Goal: Task Accomplishment & Management: Manage account settings

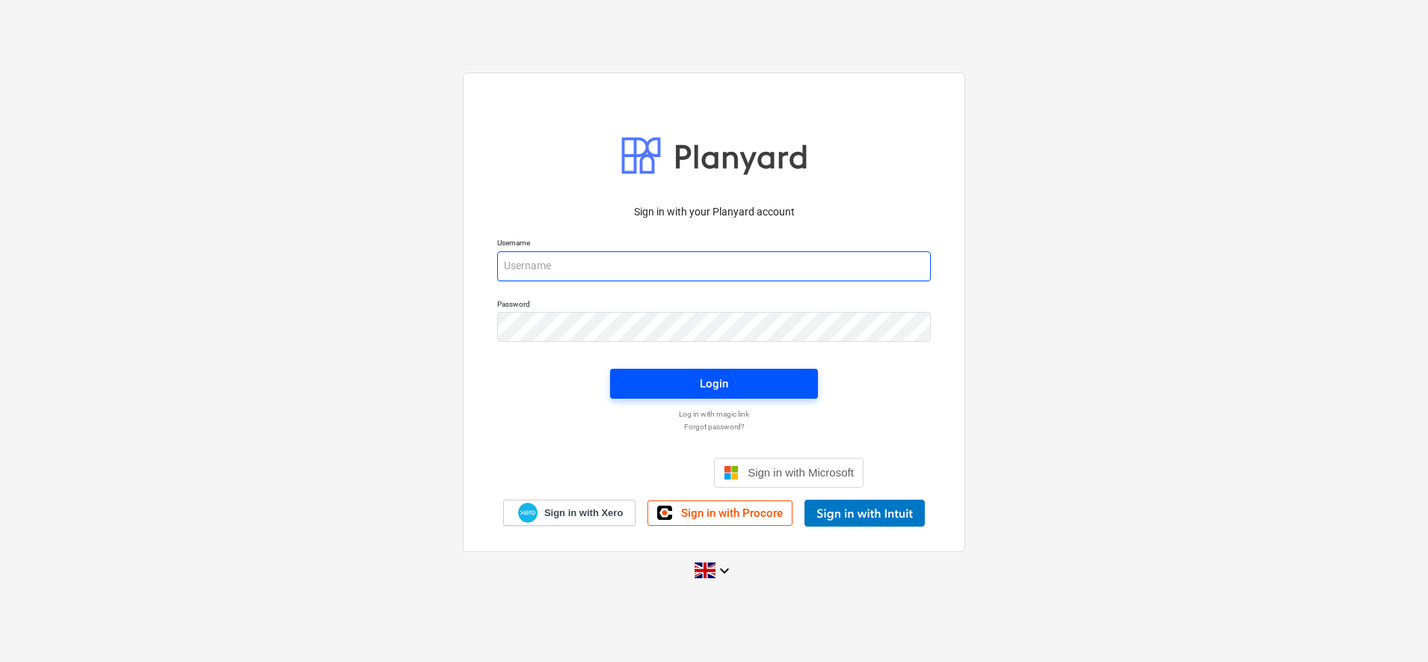
type input "[PERSON_NAME][EMAIL_ADDRESS][DOMAIN_NAME]"
click at [748, 392] on span "Login" at bounding box center [714, 383] width 172 height 19
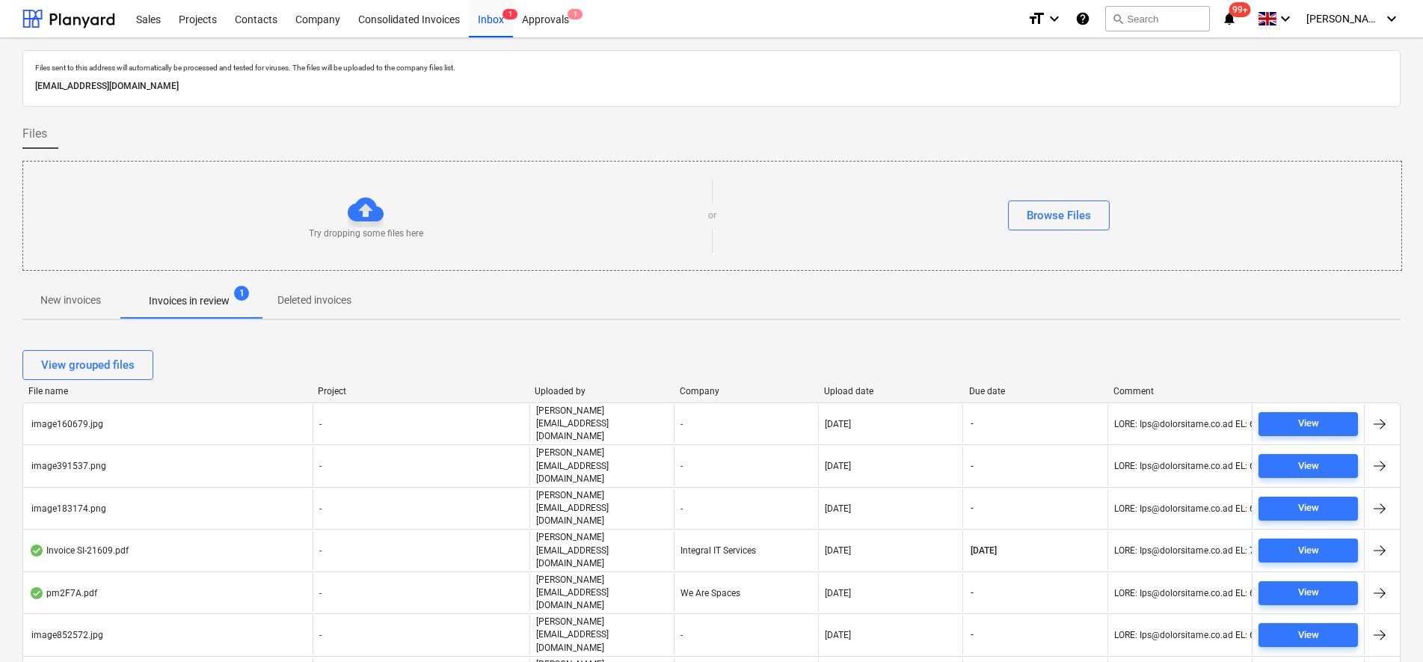
click at [96, 292] on p "New invoices" at bounding box center [70, 300] width 61 height 16
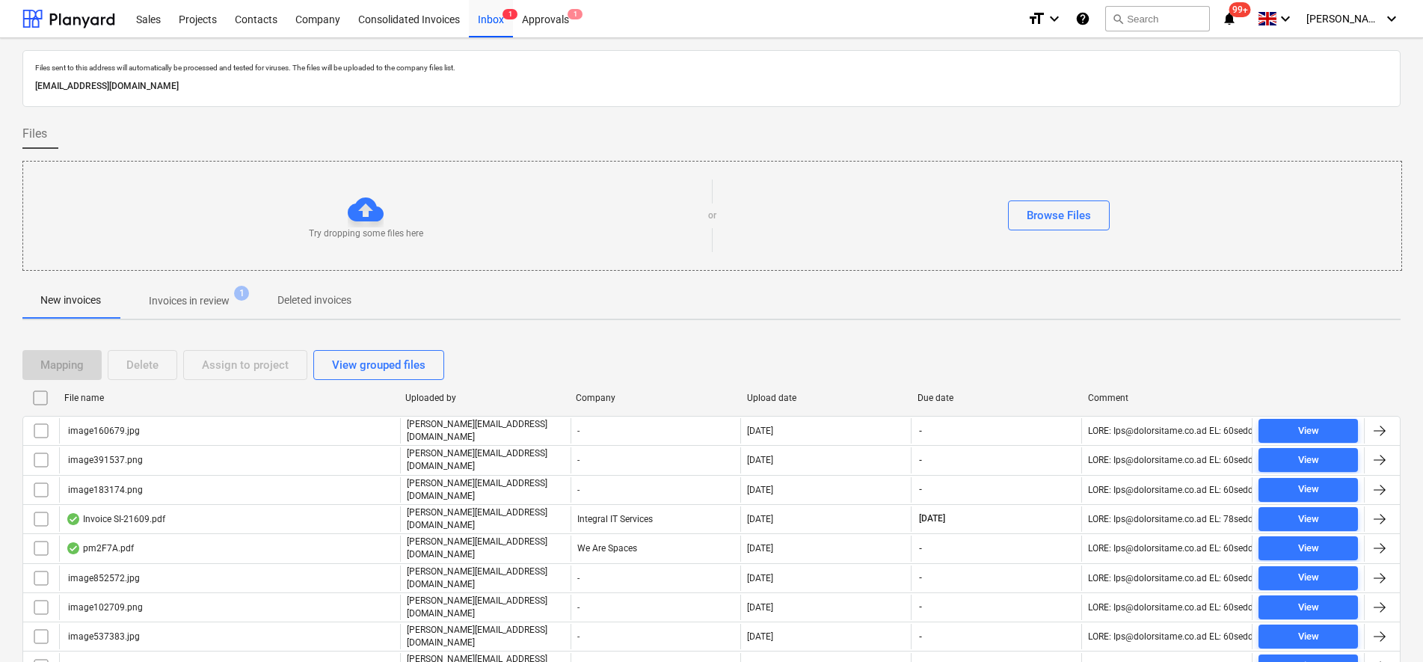
scroll to position [187, 0]
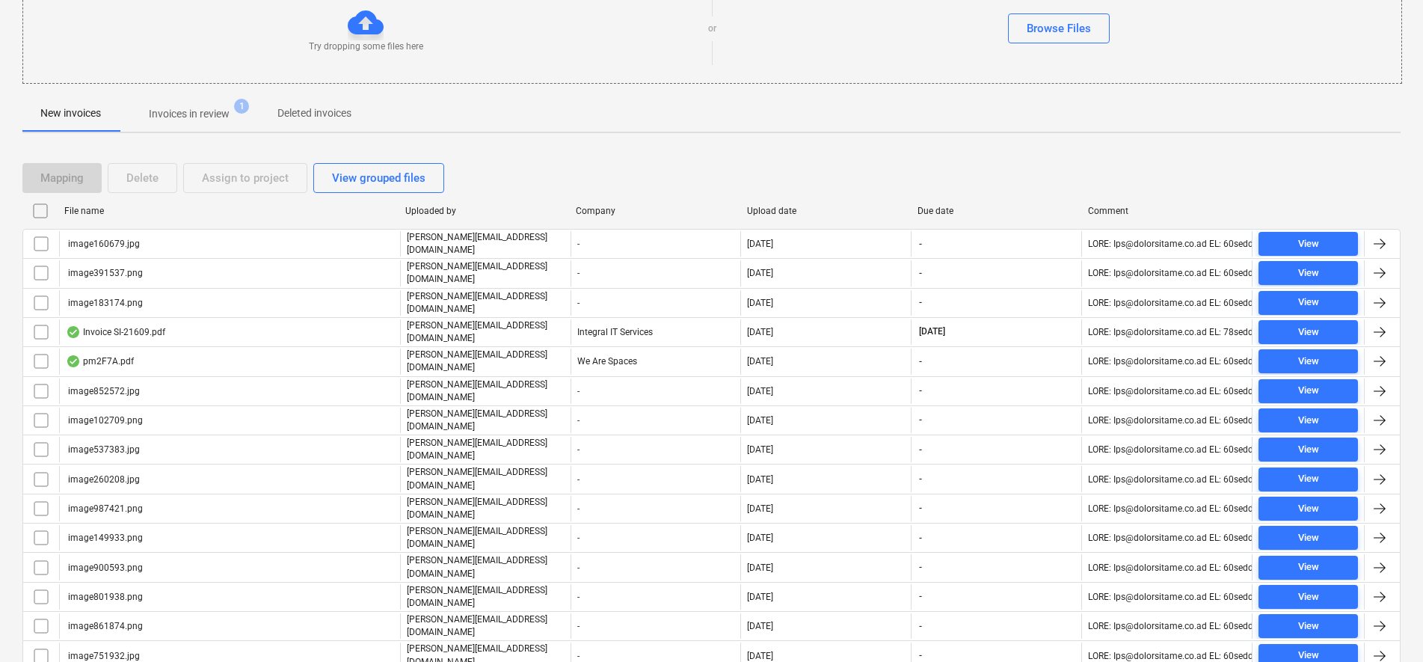
click at [37, 212] on input "checkbox" at bounding box center [40, 211] width 24 height 24
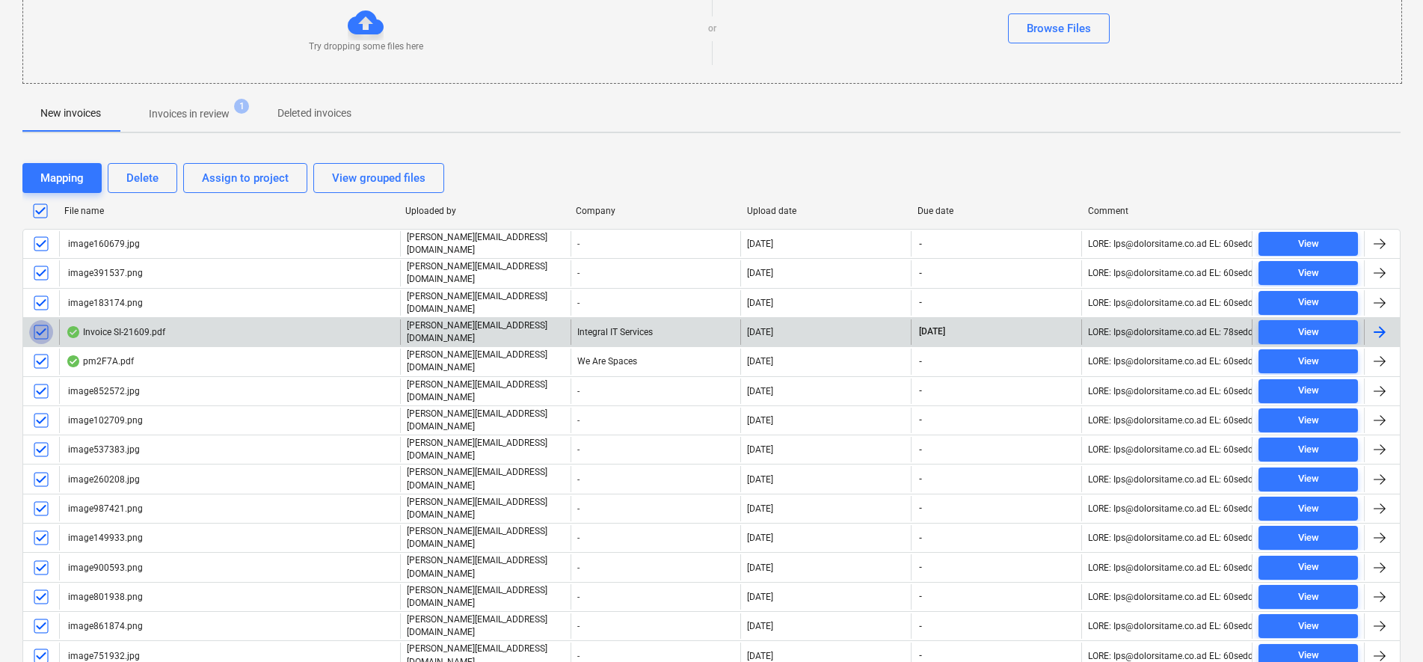
click at [42, 324] on input "checkbox" at bounding box center [41, 332] width 24 height 24
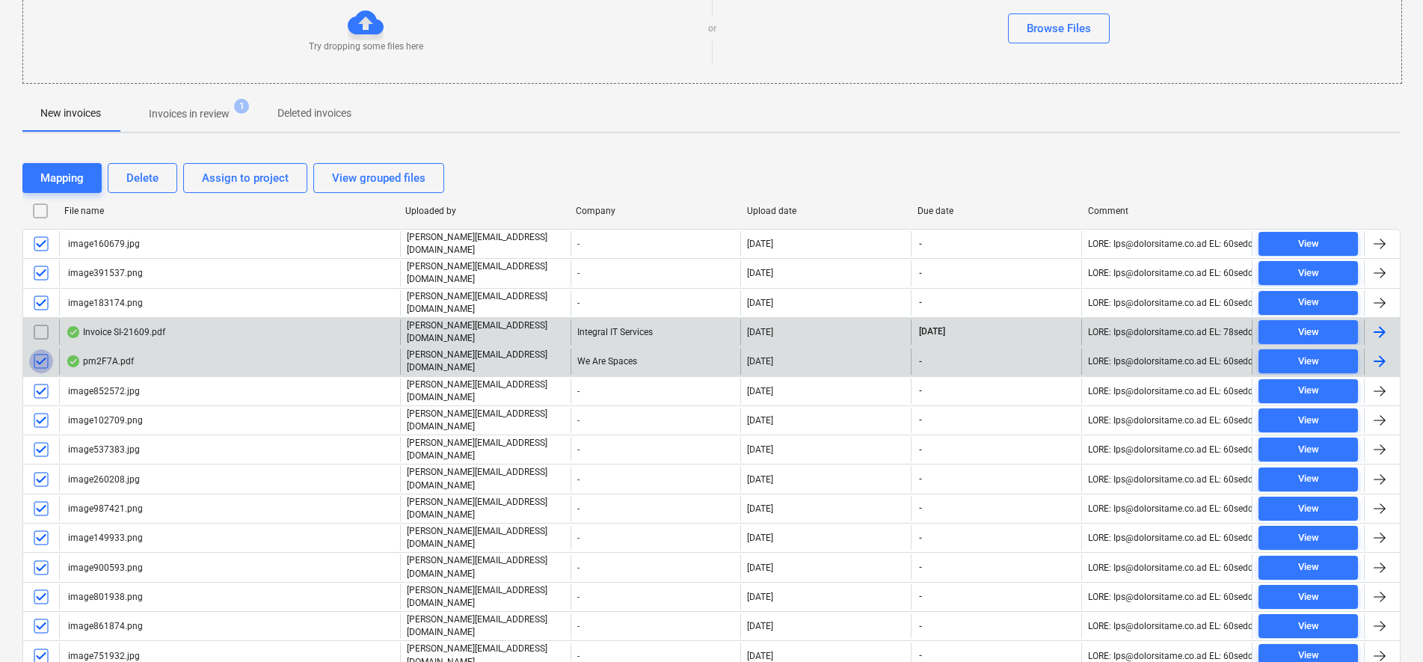
click at [45, 361] on input "checkbox" at bounding box center [41, 361] width 24 height 24
click at [131, 185] on div "Delete" at bounding box center [142, 177] width 32 height 19
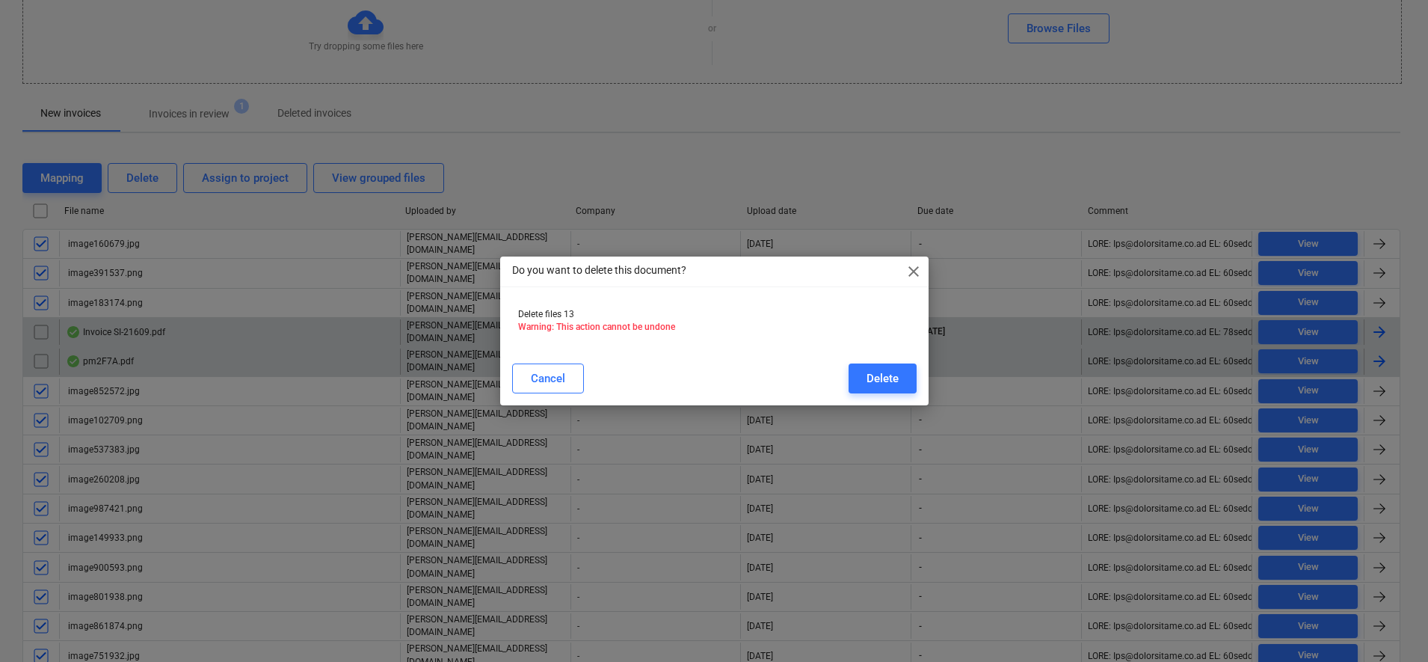
click at [917, 383] on div "Cancel Delete" at bounding box center [714, 378] width 423 height 42
click at [902, 384] on button "Delete" at bounding box center [883, 378] width 68 height 30
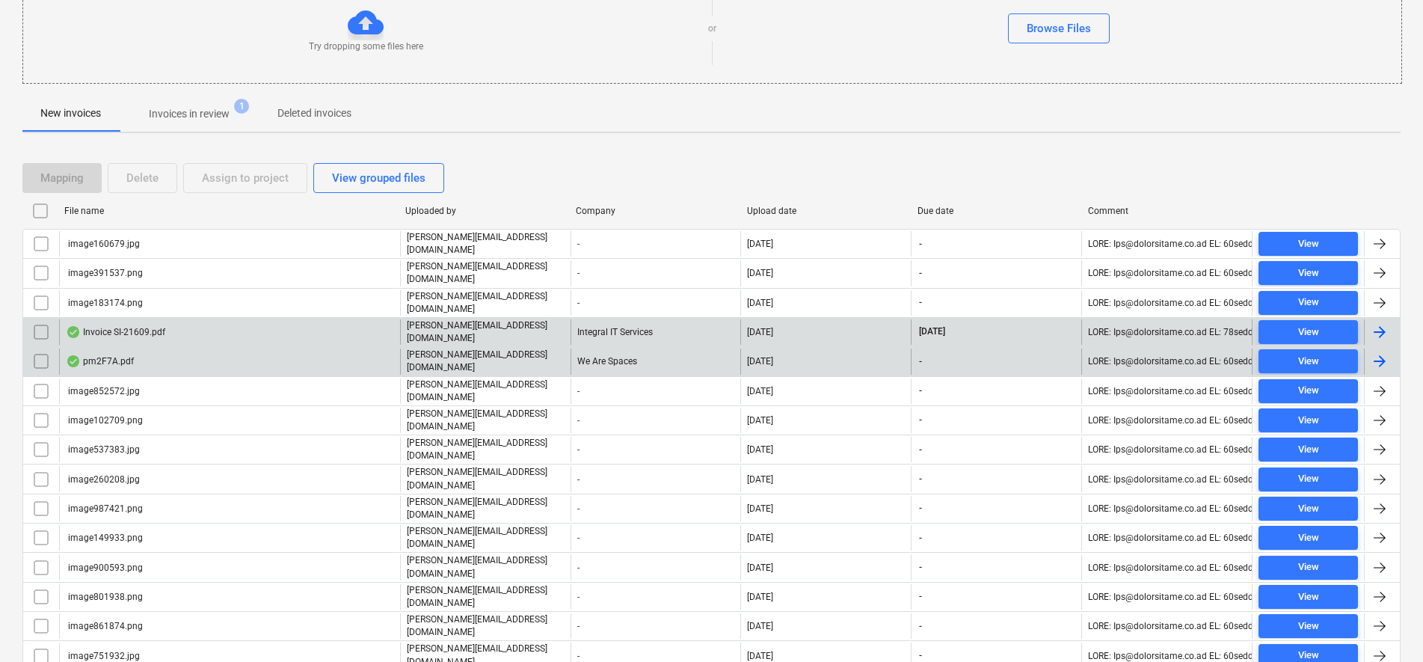
scroll to position [0, 0]
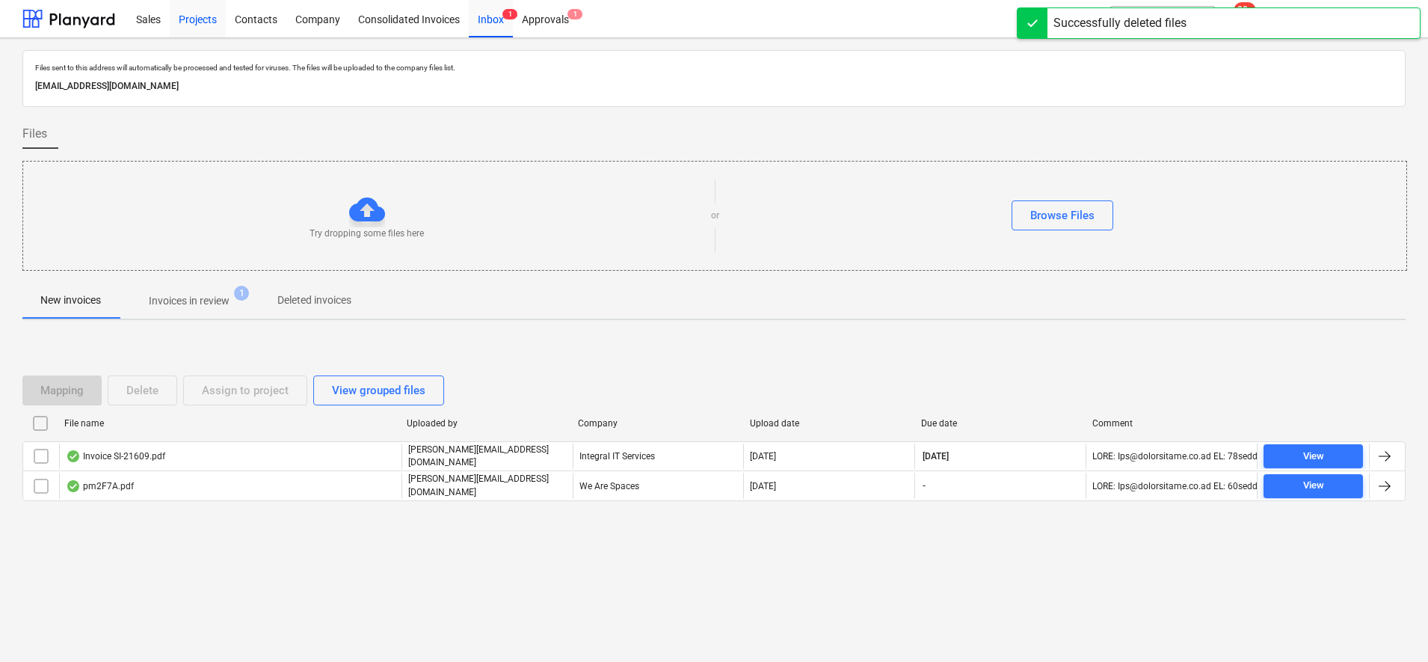
click at [196, 12] on div "Projects" at bounding box center [198, 18] width 56 height 38
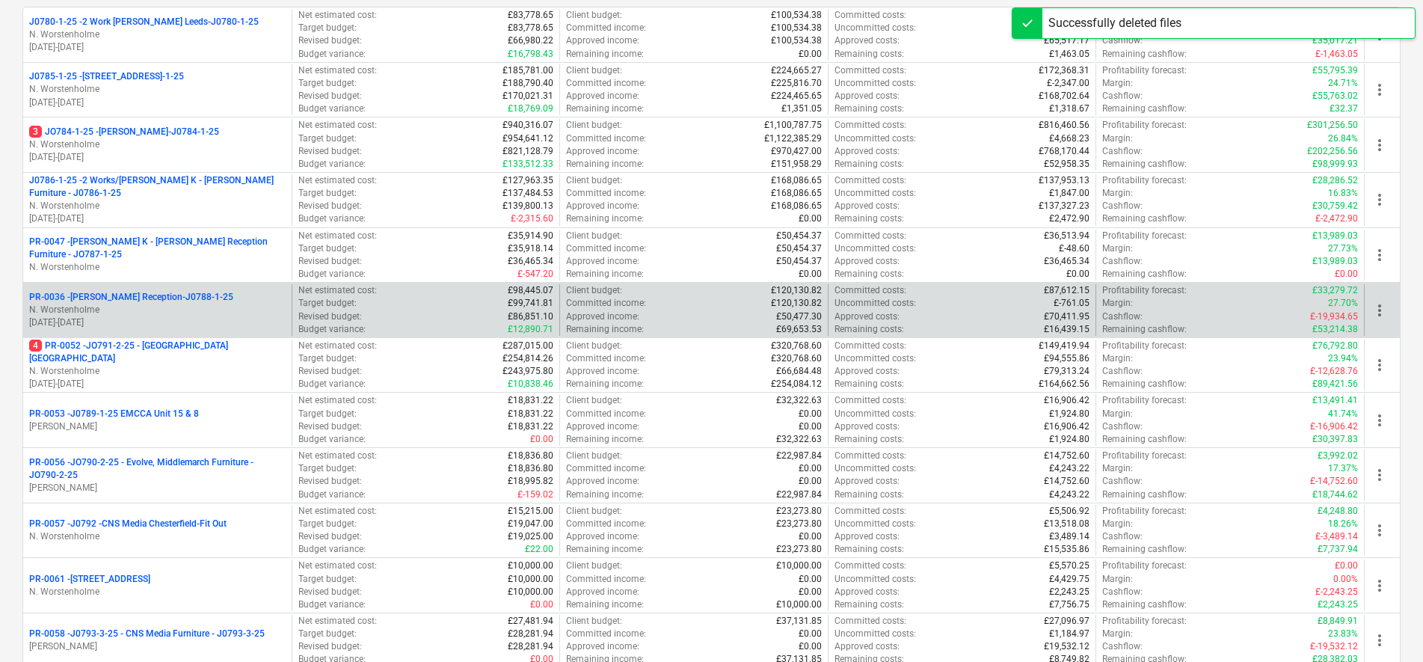
scroll to position [280, 0]
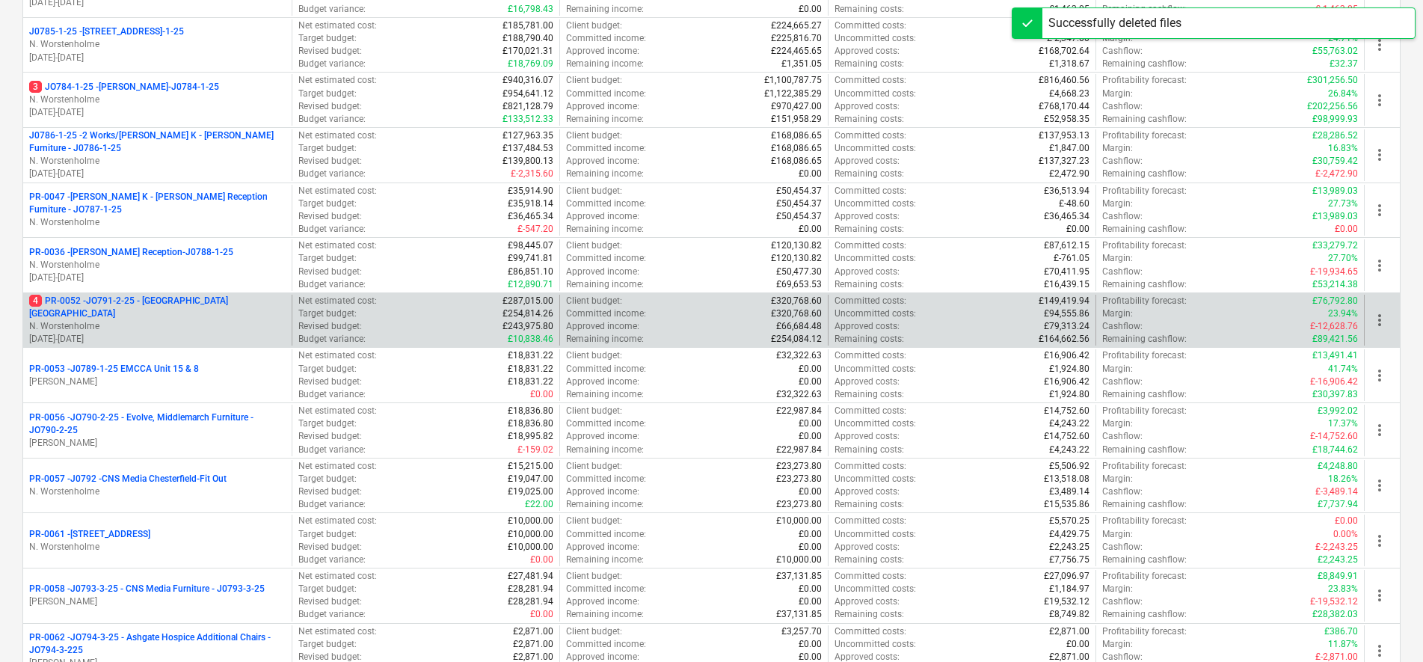
click at [138, 322] on p "N. Worstenholme" at bounding box center [157, 326] width 256 height 13
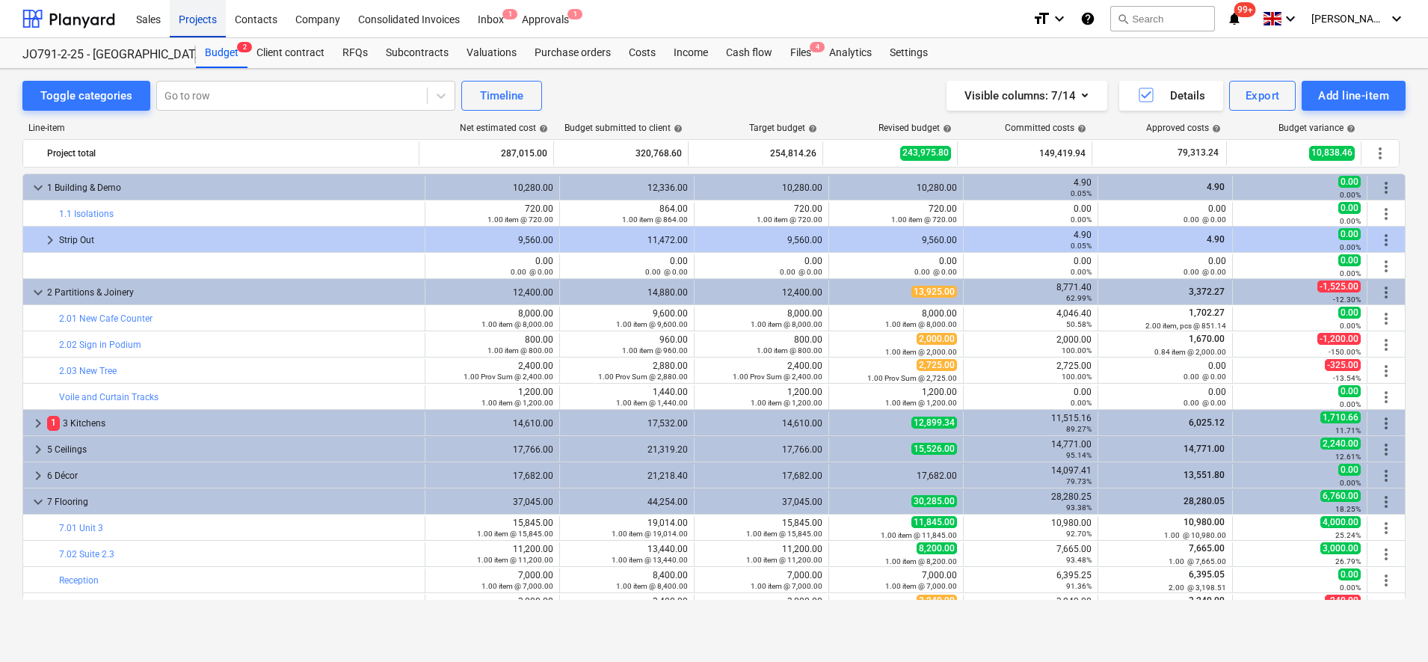
click at [216, 10] on div "Projects" at bounding box center [198, 18] width 56 height 38
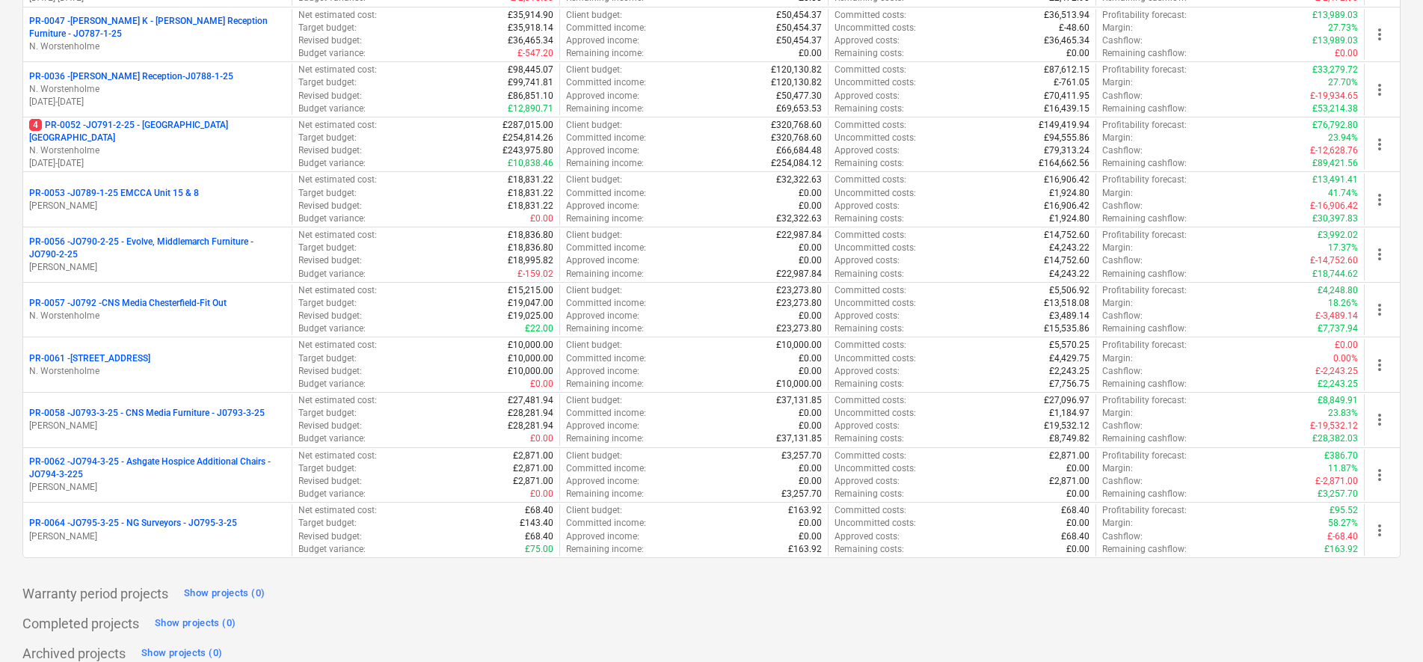
scroll to position [467, 0]
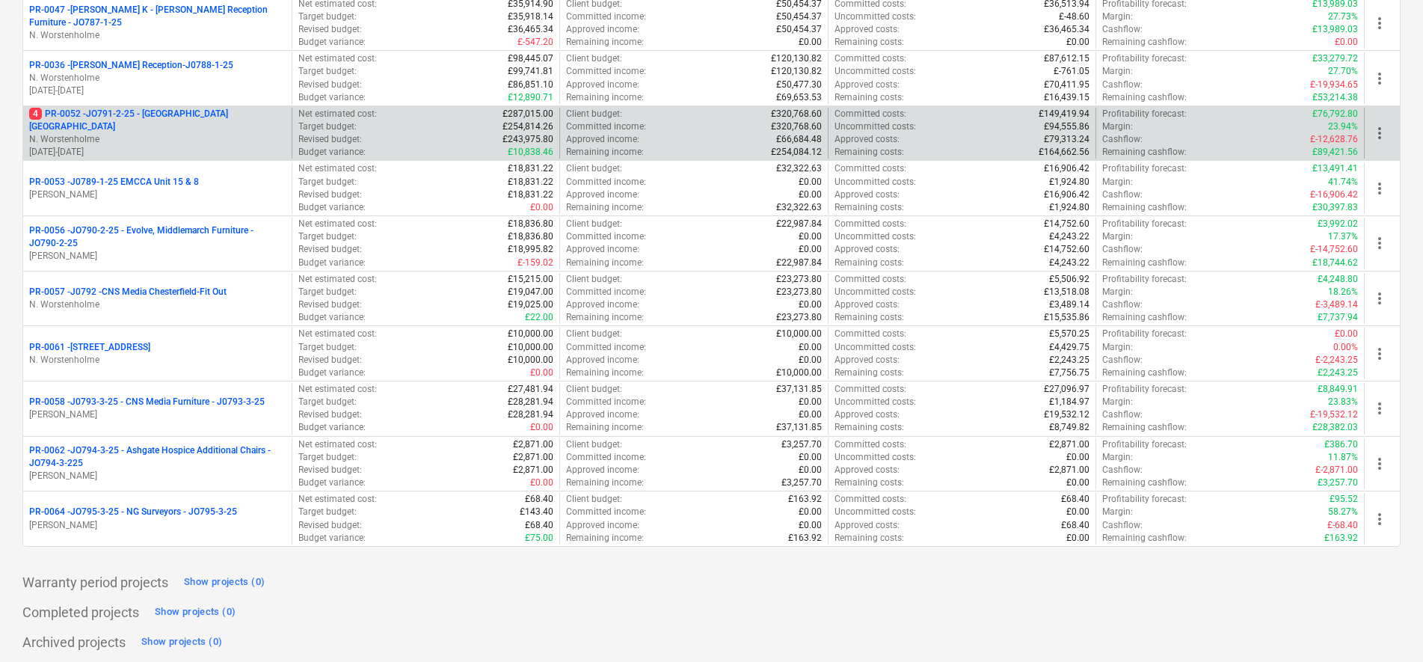
click at [182, 134] on p "N. Worstenholme" at bounding box center [157, 139] width 256 height 13
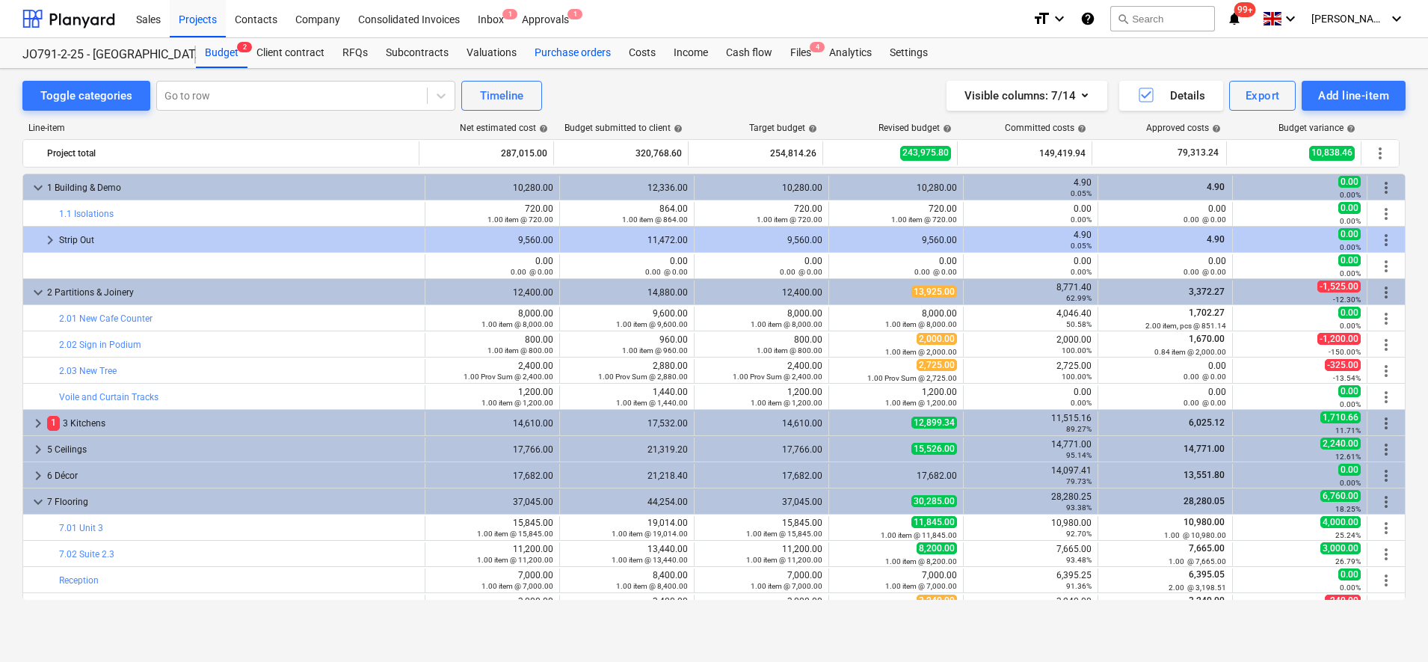
click at [598, 57] on div "Purchase orders" at bounding box center [573, 53] width 94 height 30
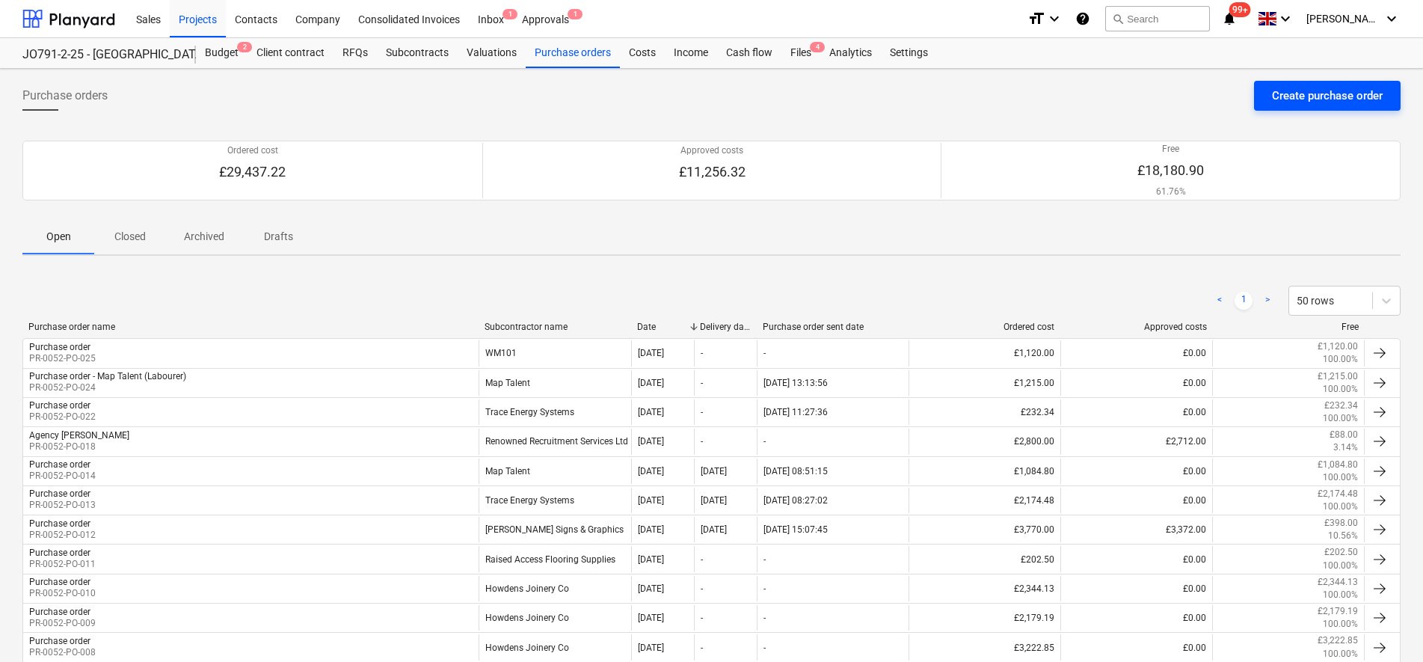
click at [1342, 96] on div "Create purchase order" at bounding box center [1327, 95] width 111 height 19
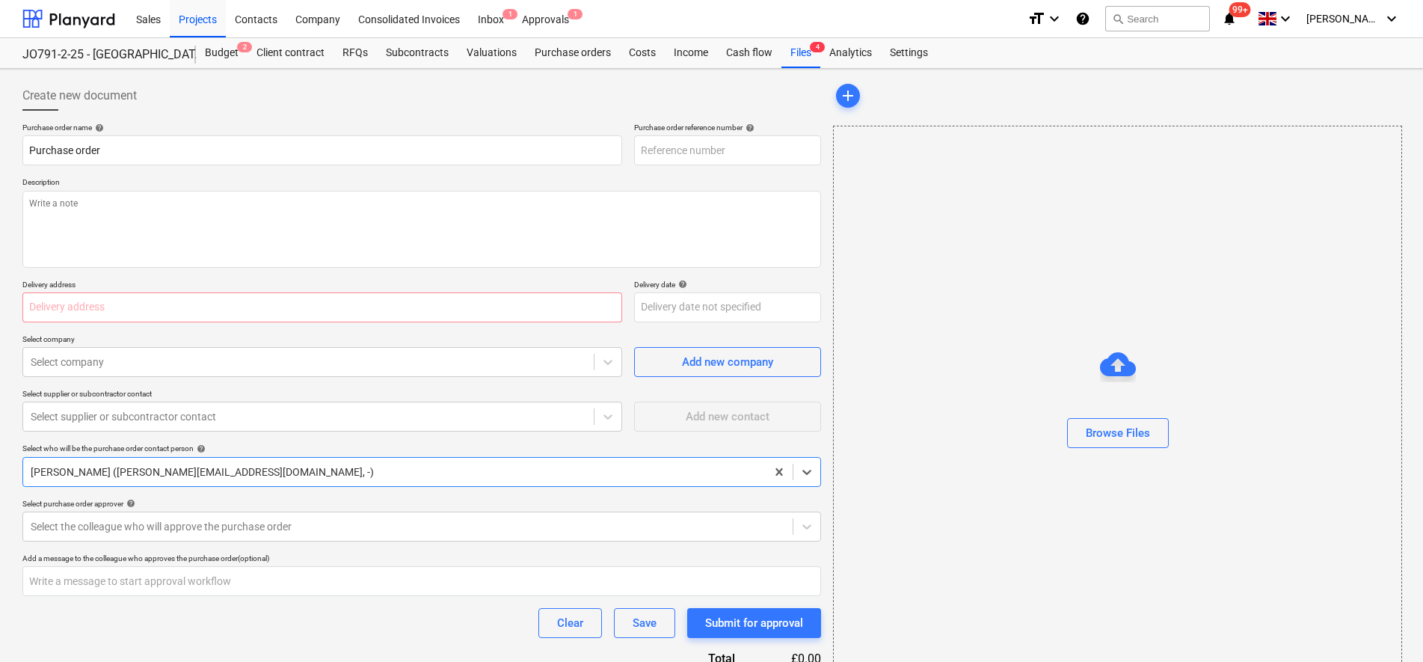
type textarea "x"
type input "PR-0052-PO-026"
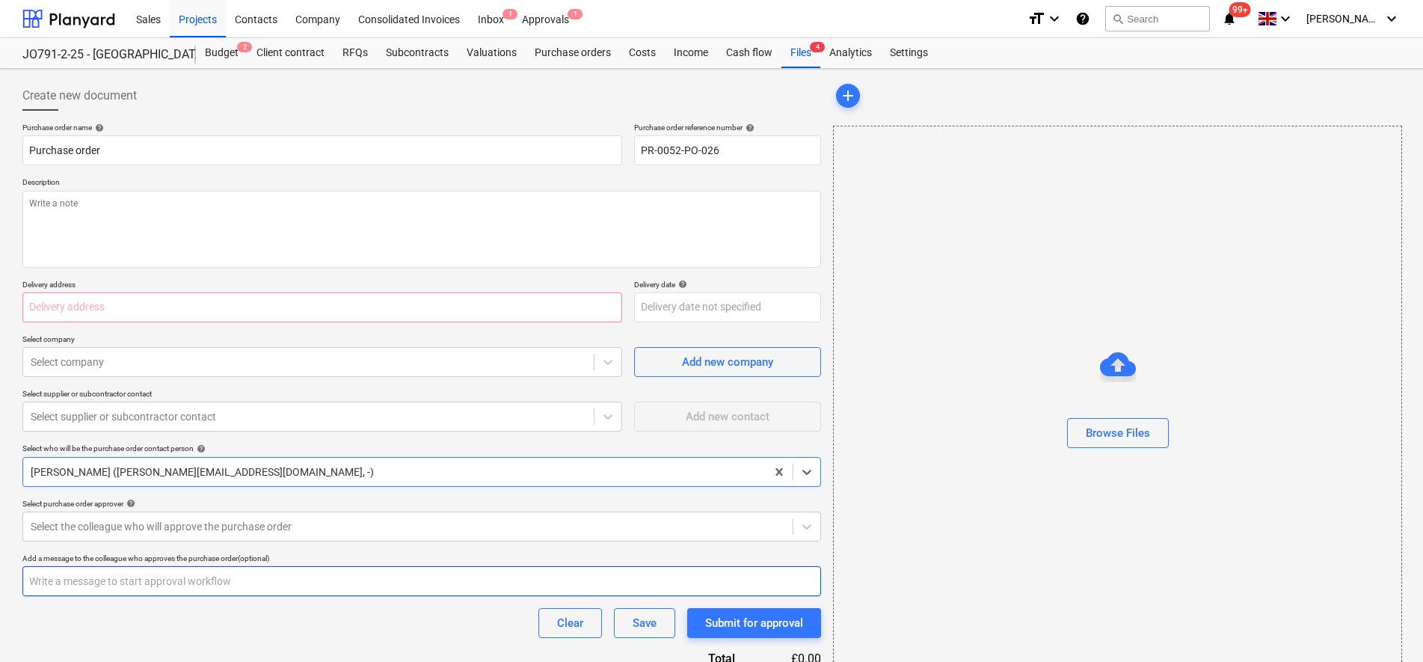
click at [179, 587] on input "text" at bounding box center [421, 581] width 799 height 30
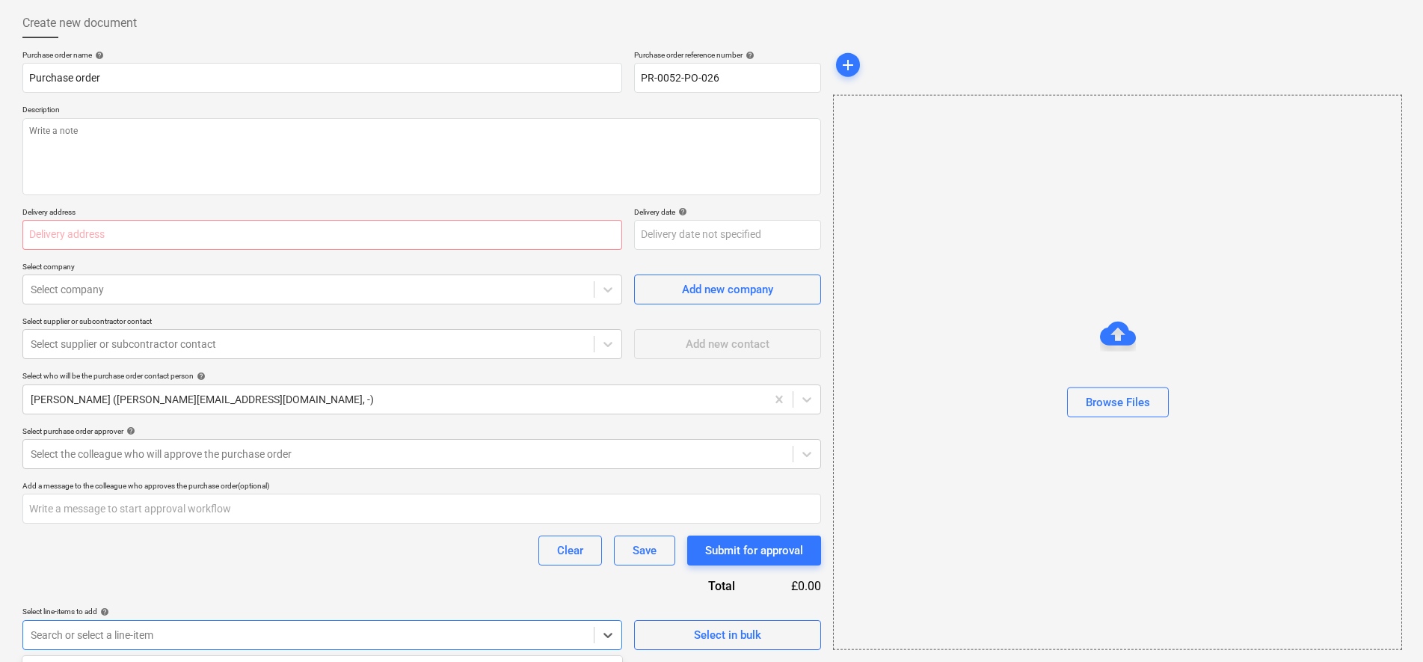
scroll to position [294, 0]
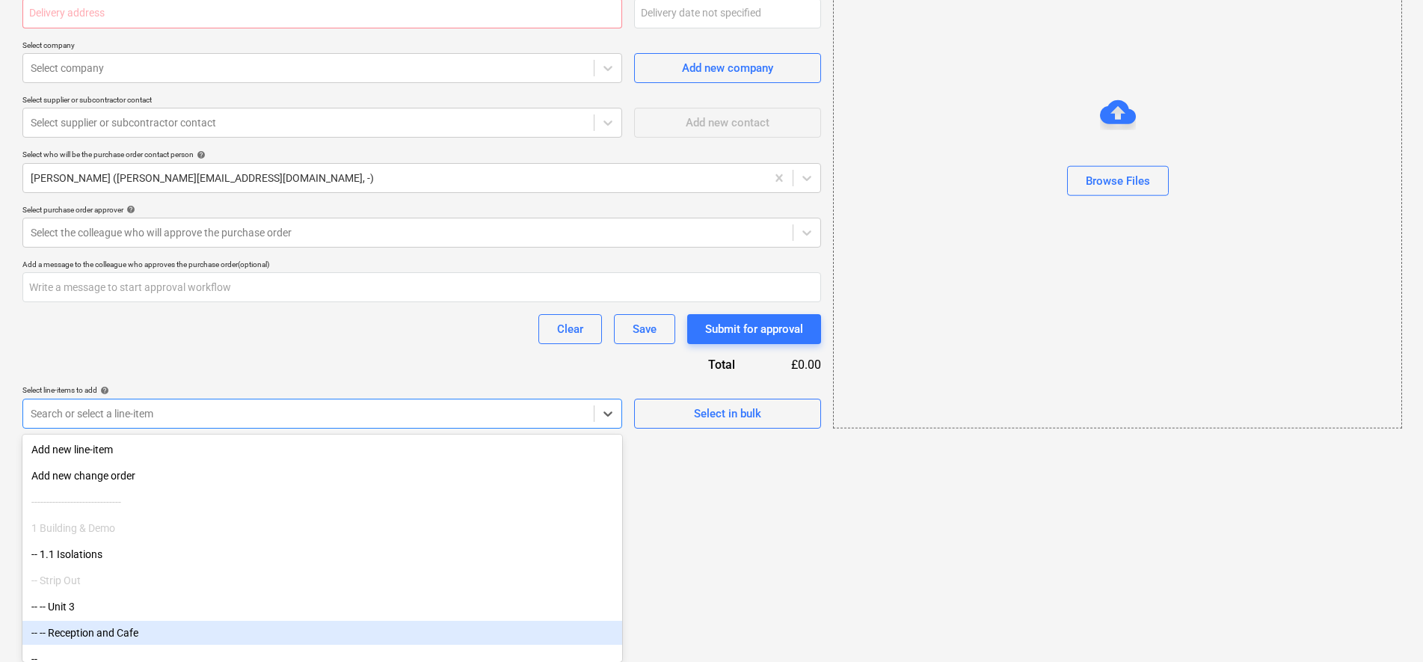
click at [388, 368] on body "Sales Projects Contacts Company Consolidated Invoices Inbox 1 Approvals 1 forma…" at bounding box center [711, 37] width 1423 height 662
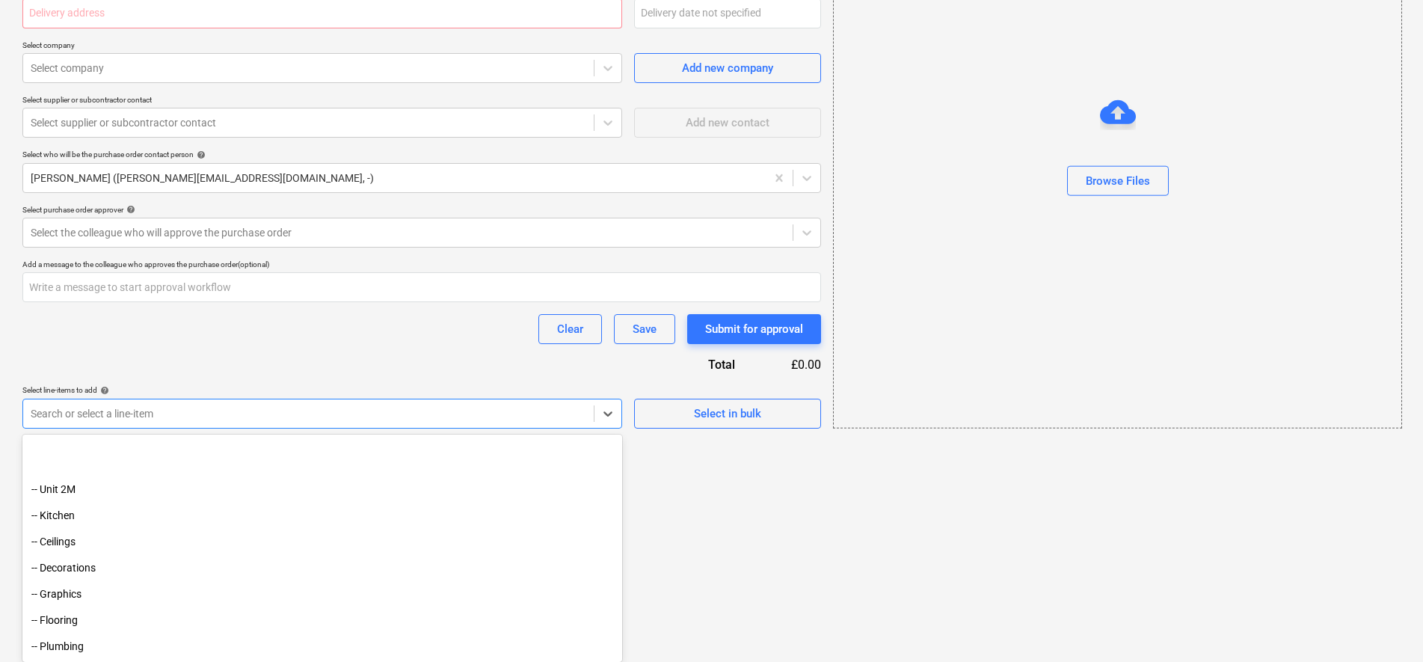
scroll to position [2913, 0]
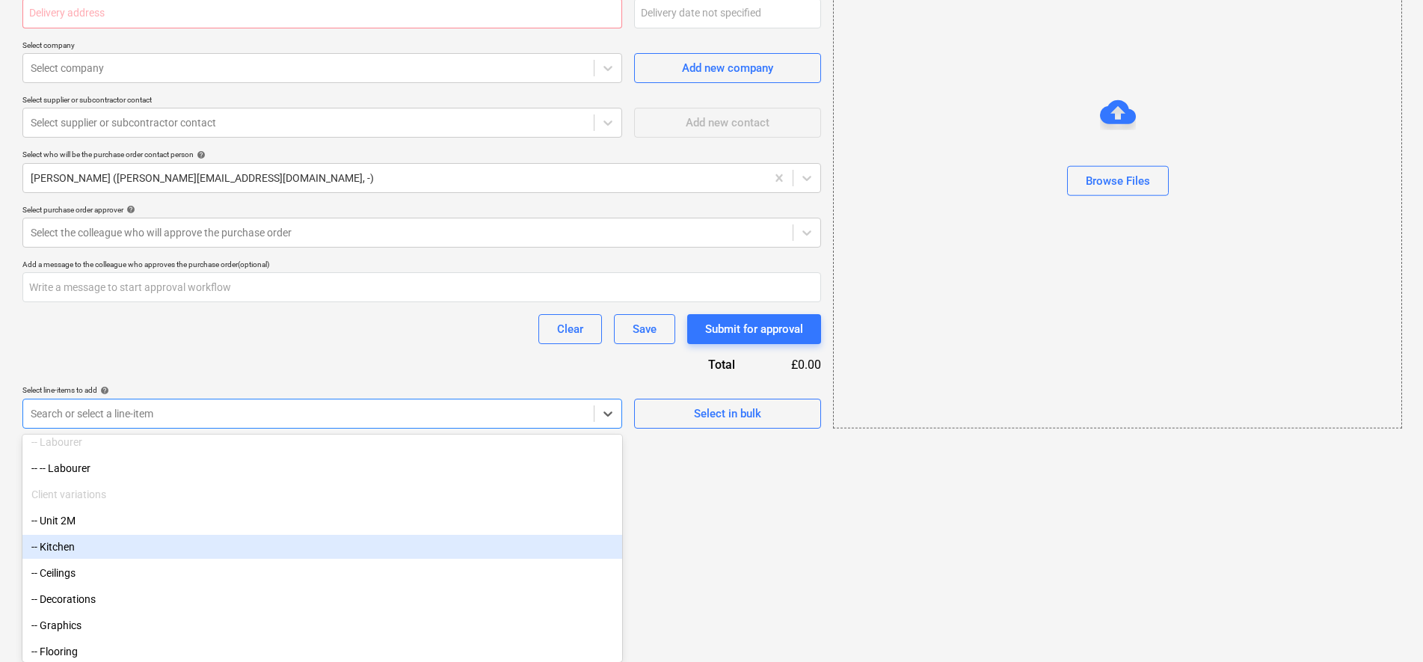
click at [215, 547] on div "-- Kitchen" at bounding box center [322, 547] width 600 height 24
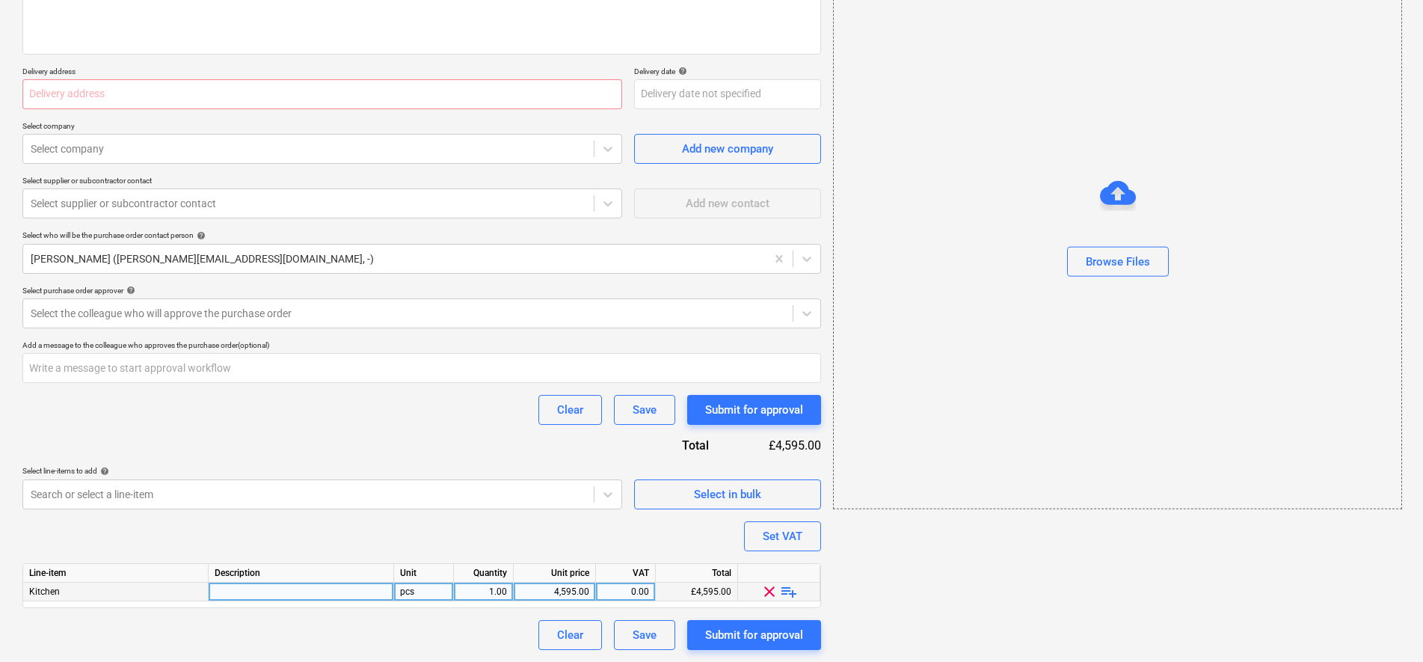
click at [315, 592] on div at bounding box center [301, 592] width 185 height 19
type textarea "x"
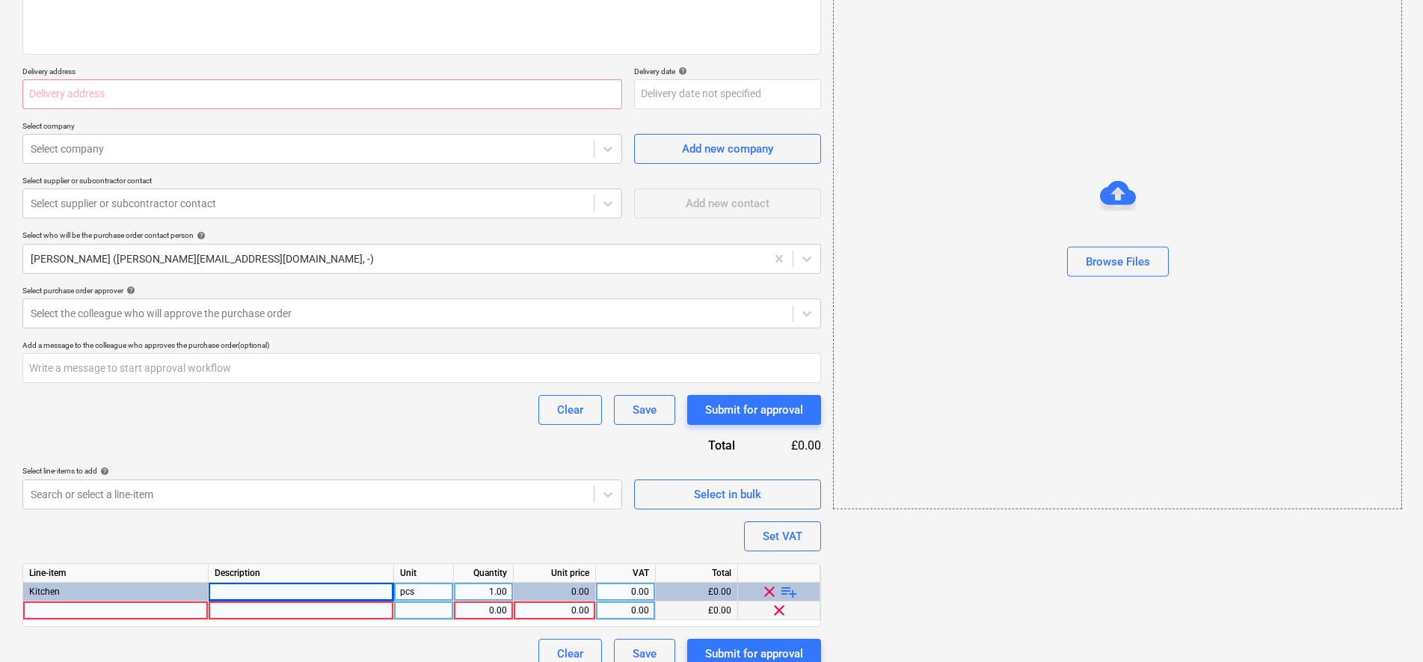
click at [75, 605] on div at bounding box center [115, 610] width 185 height 19
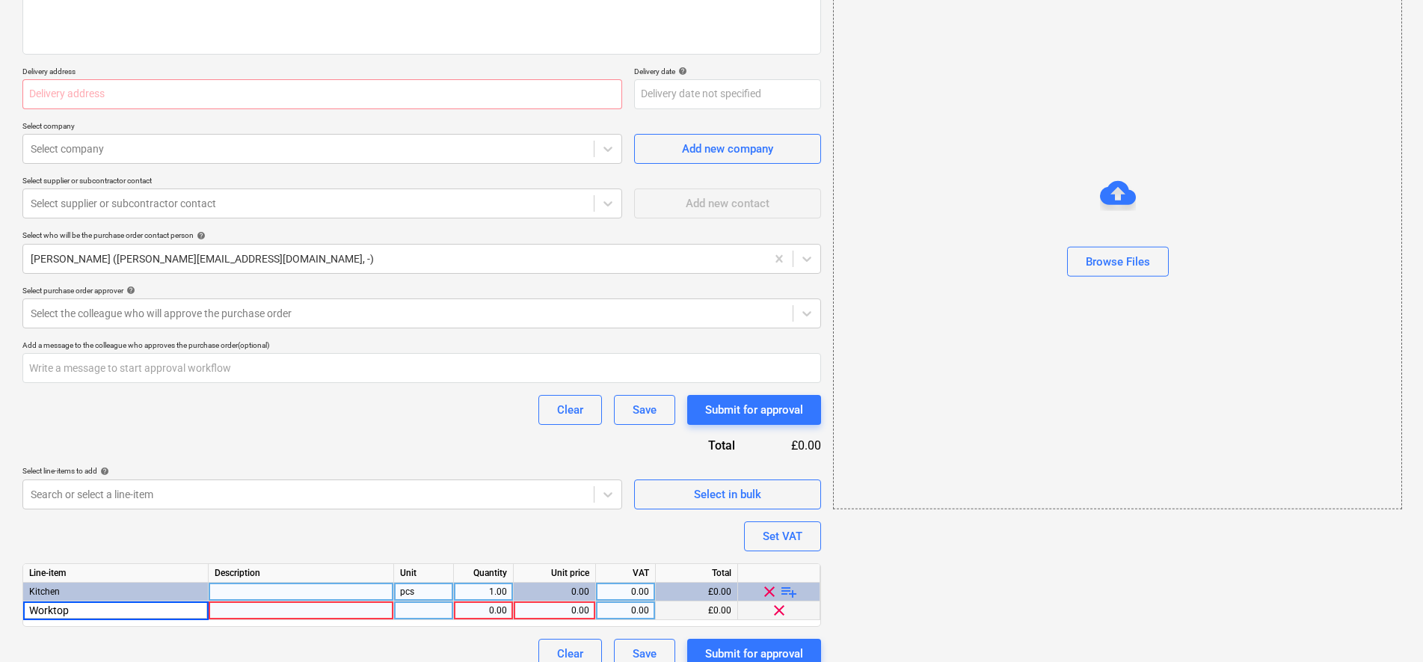
type input "Worktop"
type textarea "x"
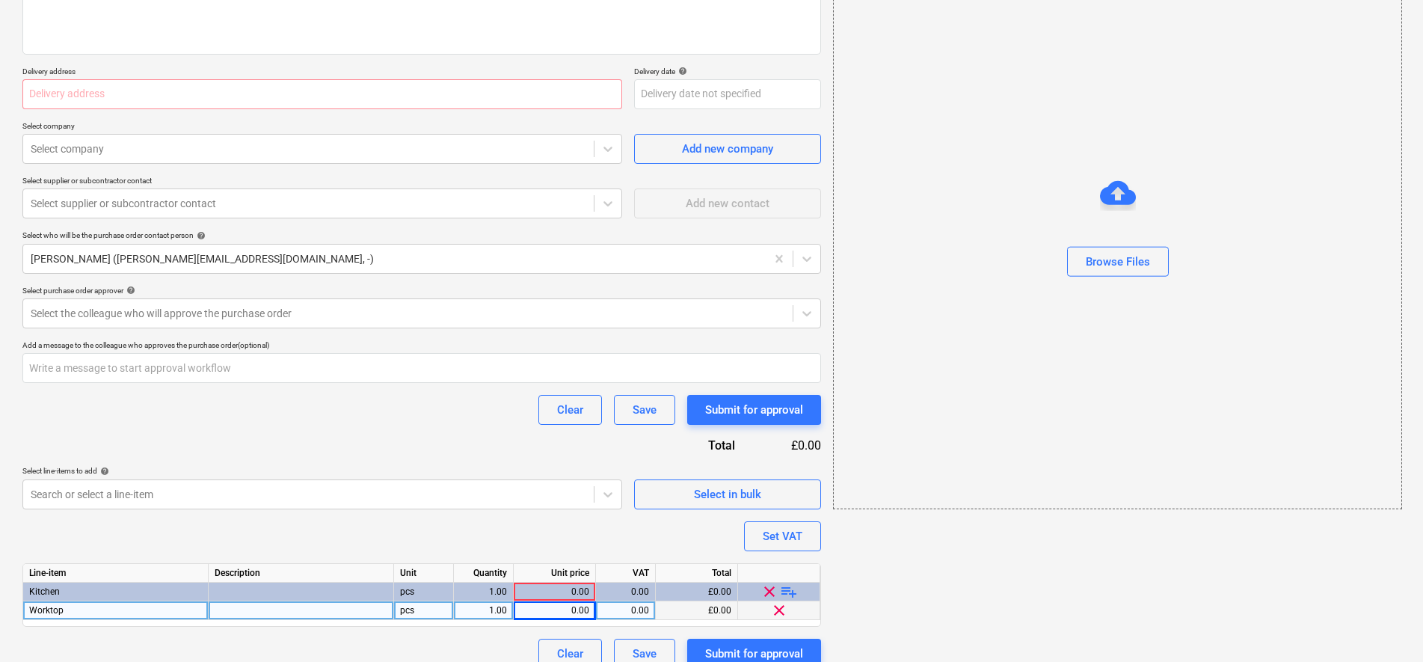
click at [579, 612] on div "0.00" at bounding box center [555, 610] width 70 height 19
type input "325.83"
type textarea "x"
type input "20"
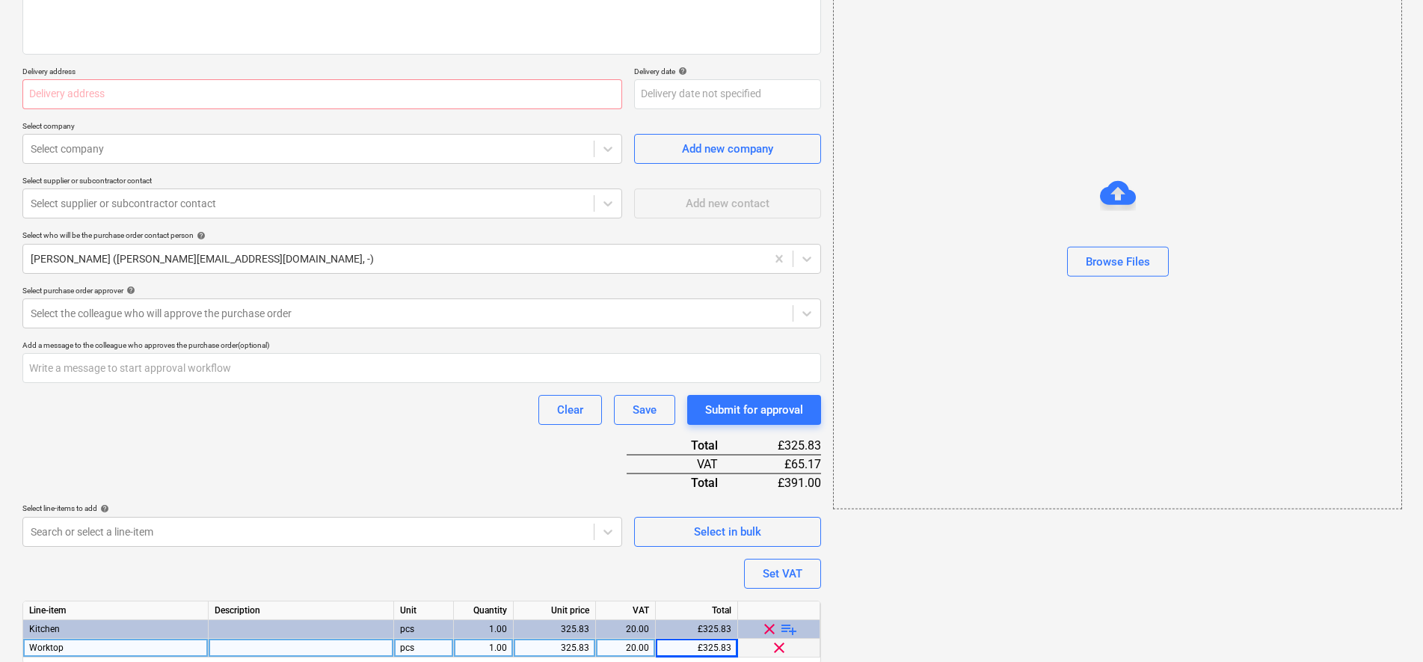
type textarea "x"
click at [588, 650] on div "325.83" at bounding box center [555, 648] width 70 height 19
click at [588, 646] on input "325.83" at bounding box center [555, 648] width 82 height 18
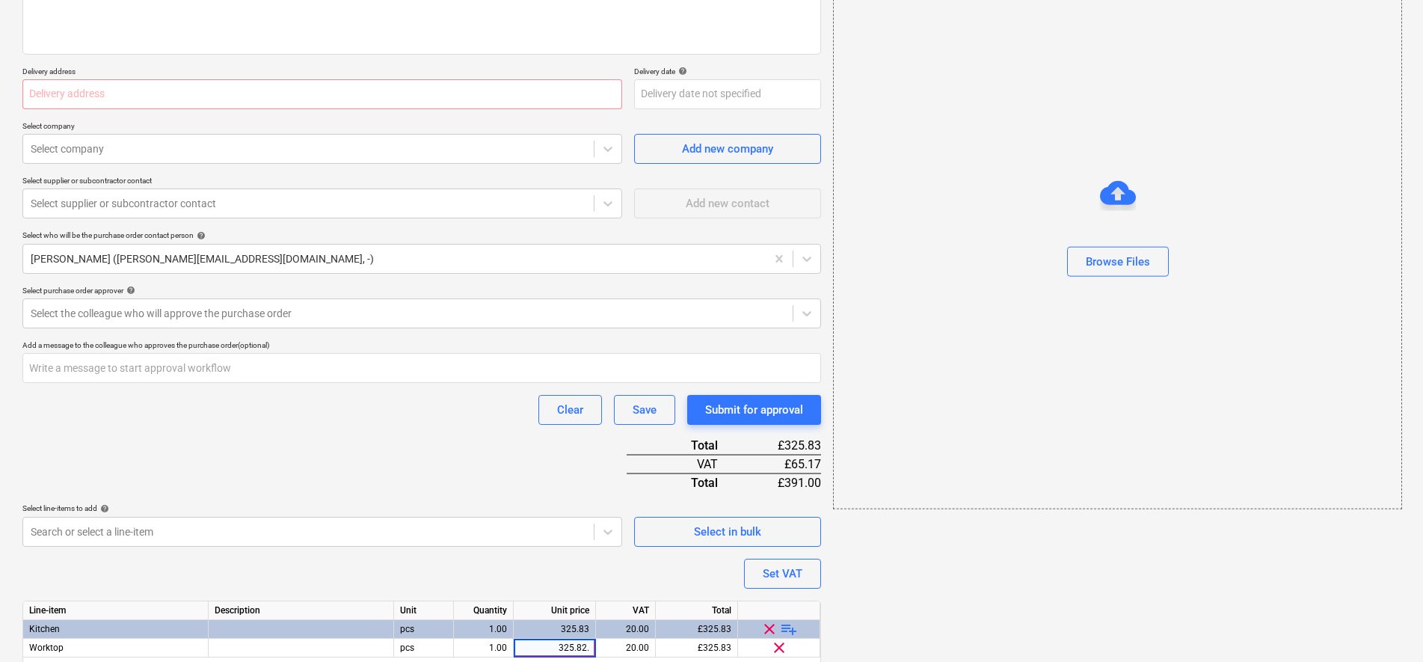
type input "325.82.5"
type textarea "x"
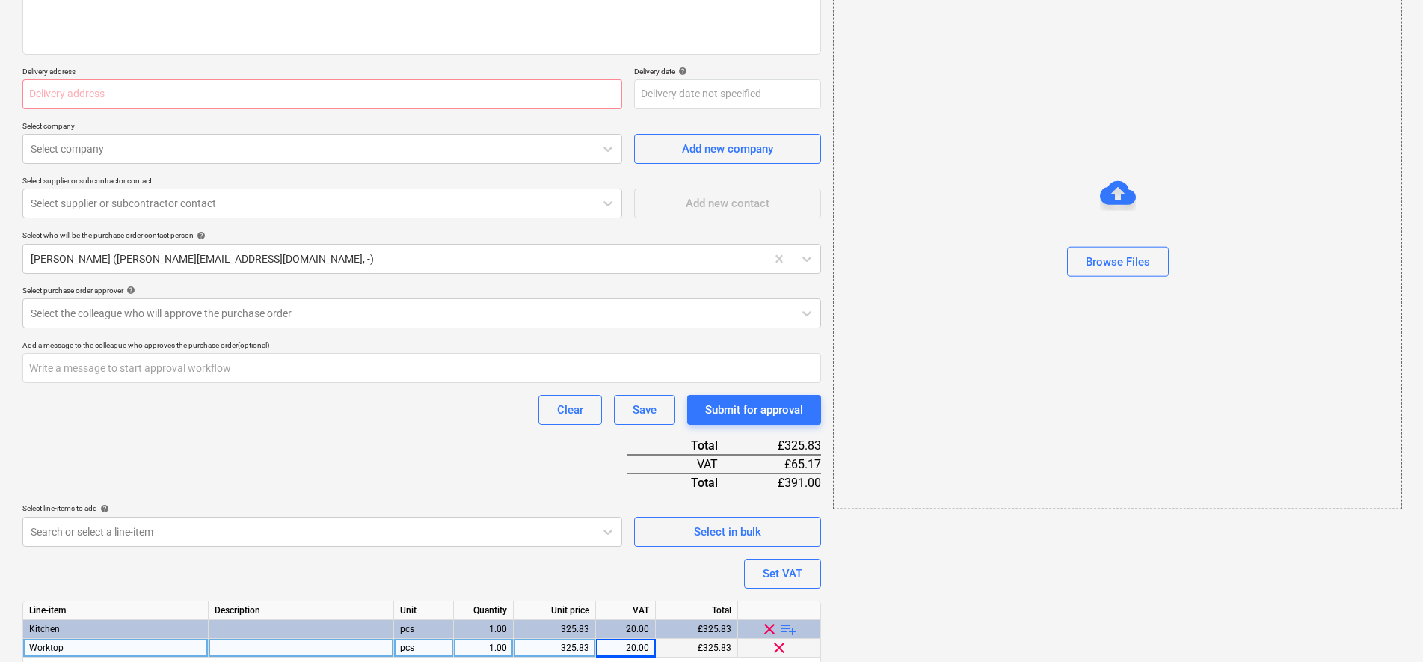
click at [581, 653] on div "325.83" at bounding box center [555, 648] width 70 height 19
click at [584, 648] on input "325.83" at bounding box center [555, 648] width 82 height 18
click at [591, 645] on input "325.83" at bounding box center [555, 648] width 82 height 18
type input "325.82"
type textarea "x"
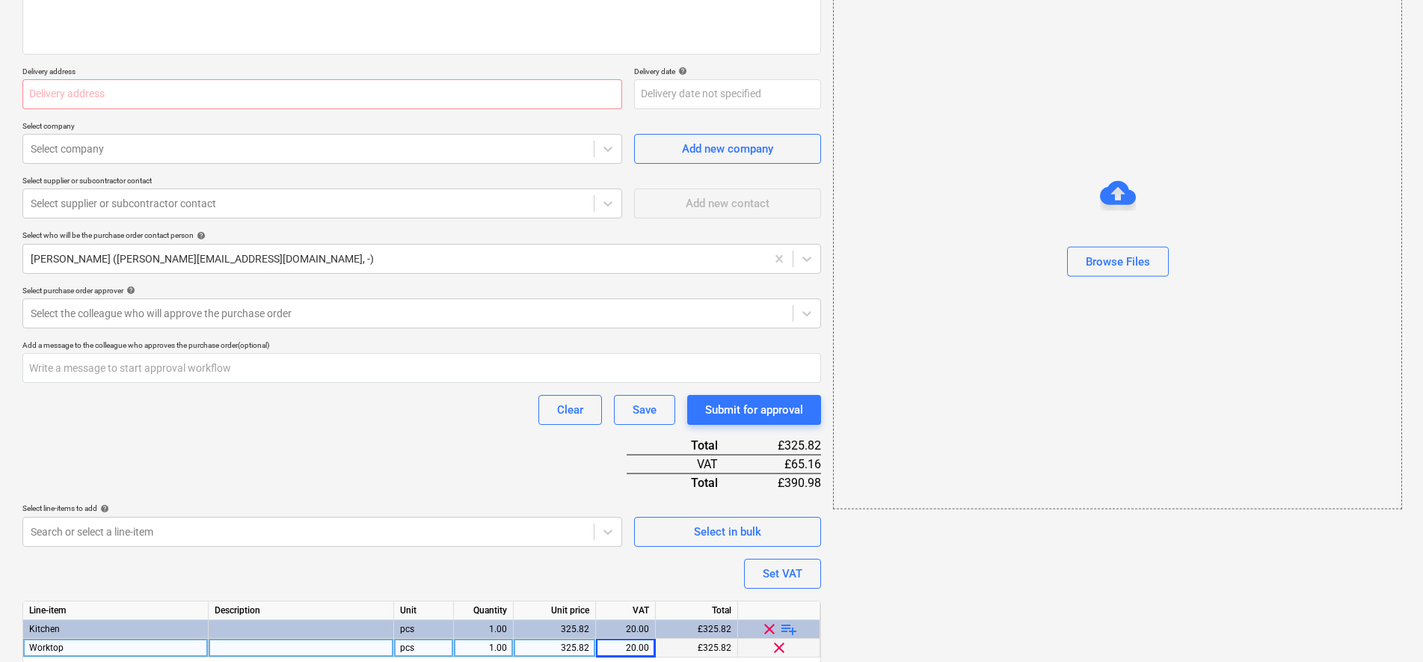
click at [586, 649] on div "325.82" at bounding box center [555, 648] width 70 height 19
click at [589, 645] on input "325.82" at bounding box center [555, 648] width 82 height 18
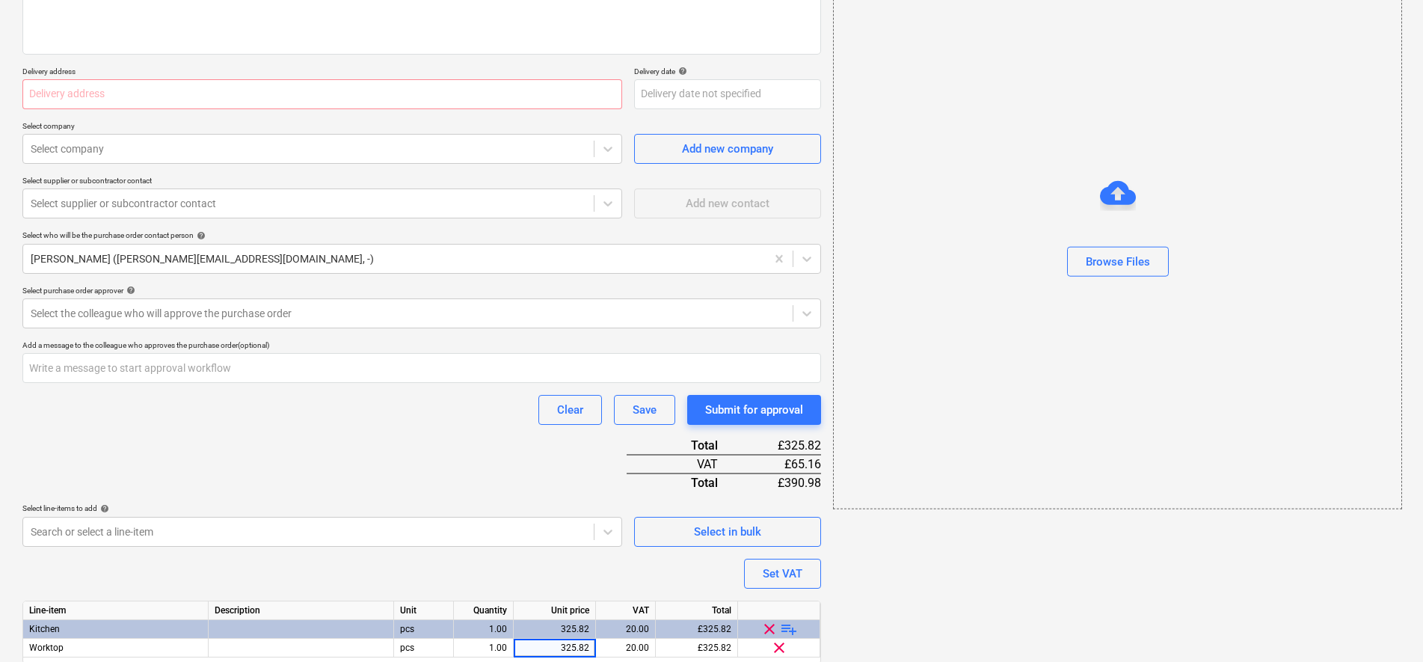
type input "325.824"
click at [451, 457] on div "Purchase order name help Purchase order Purchase order reference number help PR…" at bounding box center [421, 308] width 799 height 796
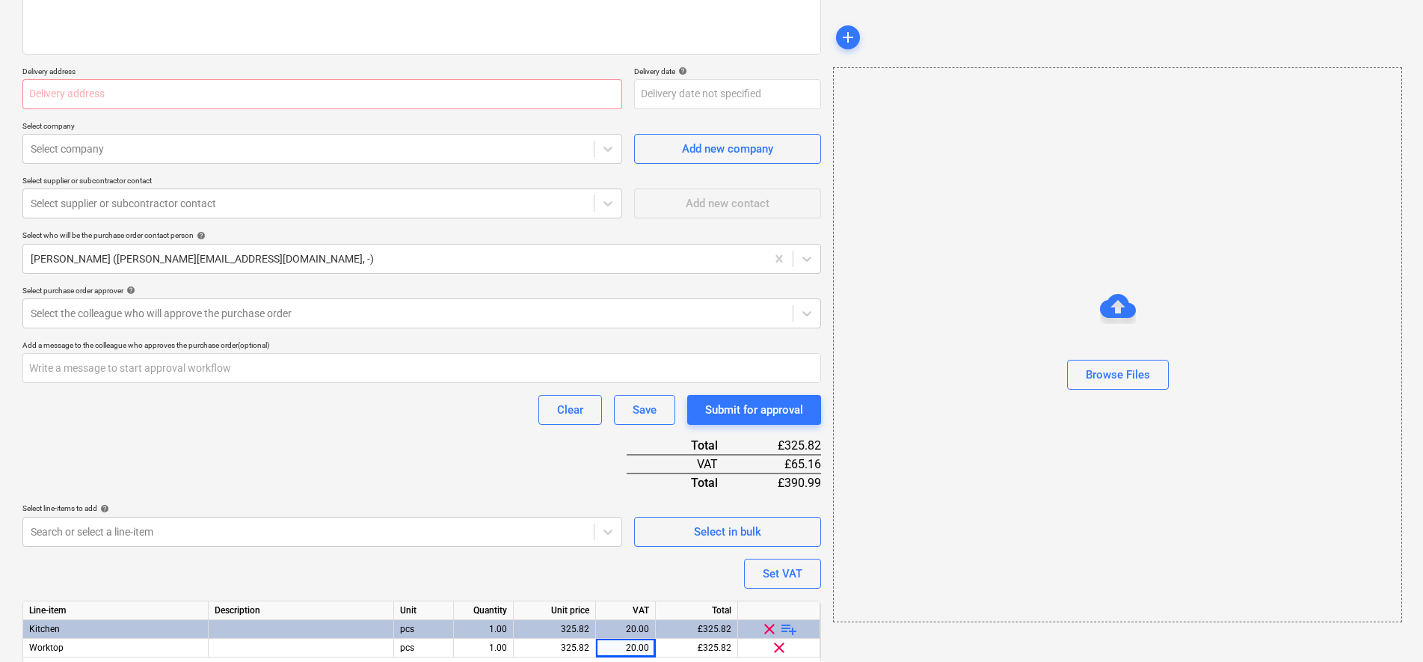
scroll to position [269, 0]
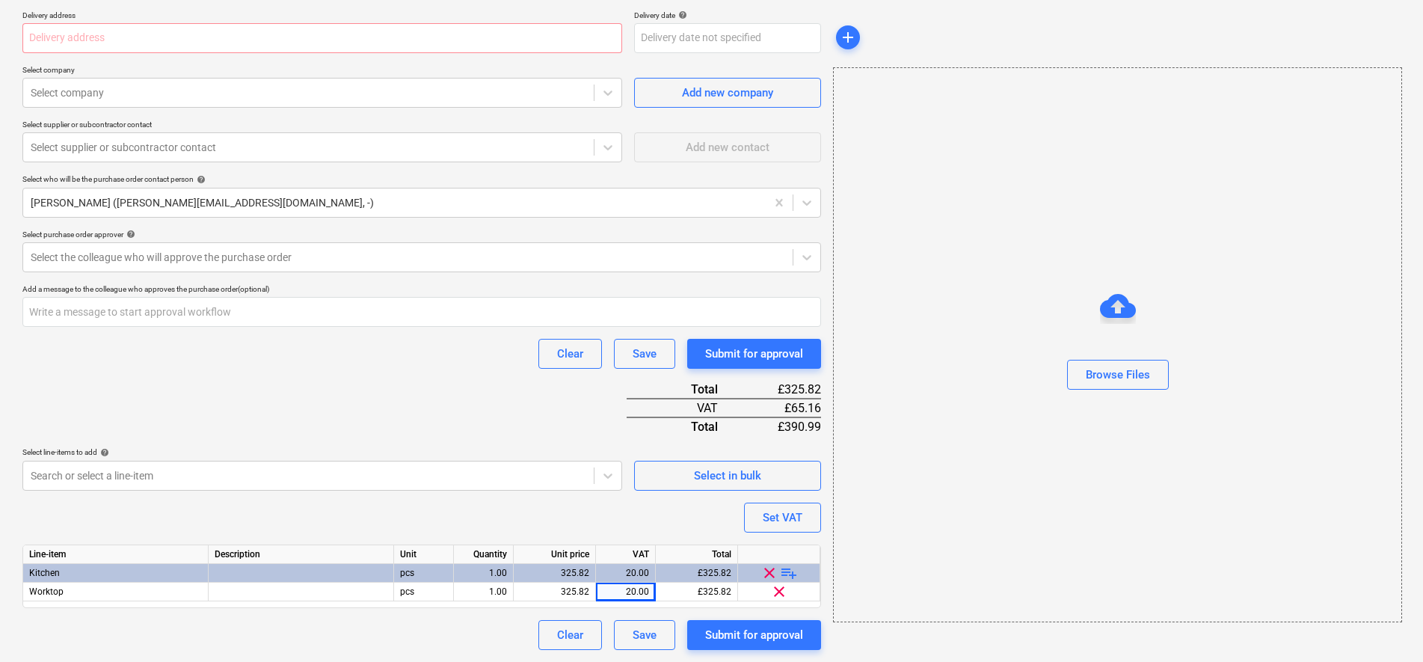
click at [789, 572] on span "playlist_add" at bounding box center [789, 573] width 18 height 18
type textarea "x"
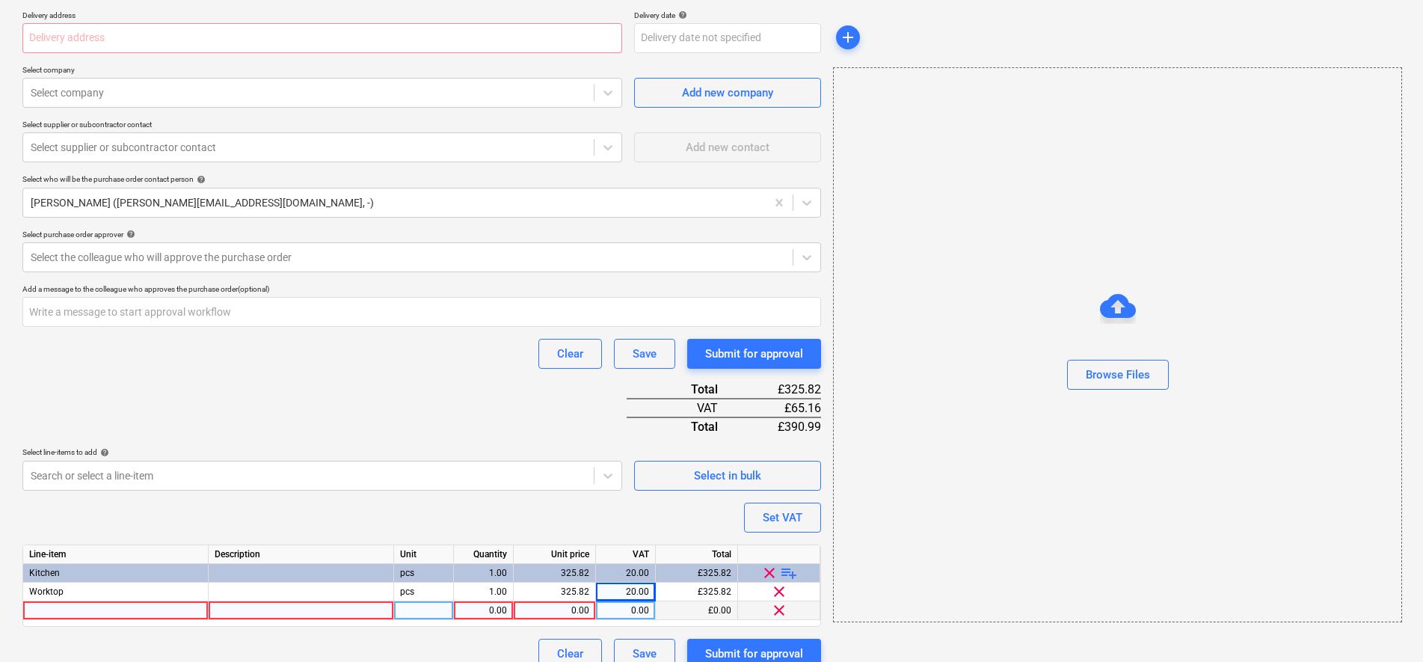
click at [141, 611] on div at bounding box center [115, 610] width 185 height 19
type input "Delivery"
type textarea "x"
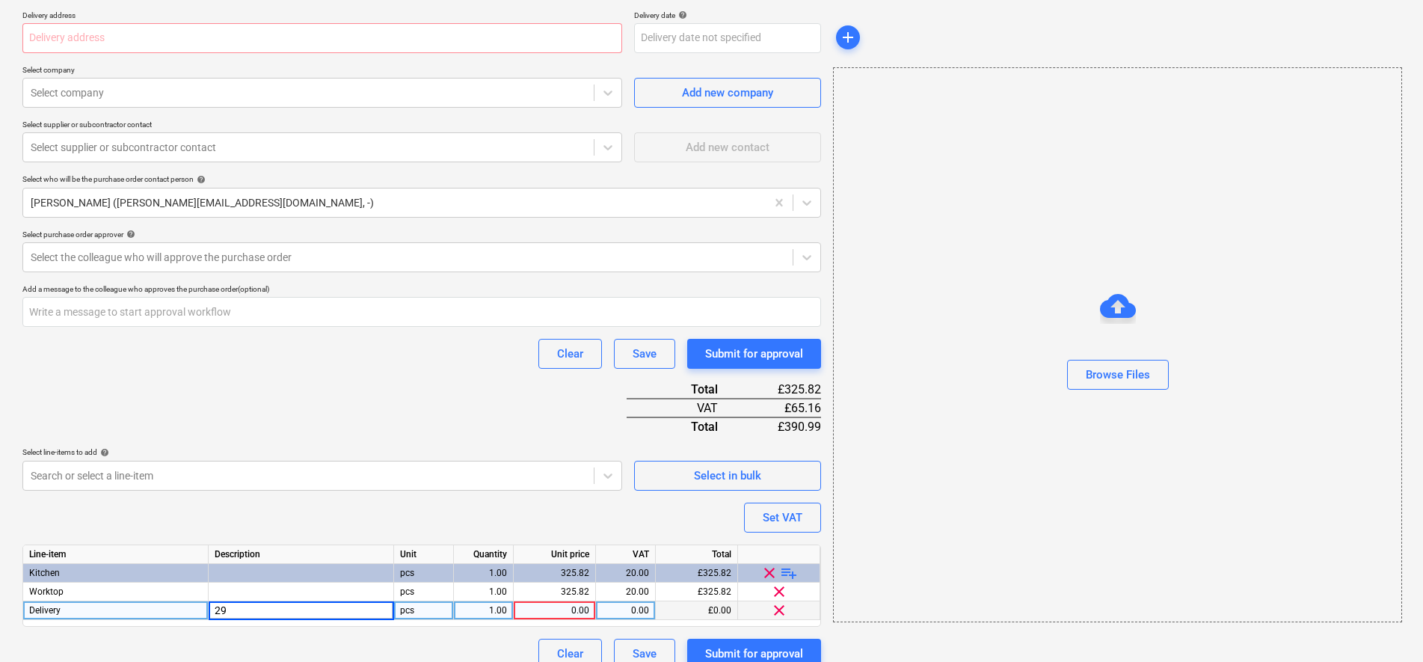
type input "2"
type textarea "x"
type input "29.5"
type textarea "x"
click at [567, 608] on div "29.50" at bounding box center [555, 610] width 70 height 19
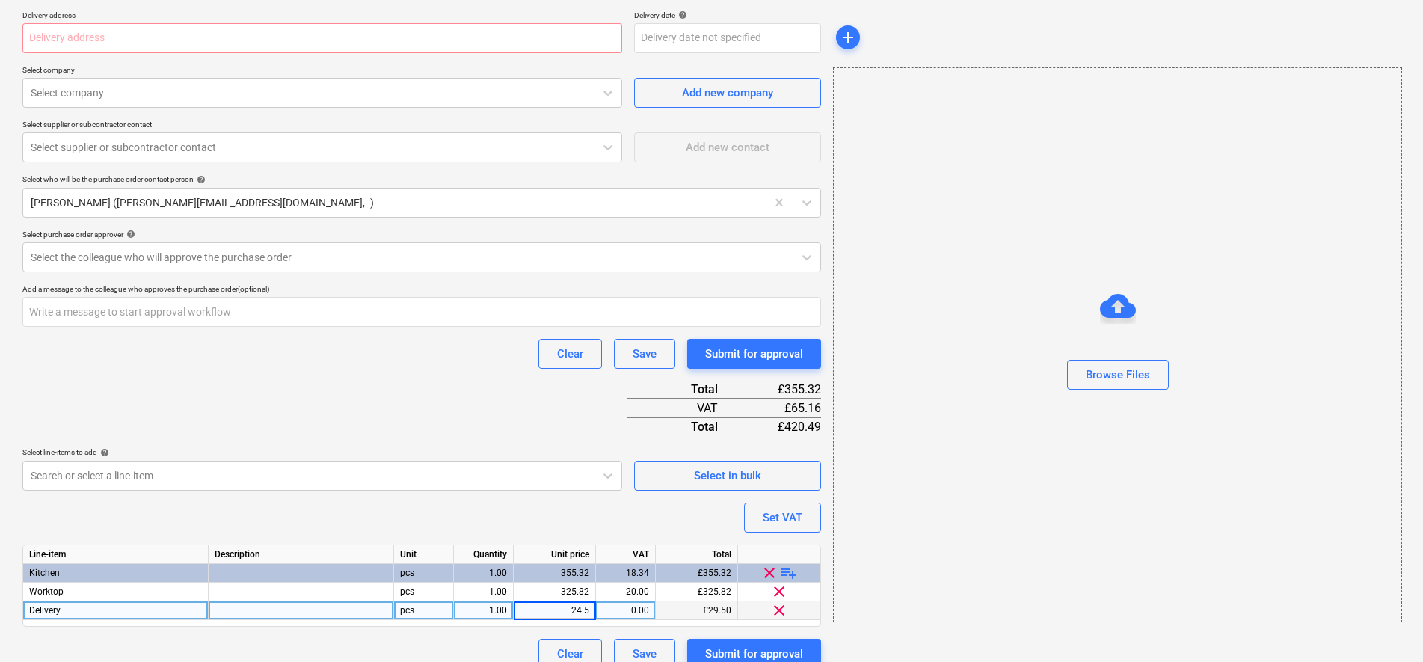
type input "24.58"
type textarea "x"
type input "20"
type textarea "x"
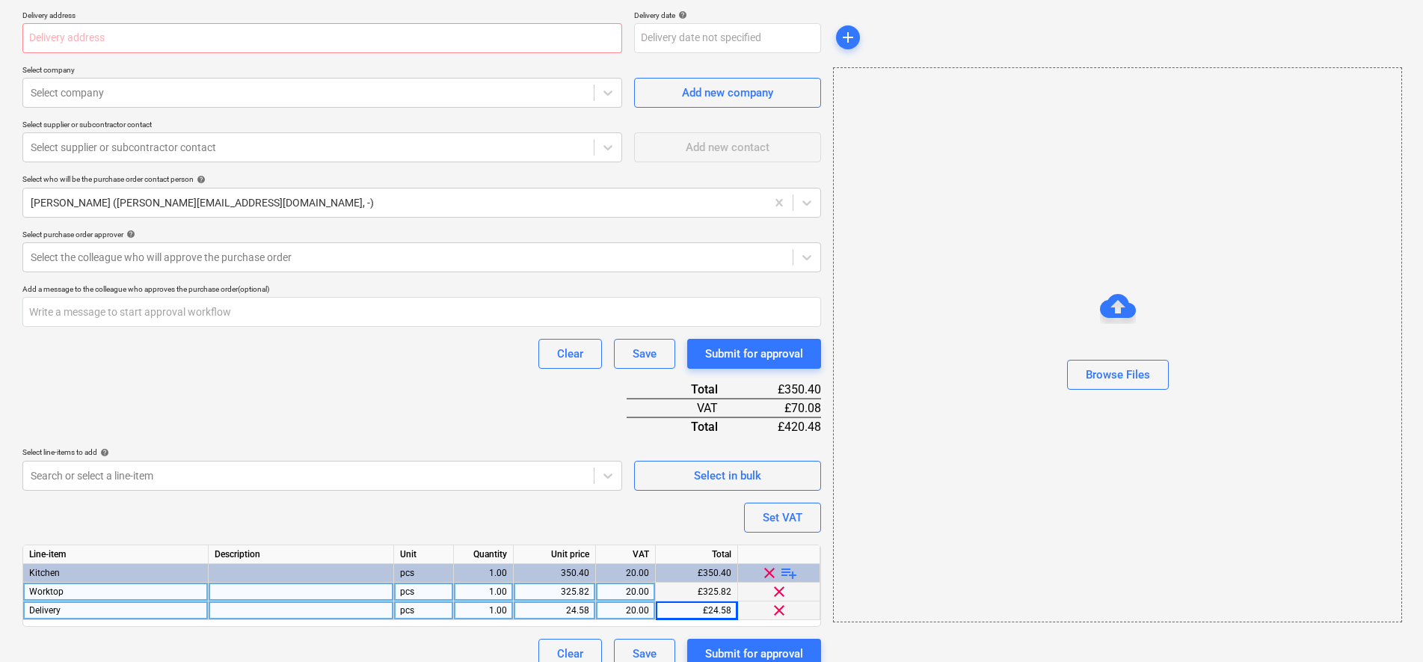
click at [589, 596] on div "325.82" at bounding box center [555, 592] width 82 height 19
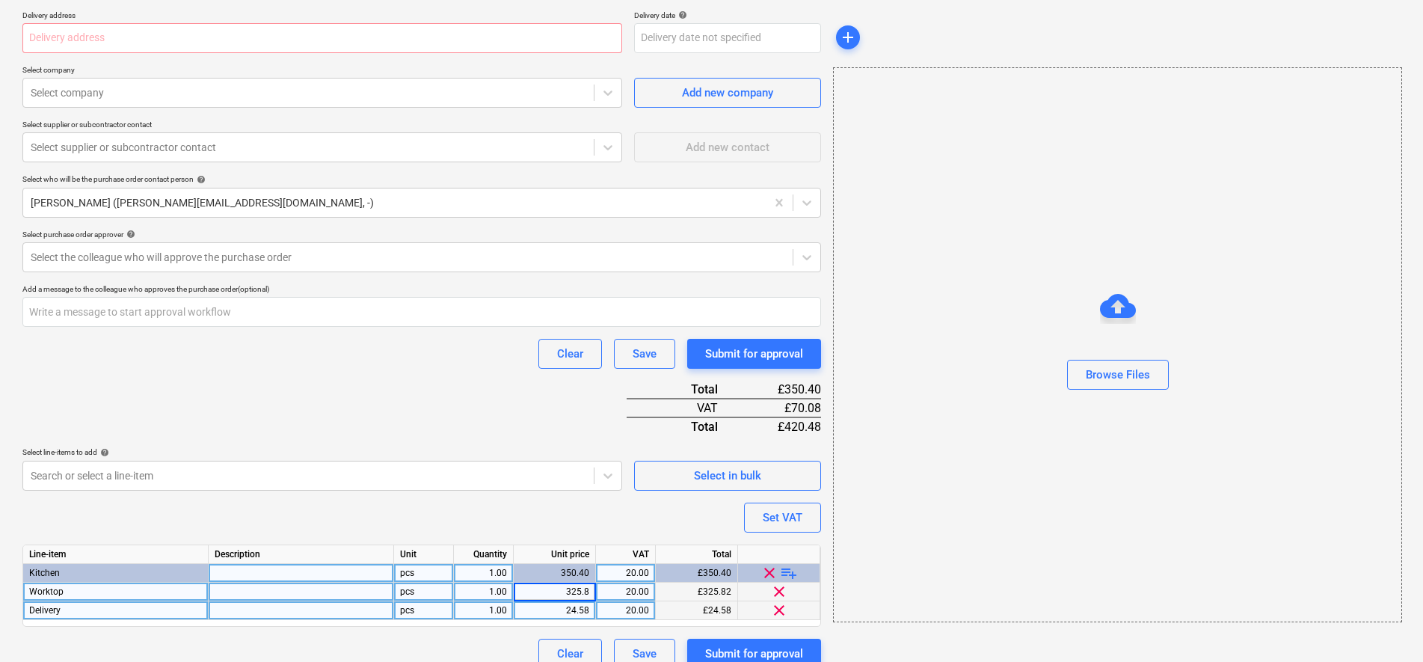
type input "325.83"
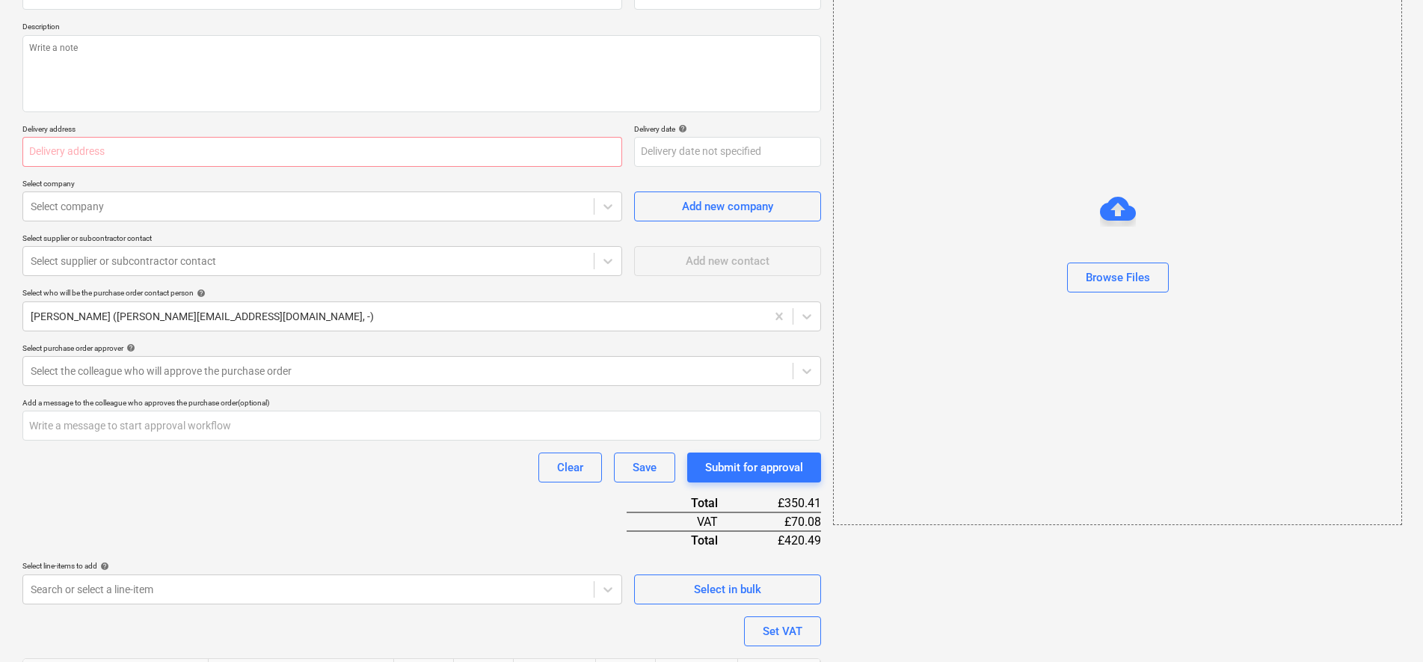
scroll to position [0, 0]
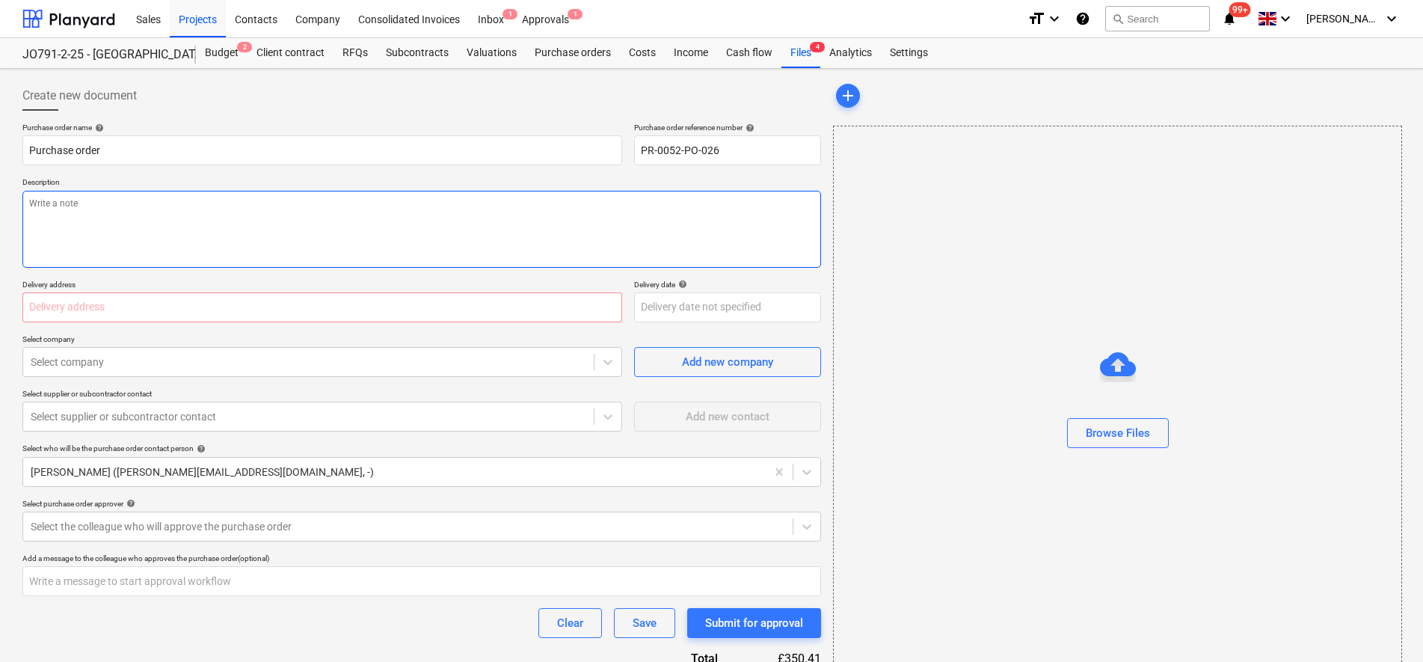
click at [105, 225] on textarea at bounding box center [421, 229] width 799 height 77
type textarea "x"
type textarea "K"
type textarea "x"
type textarea "Ki"
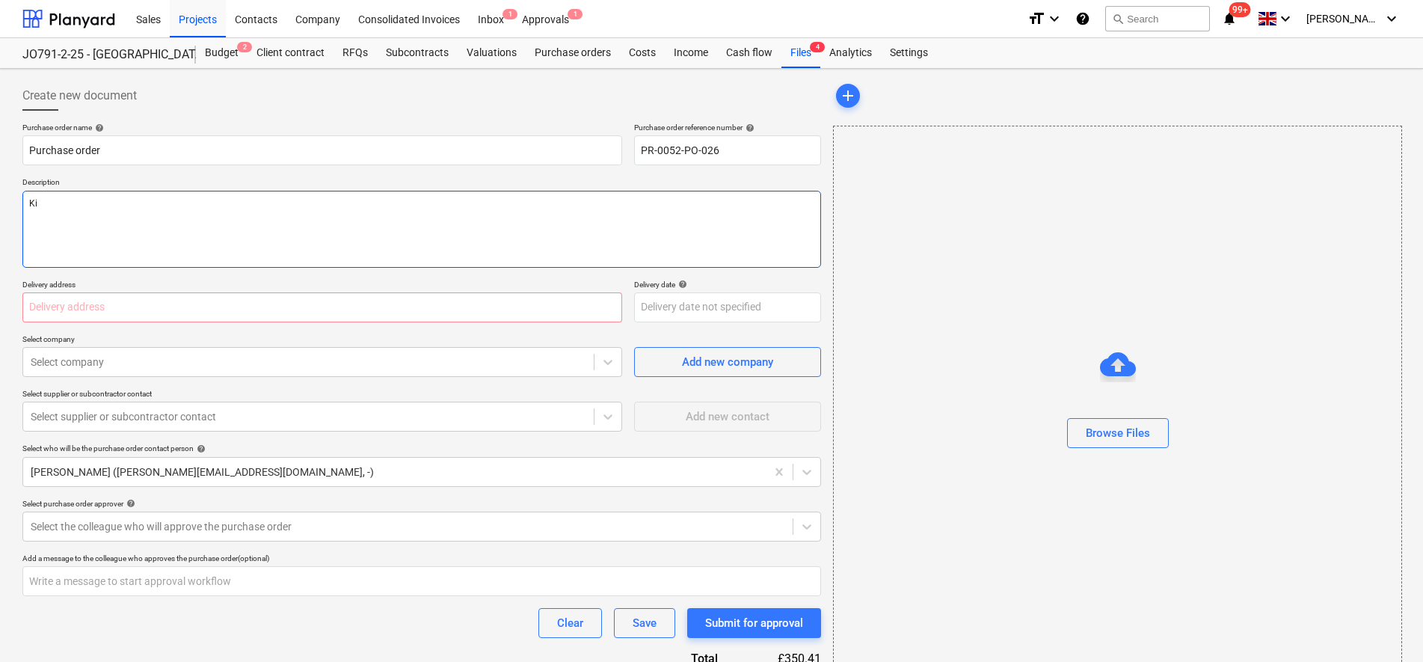
type textarea "x"
type textarea "Kit"
type textarea "x"
type textarea "Kitc"
type textarea "x"
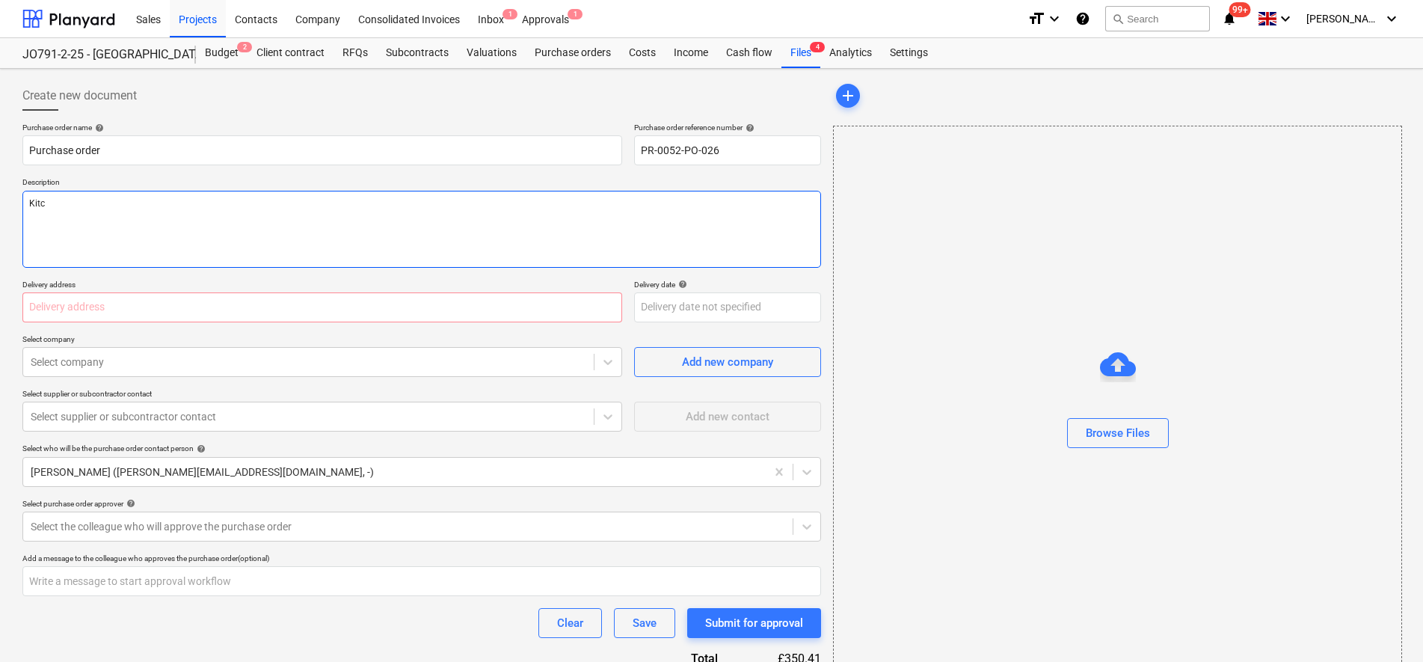
type textarea "Kitch"
type textarea "x"
type textarea "Kitche"
type textarea "x"
type textarea "Kitchen"
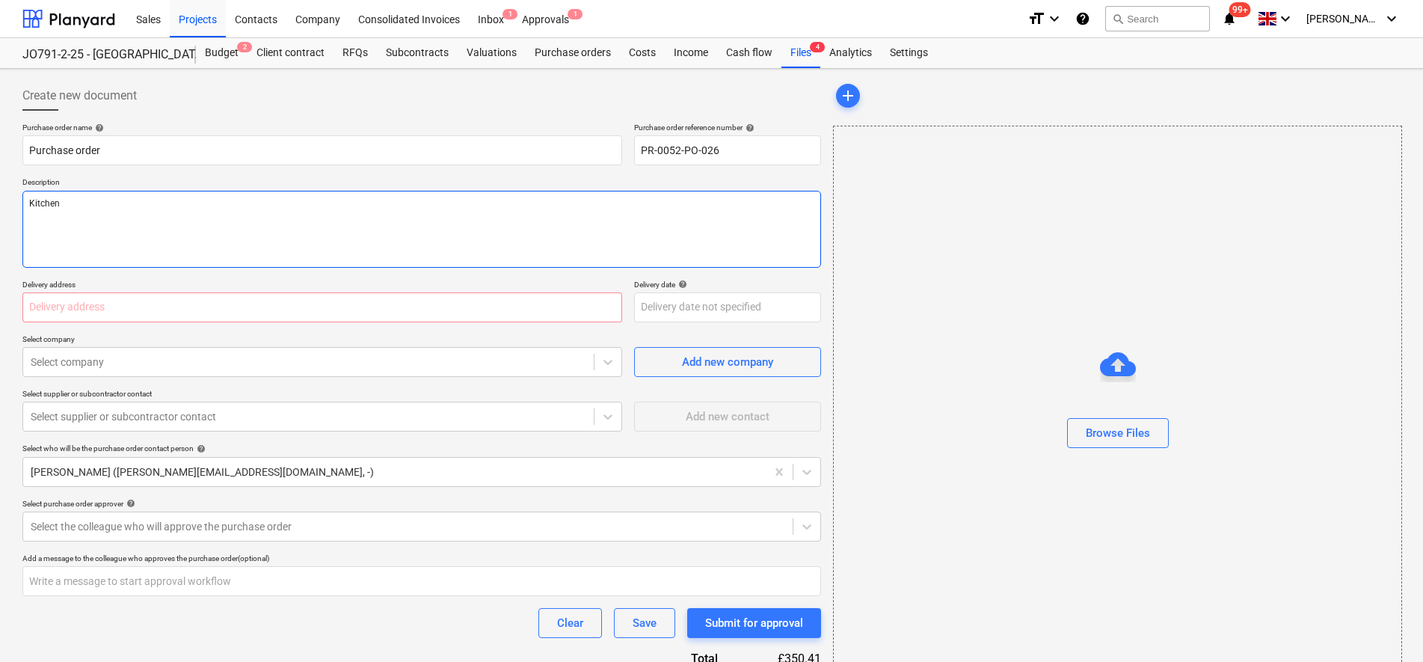
type textarea "x"
type textarea "Kitchen"
type textarea "x"
type textarea "Kitchen Wo"
type textarea "x"
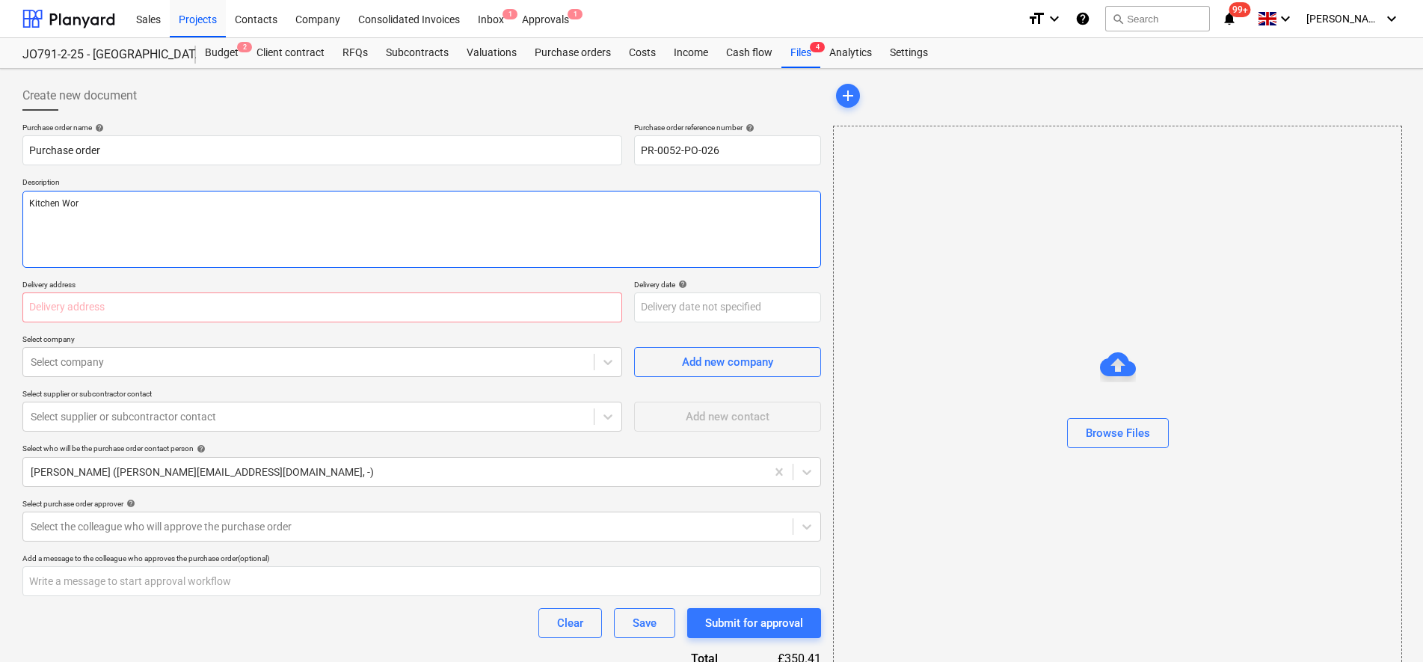
type textarea "Kitchen Work"
type textarea "x"
type textarea "Kitchen Workt"
type textarea "x"
type textarea "Kitchen Workto"
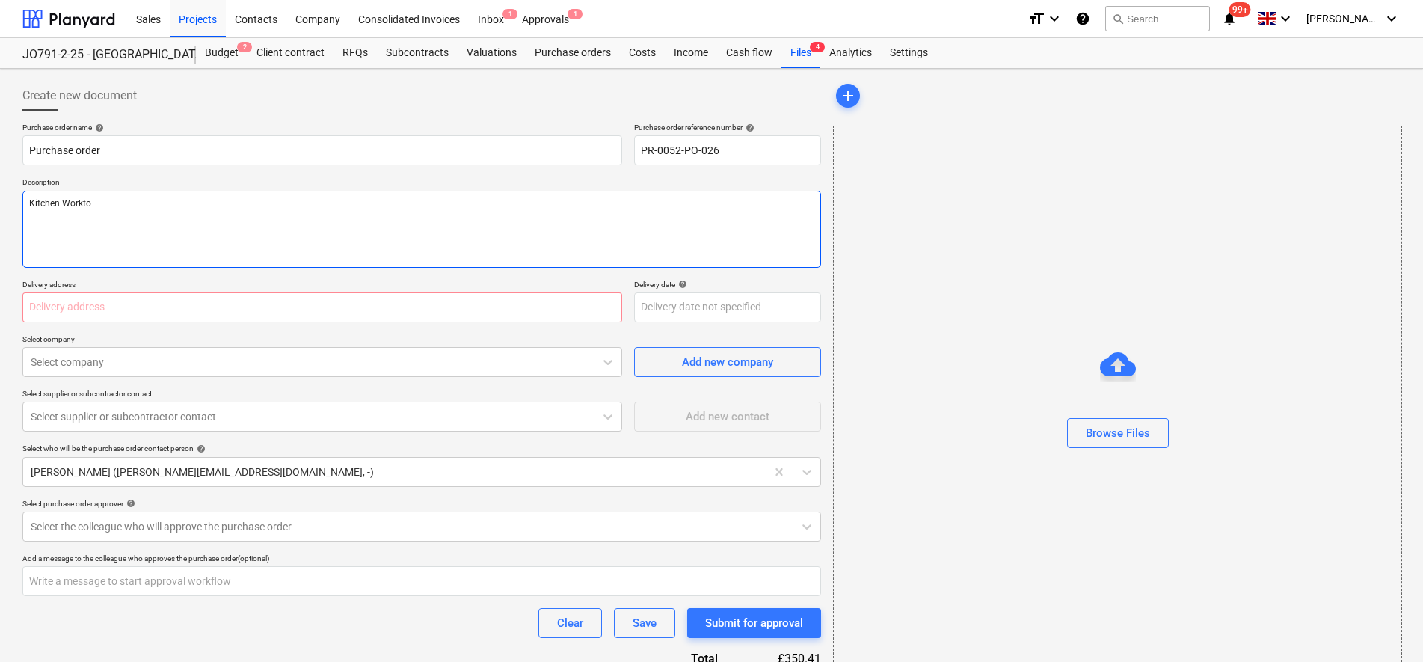
type textarea "x"
type textarea "Kitchen Worktop"
type textarea "x"
type textarea "Kitchen Worktop"
click at [108, 308] on input "text" at bounding box center [322, 307] width 600 height 30
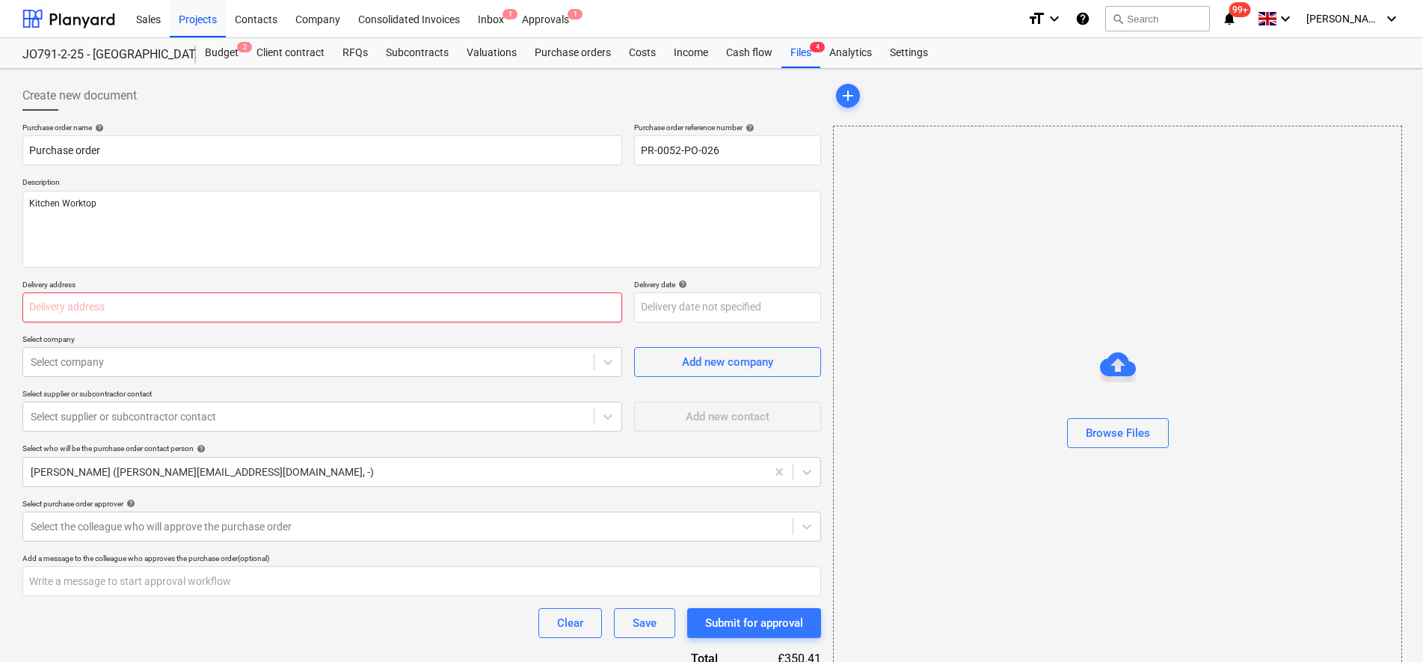
click at [96, 300] on input "text" at bounding box center [322, 307] width 600 height 30
type textarea "x"
type input "E"
type textarea "x"
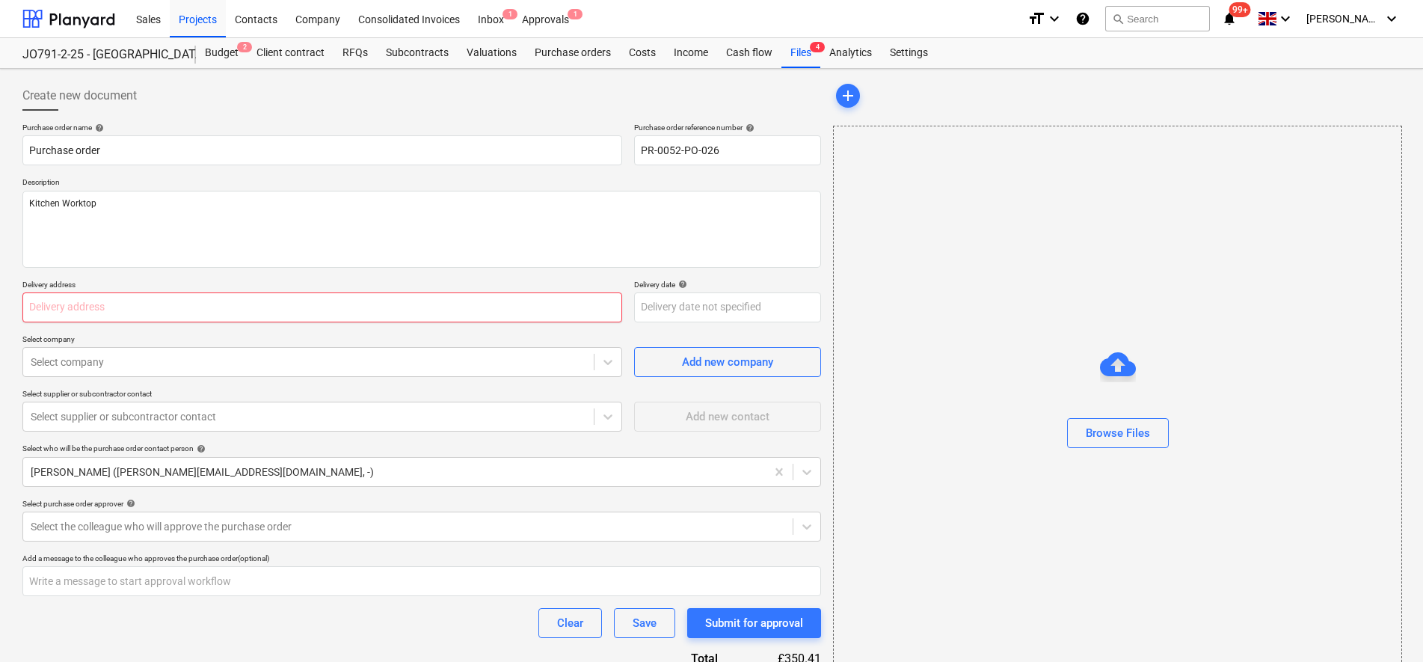
type input "M"
type textarea "x"
type input "[STREET_ADDRESS]"
type textarea "x"
click at [130, 372] on div "Select company" at bounding box center [308, 361] width 571 height 21
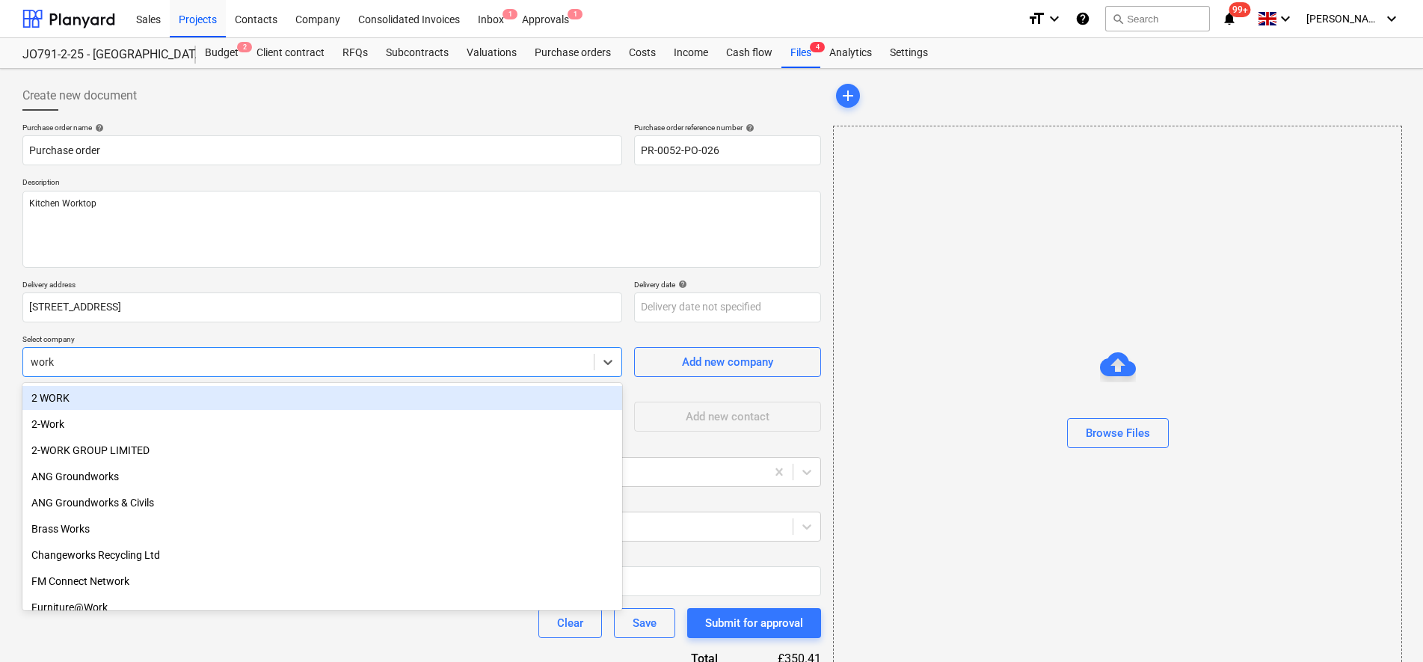
type input "workt"
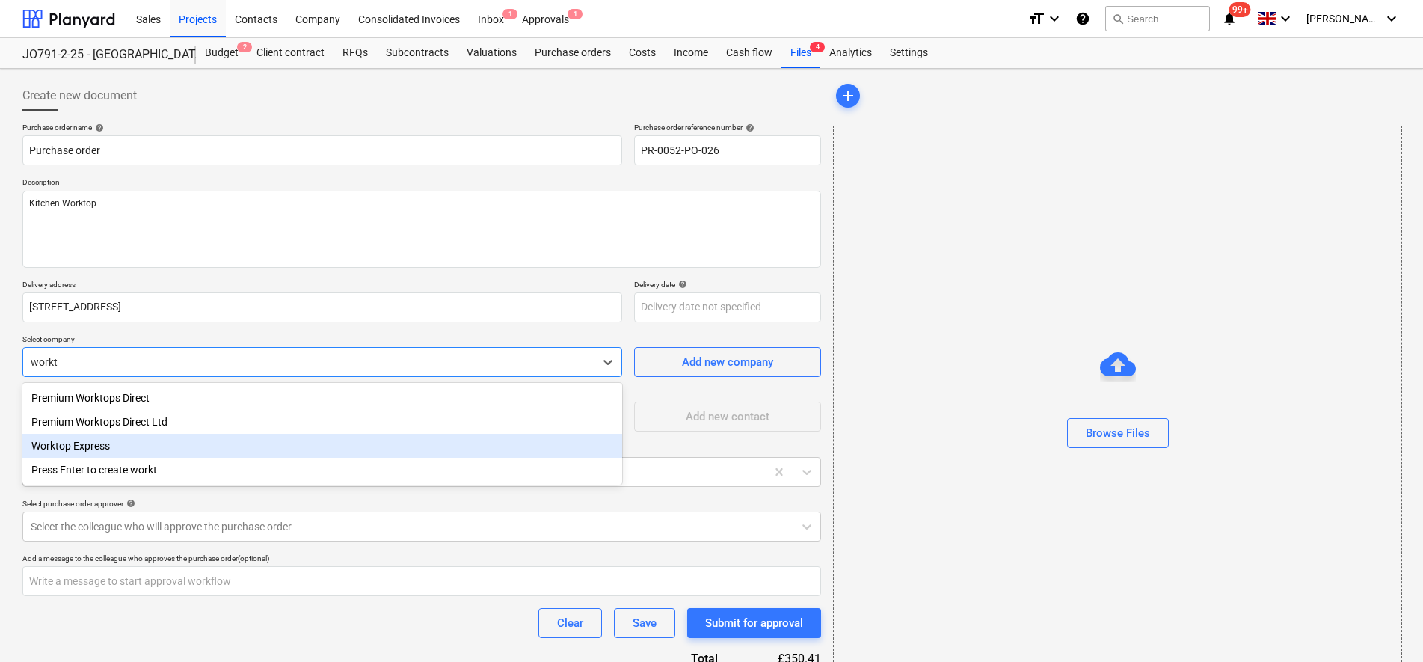
click at [103, 443] on div "Worktop Express" at bounding box center [322, 446] width 600 height 24
type textarea "x"
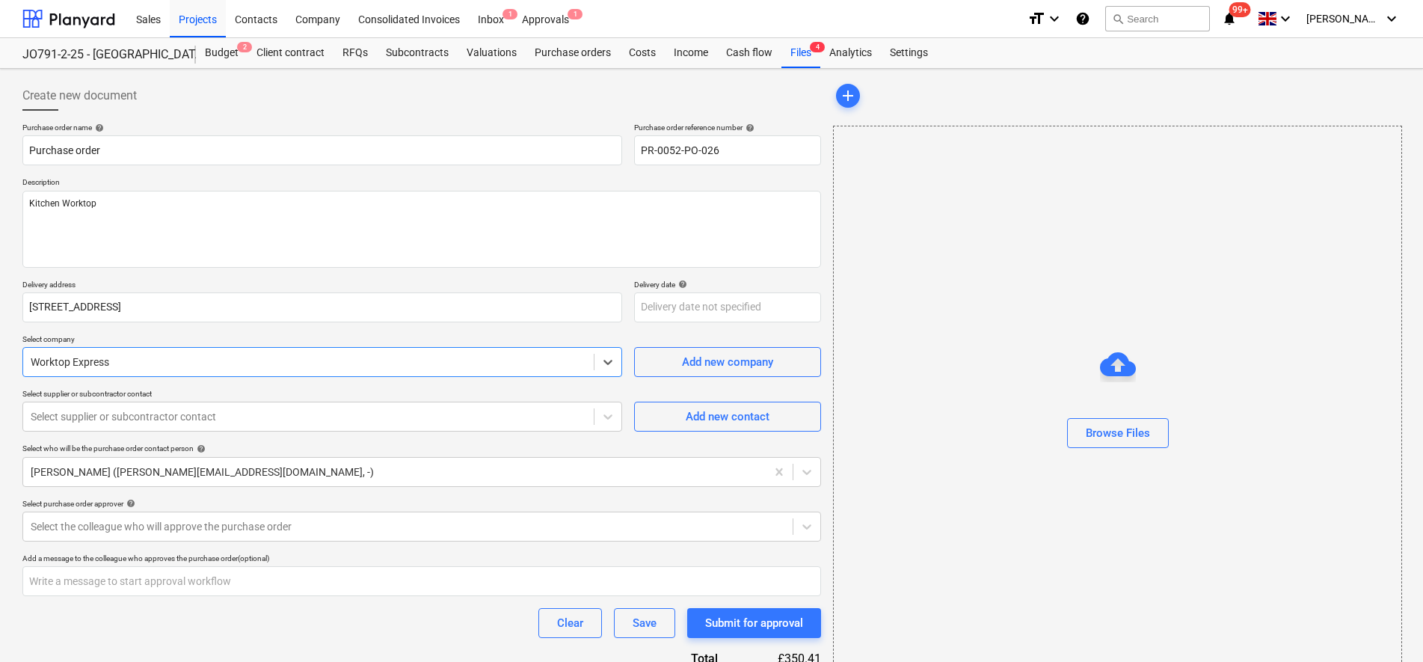
click at [73, 400] on p "Select supplier or subcontractor contact" at bounding box center [322, 395] width 600 height 13
click at [75, 420] on div at bounding box center [309, 416] width 556 height 15
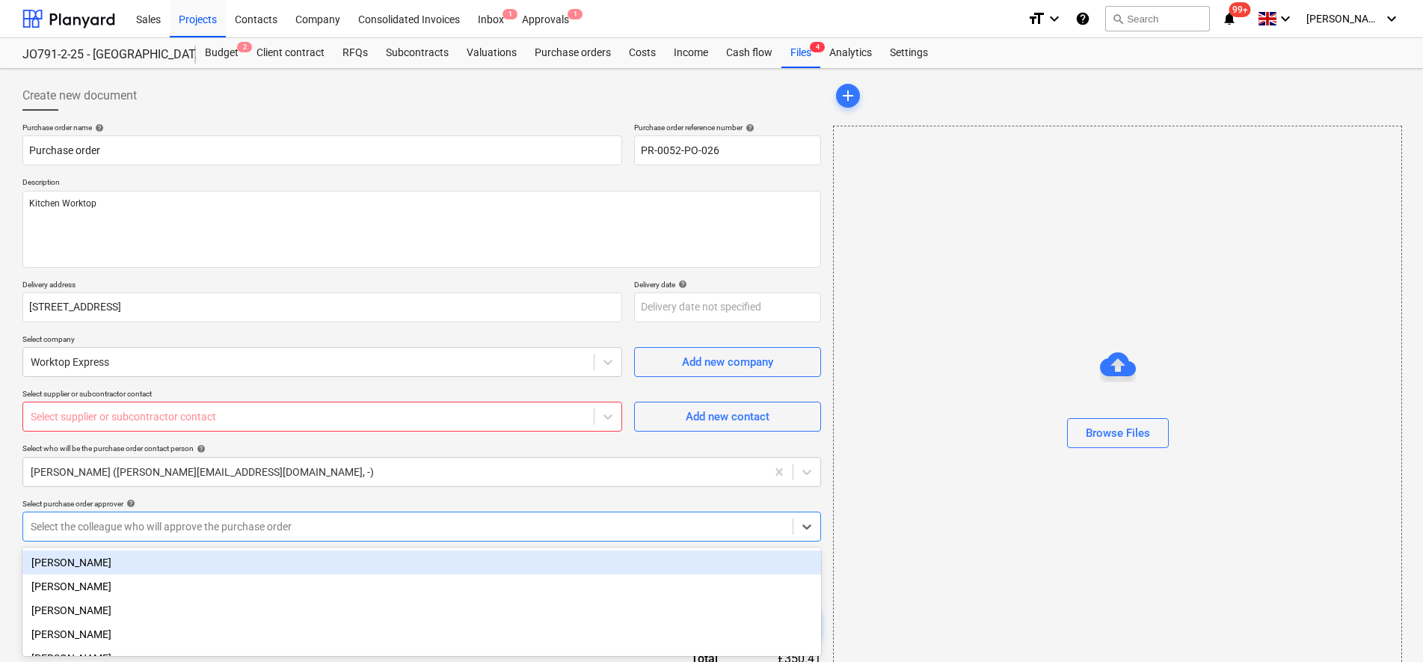
click at [78, 541] on body "Sales Projects Contacts Company Consolidated Invoices Inbox 1 Approvals 1 forma…" at bounding box center [711, 331] width 1423 height 662
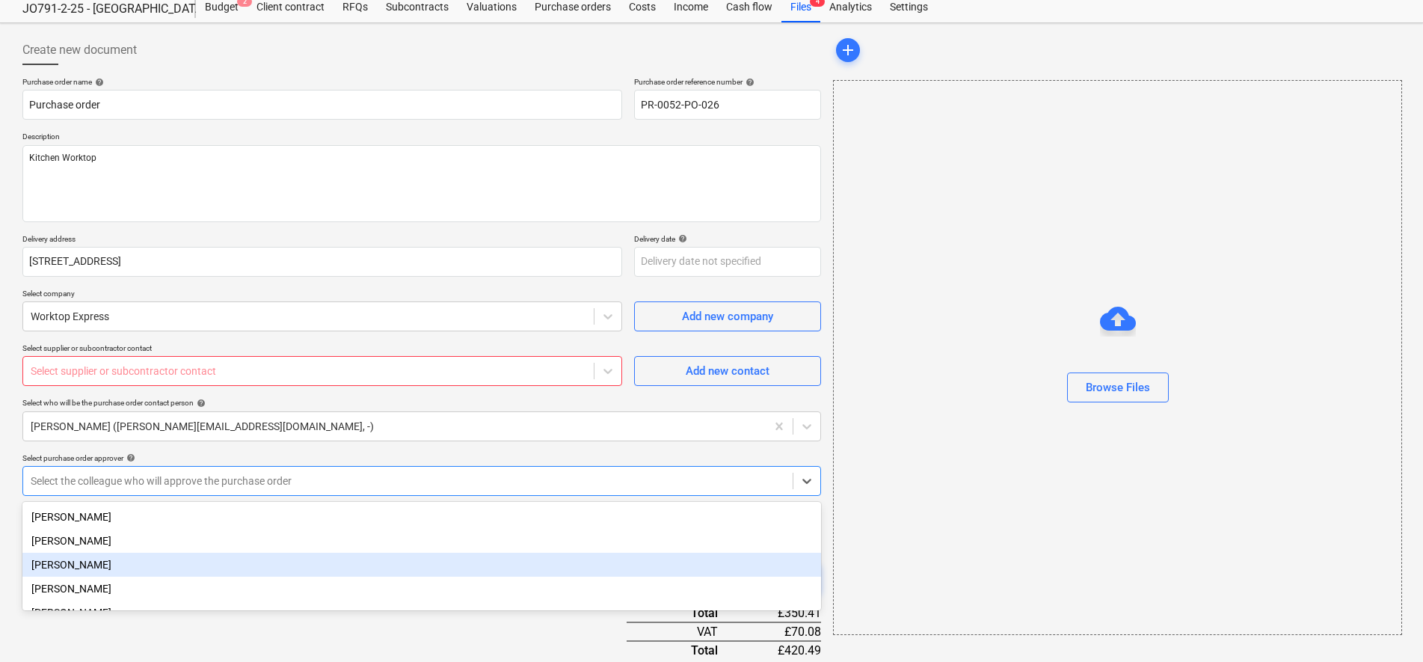
click at [74, 562] on div "[PERSON_NAME]" at bounding box center [421, 565] width 799 height 24
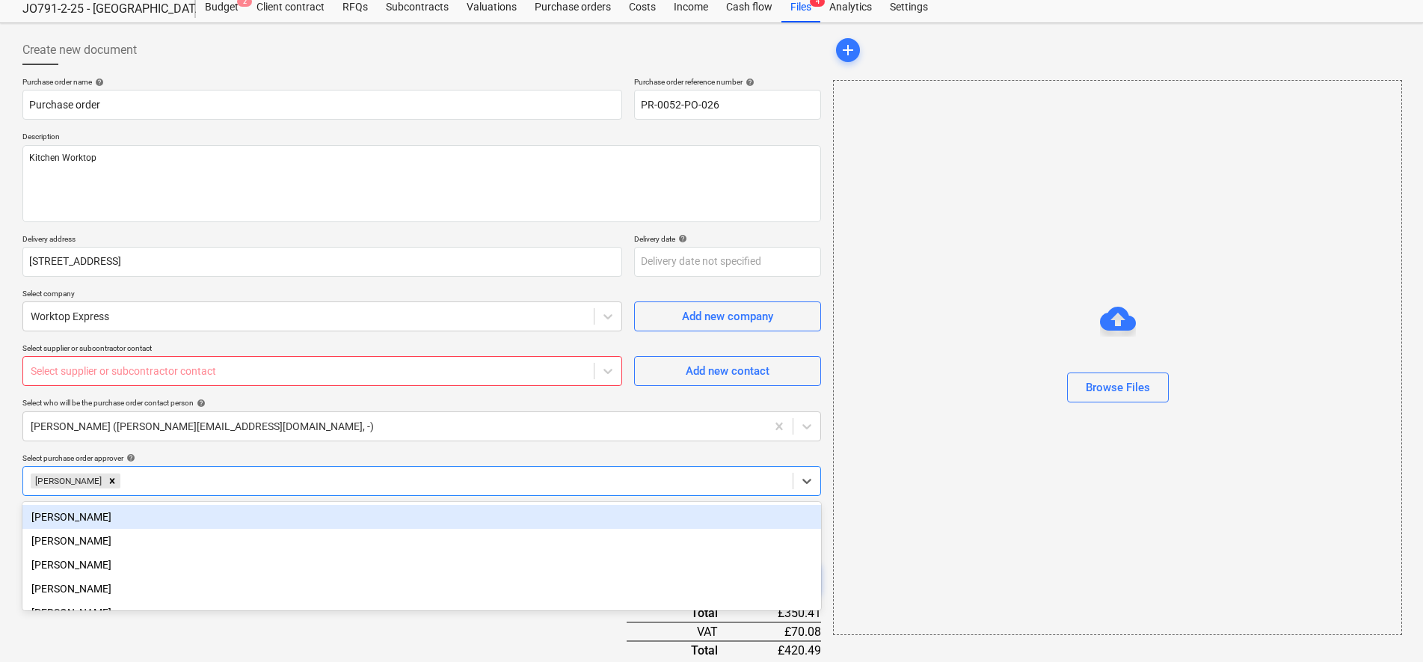
click at [3, 486] on div "Create new document Purchase order name help Purchase order Purchase order refe…" at bounding box center [711, 463] width 1423 height 881
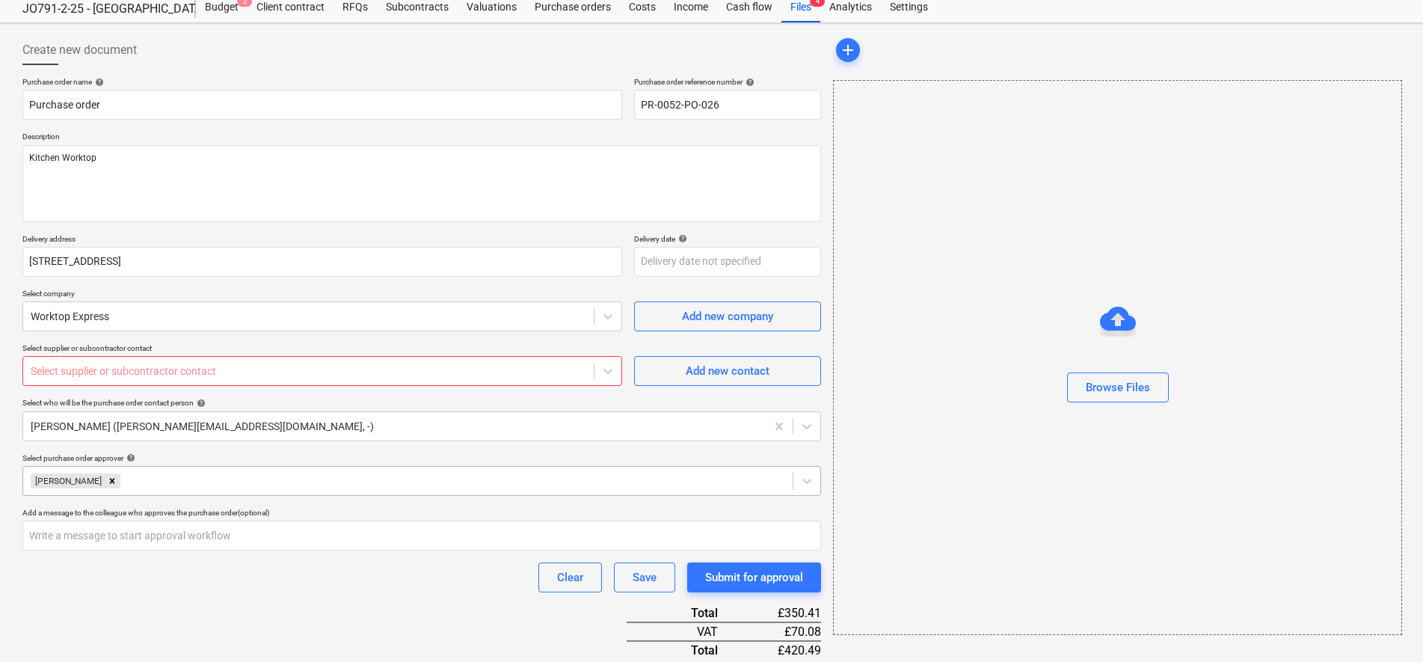
scroll to position [0, 0]
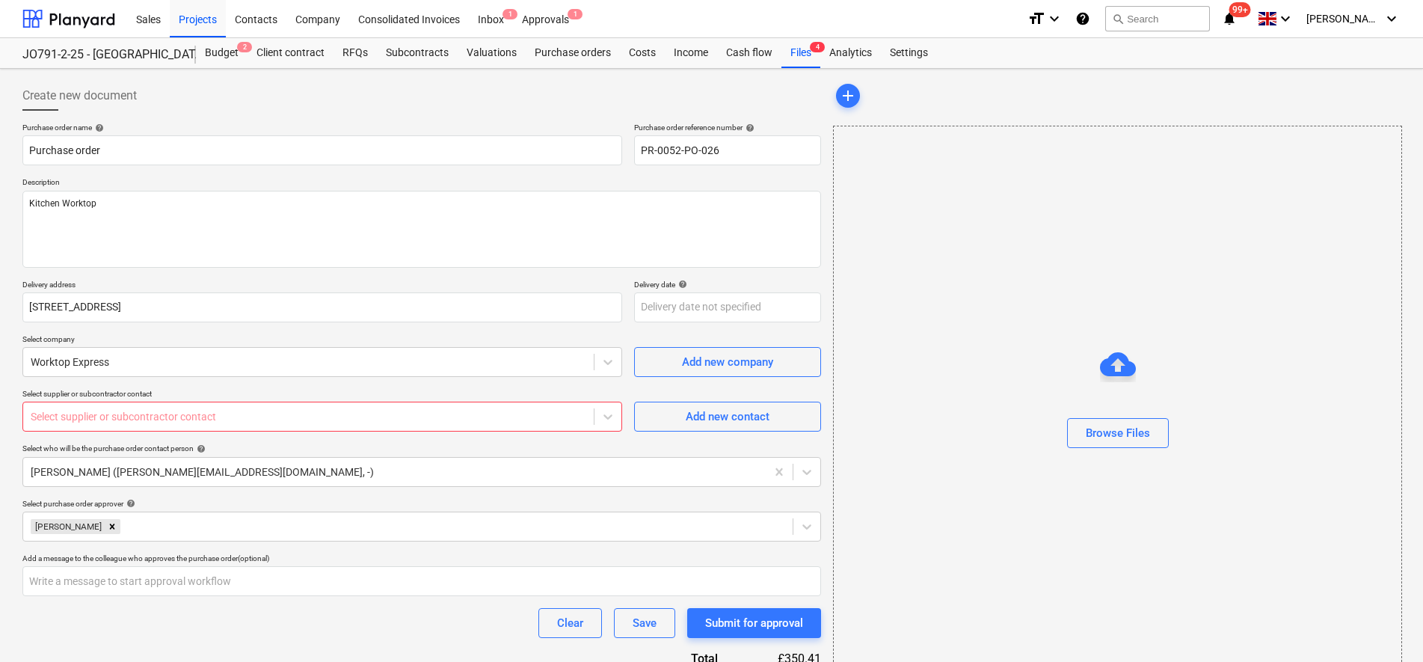
click at [284, 439] on div "Purchase order name help Purchase order Purchase order reference number help PR…" at bounding box center [421, 530] width 799 height 815
click at [716, 417] on div "Add new contact" at bounding box center [728, 416] width 84 height 19
type textarea "x"
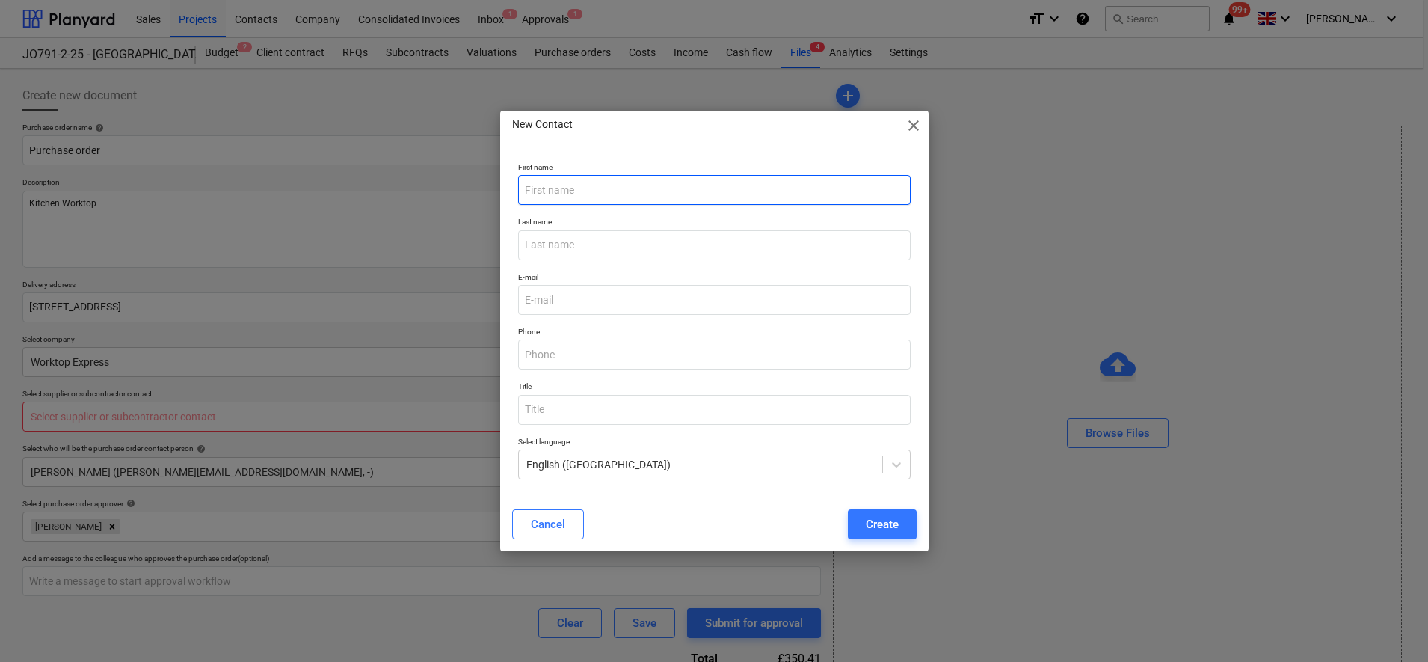
click at [569, 188] on input "text" at bounding box center [714, 190] width 393 height 30
type input "Worktop Express"
click at [579, 303] on input "email" at bounding box center [714, 300] width 393 height 30
click at [603, 289] on input "email" at bounding box center [714, 300] width 393 height 30
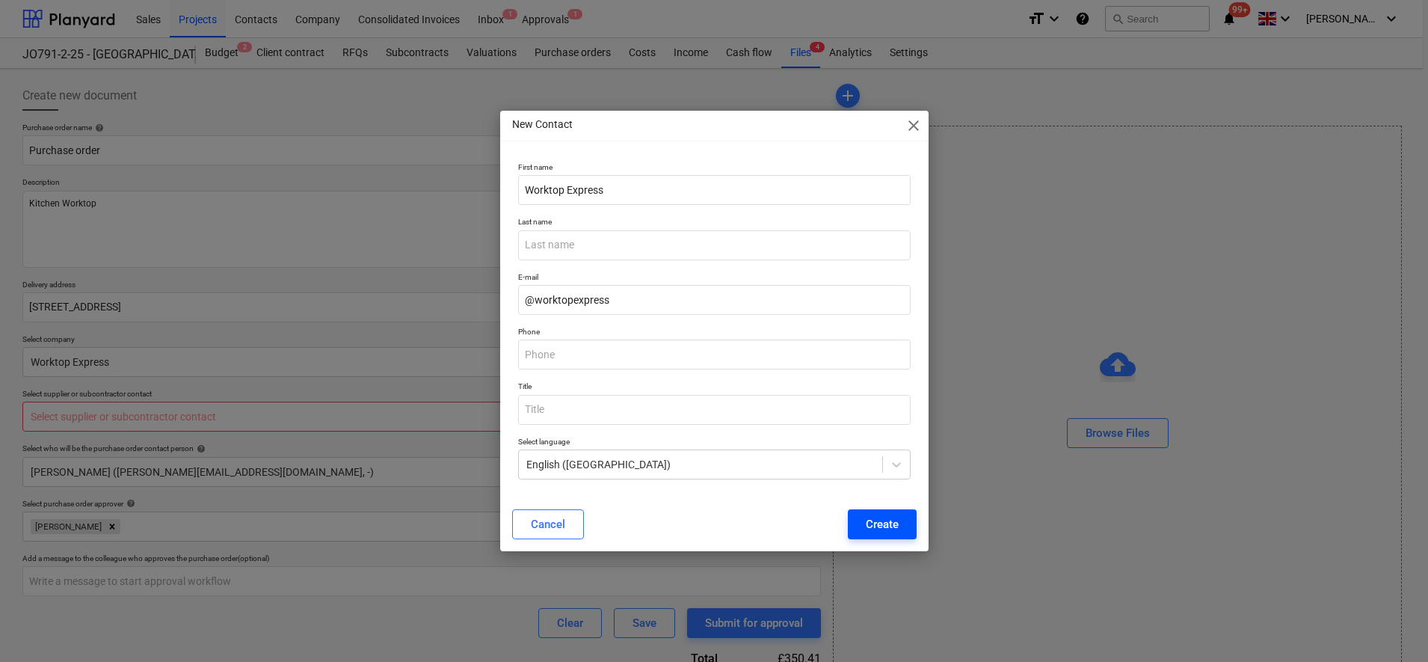
click at [884, 518] on div "Create" at bounding box center [882, 523] width 33 height 19
click at [691, 310] on input "@worktopexpress" at bounding box center [714, 300] width 393 height 30
type input "@[DOMAIN_NAME]"
click at [523, 299] on input "@[DOMAIN_NAME]" at bounding box center [714, 300] width 393 height 30
drag, startPoint x: 695, startPoint y: 304, endPoint x: 370, endPoint y: 297, distance: 325.4
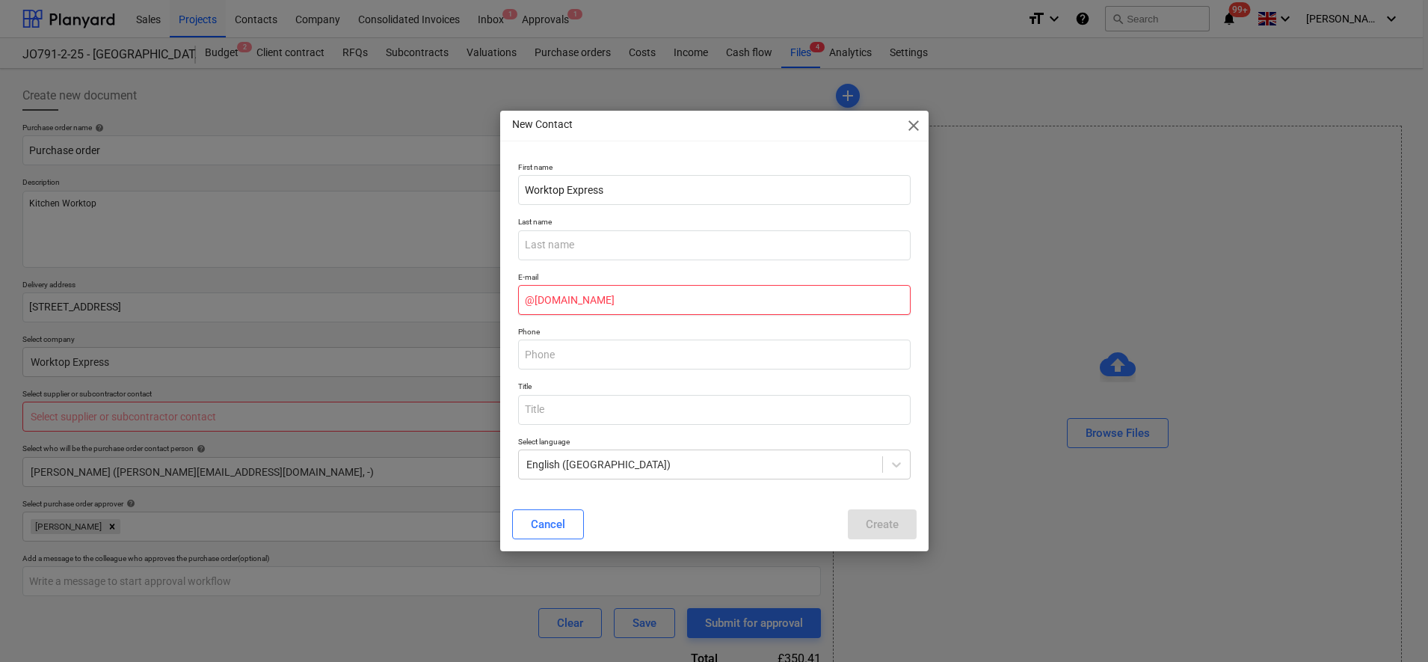
click at [370, 297] on div "New Contact close First name Worktop Express Last name E-mail @[DOMAIN_NAME] Ph…" at bounding box center [714, 331] width 1428 height 662
click at [701, 503] on div "Cancel Create" at bounding box center [714, 524] width 423 height 42
type textarea "x"
click at [577, 288] on input "email" at bounding box center [714, 300] width 393 height 30
paste input "[EMAIL_ADDRESS][DOMAIN_NAME]"
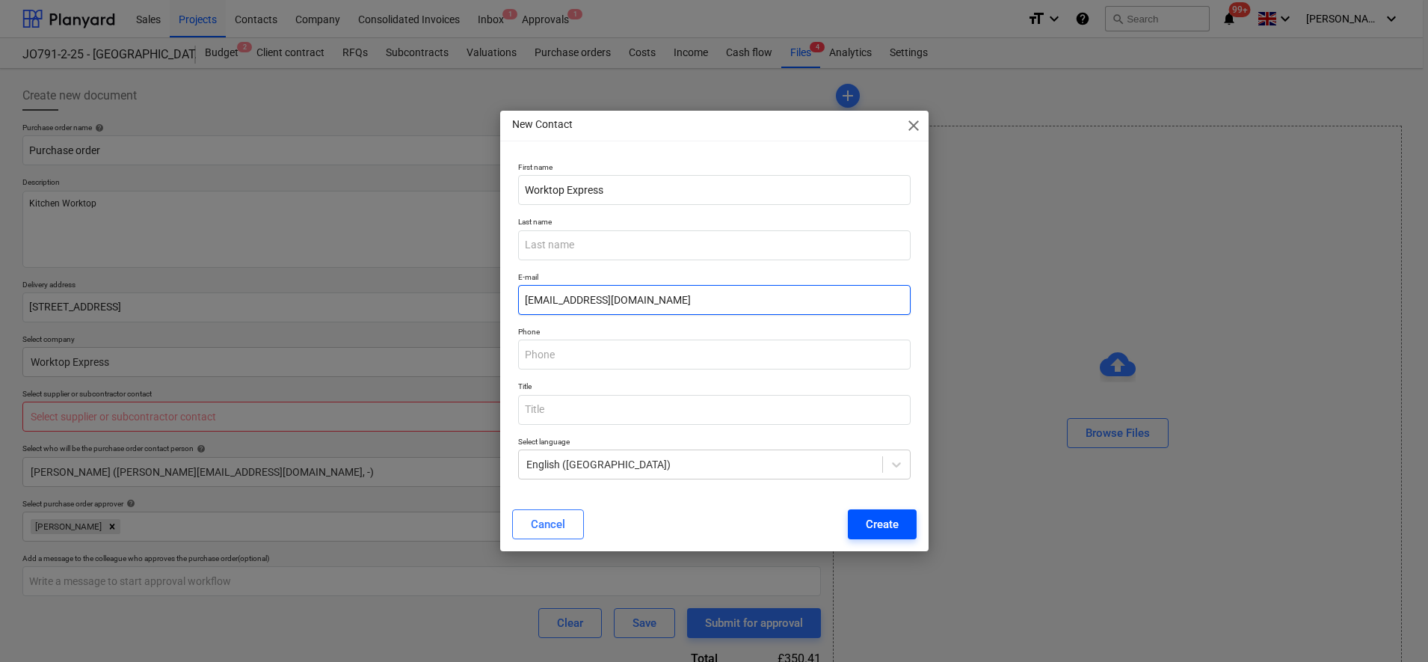
type input "[EMAIL_ADDRESS][DOMAIN_NAME]"
click at [875, 511] on button "Create" at bounding box center [882, 524] width 69 height 30
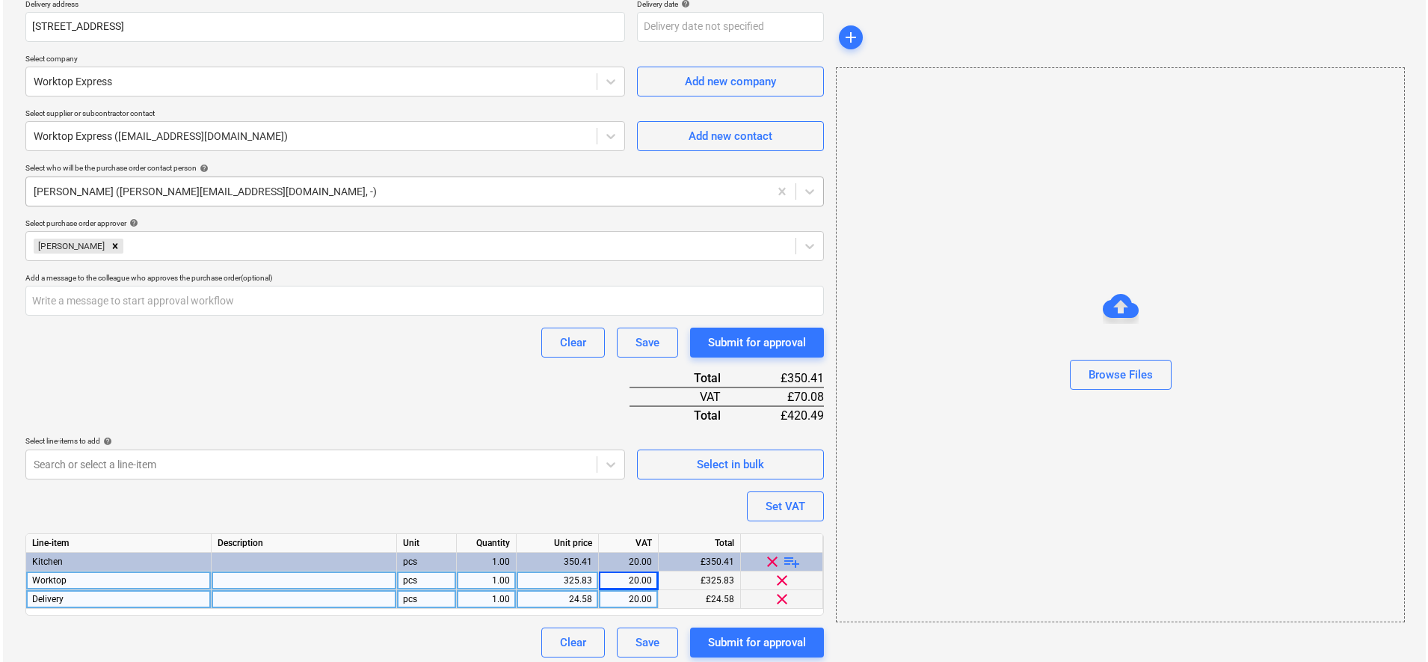
scroll to position [288, 0]
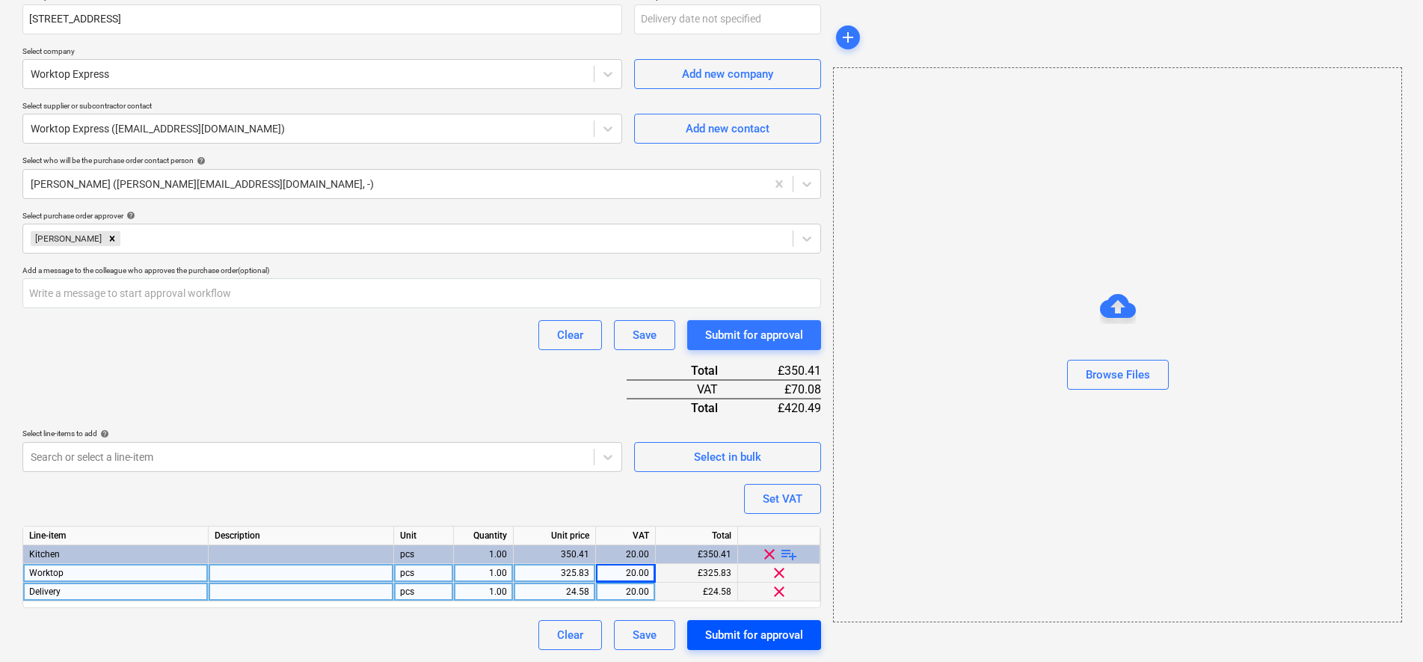
click at [736, 641] on div "Submit for approval" at bounding box center [754, 634] width 98 height 19
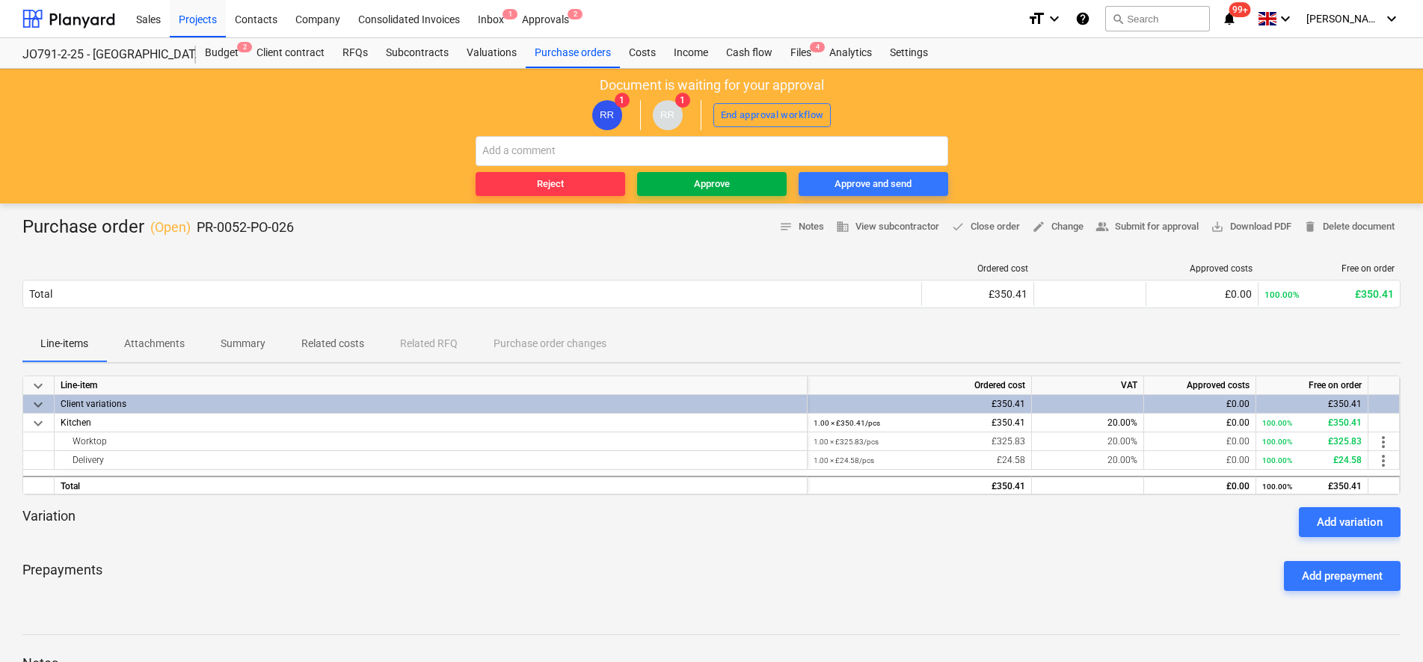
click at [730, 188] on span "Approve" at bounding box center [712, 184] width 138 height 17
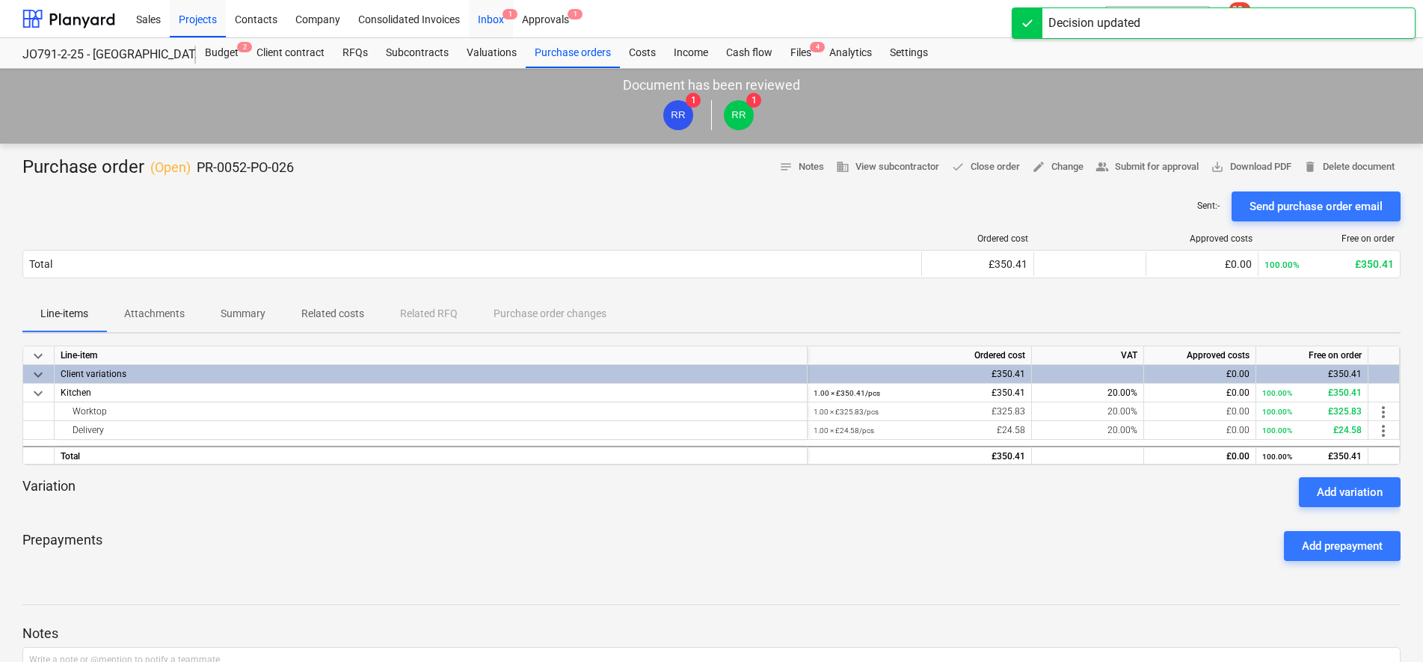
click at [500, 24] on div "Inbox 1" at bounding box center [491, 18] width 44 height 38
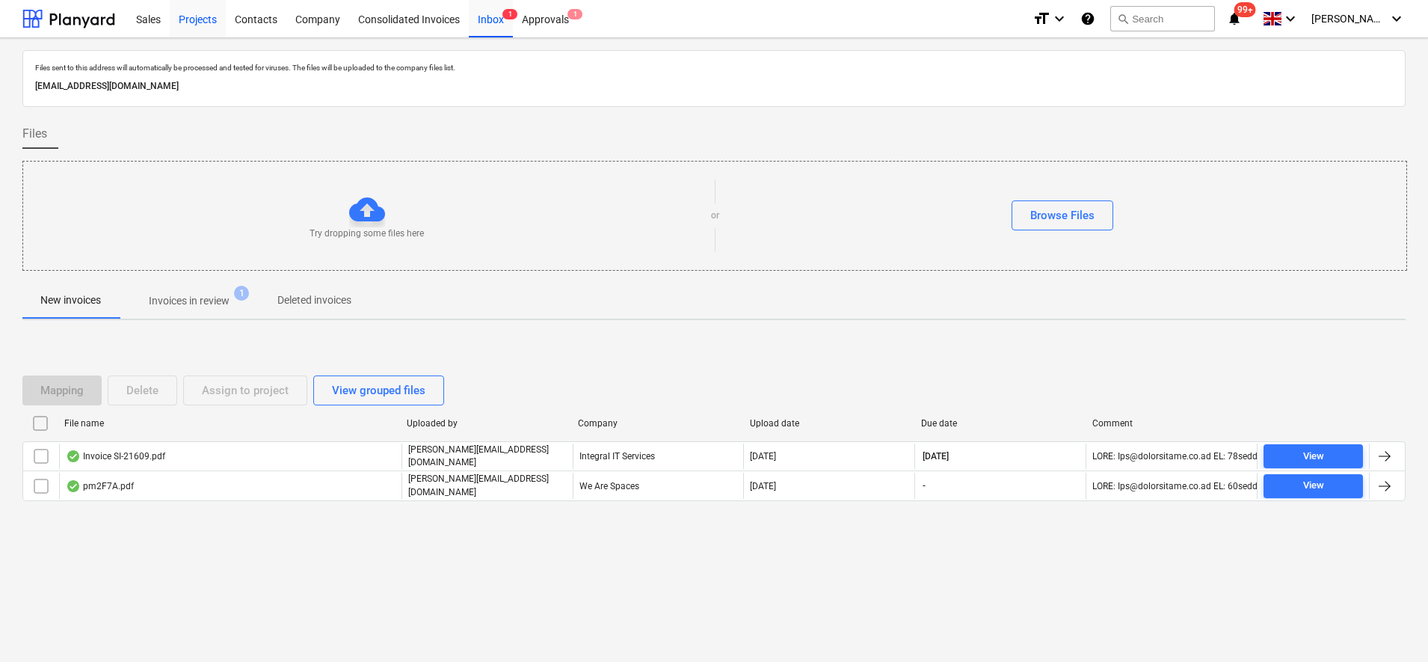
click at [215, 27] on div "Projects" at bounding box center [198, 18] width 56 height 38
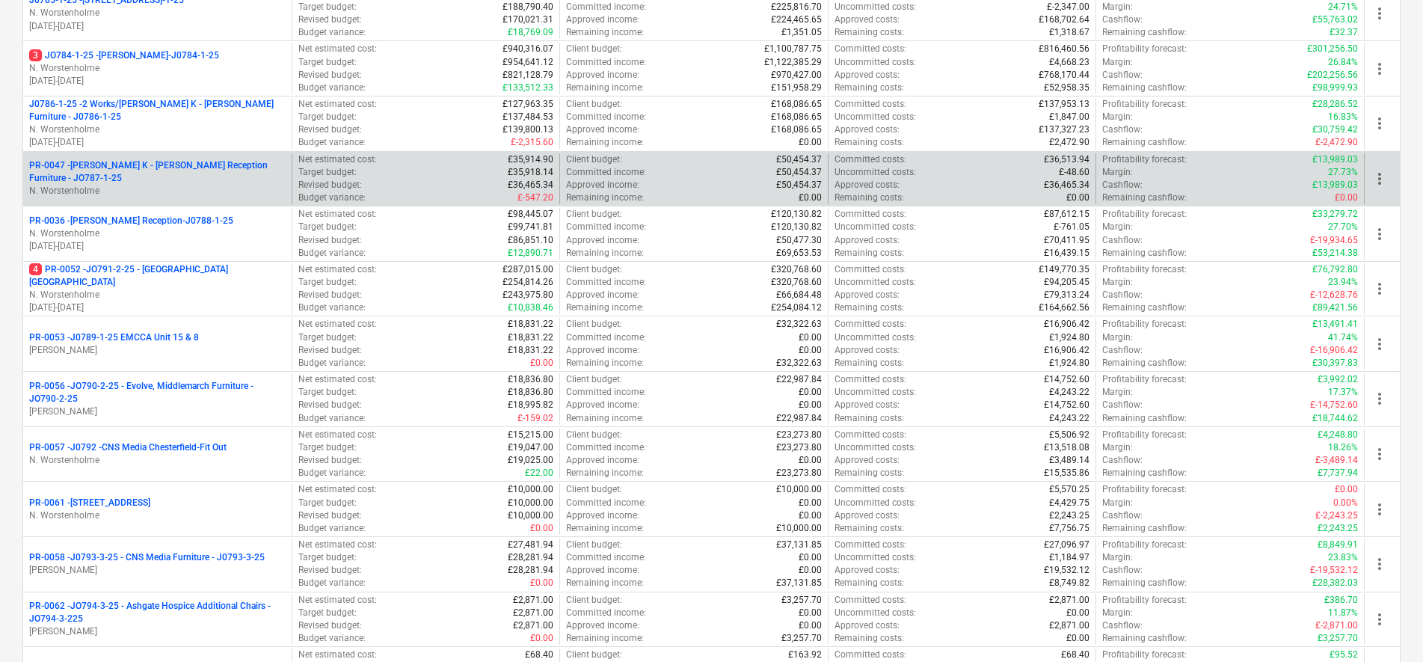
scroll to position [467, 0]
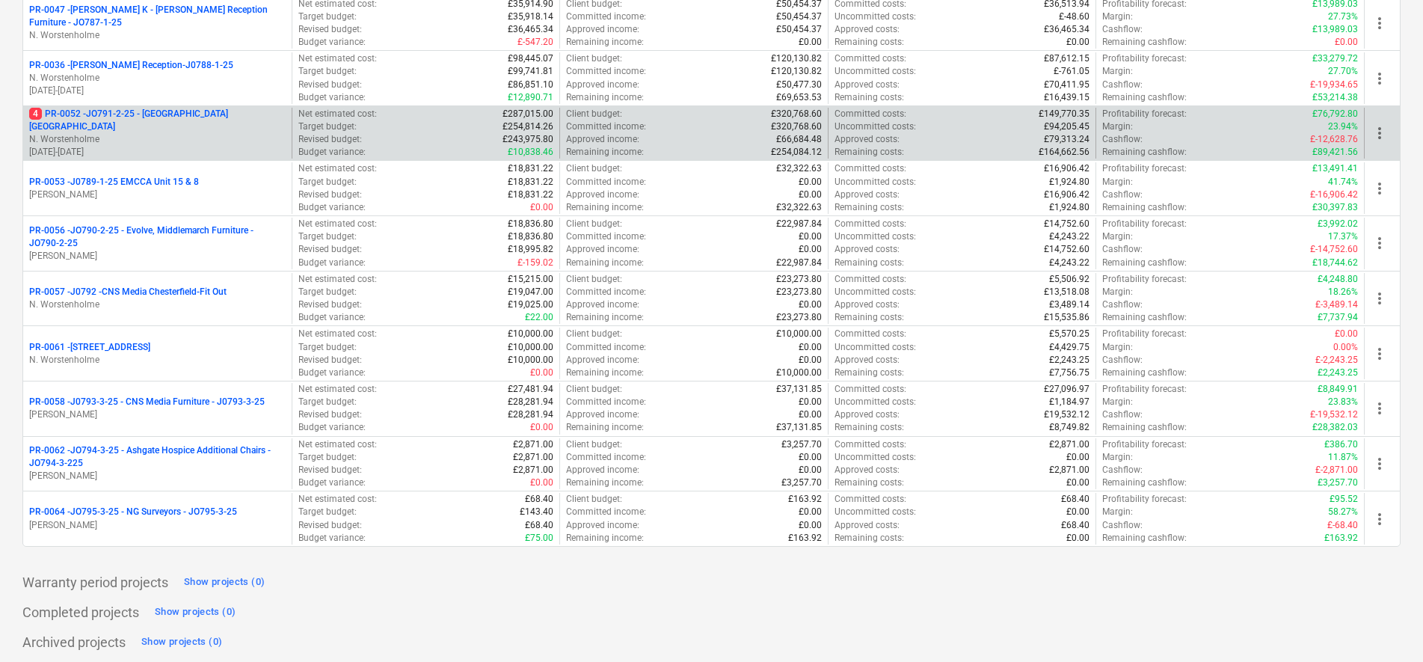
click at [201, 123] on p "4 PR-0052 - JO791-2-25 - [GEOGRAPHIC_DATA] [GEOGRAPHIC_DATA]" at bounding box center [157, 120] width 256 height 25
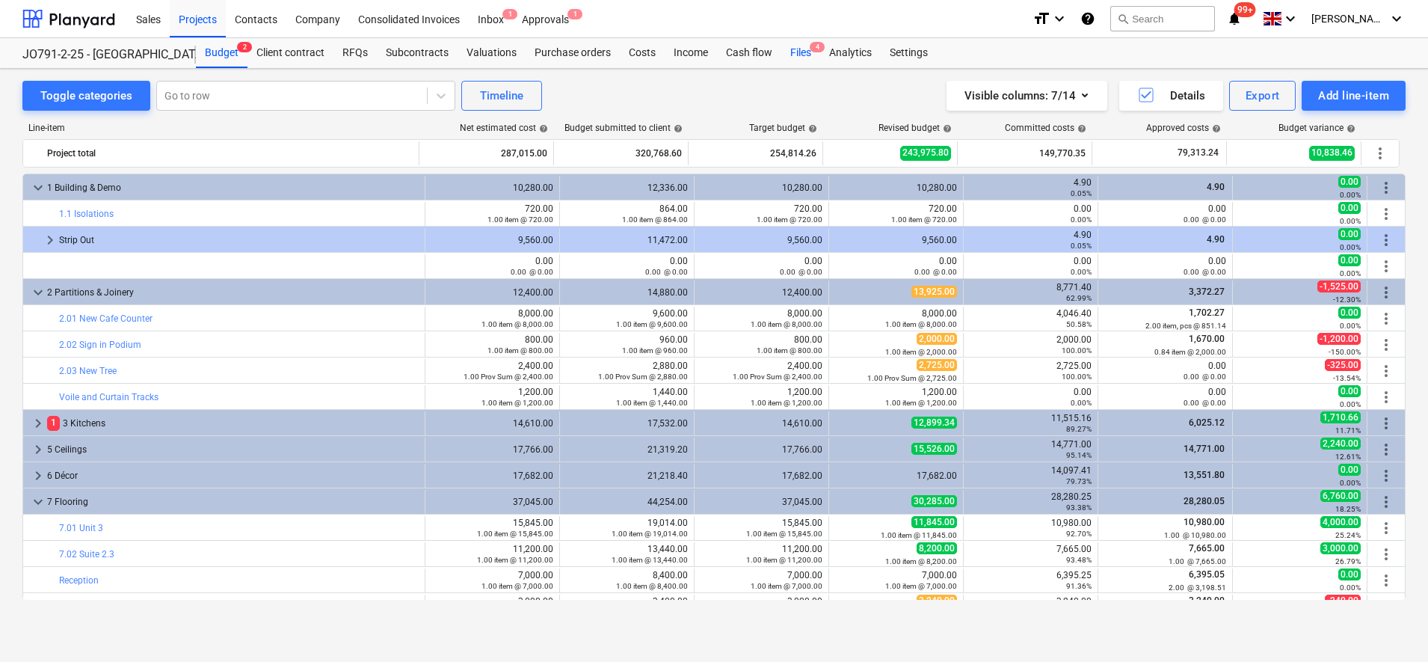
click at [802, 55] on div "Files 4" at bounding box center [800, 53] width 39 height 30
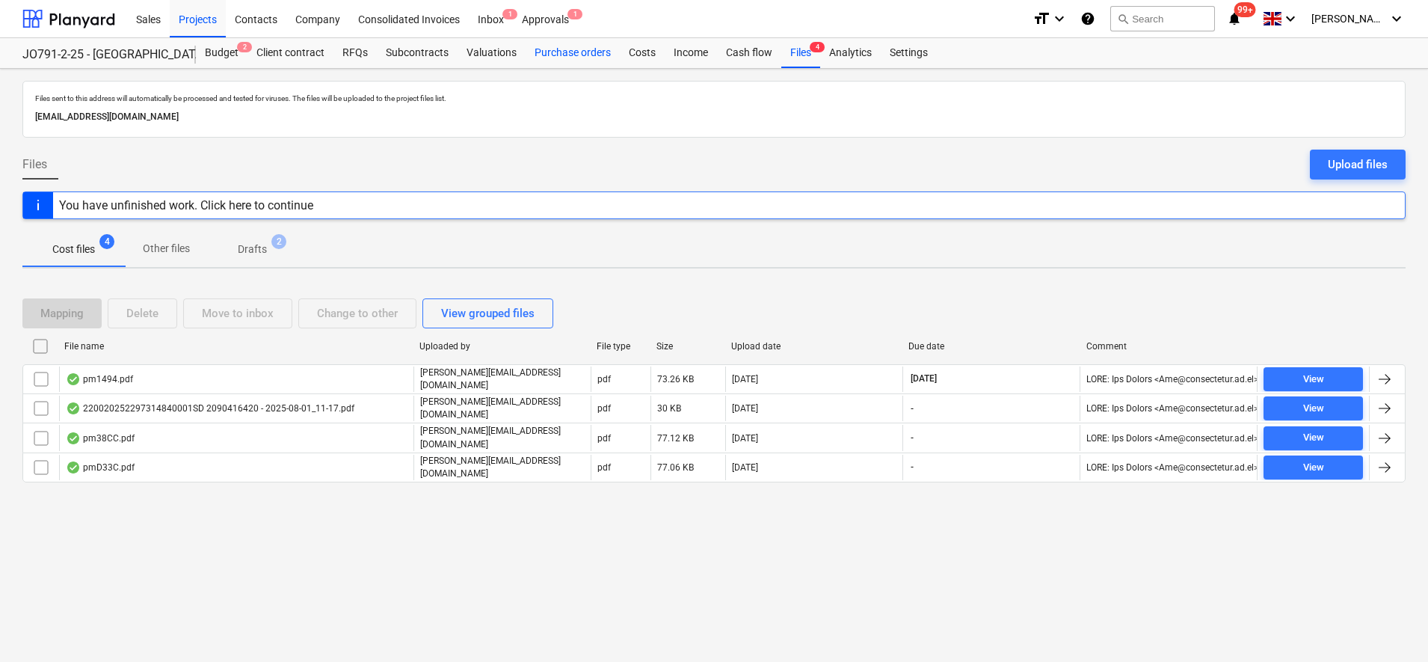
click at [544, 59] on div "Purchase orders" at bounding box center [573, 53] width 94 height 30
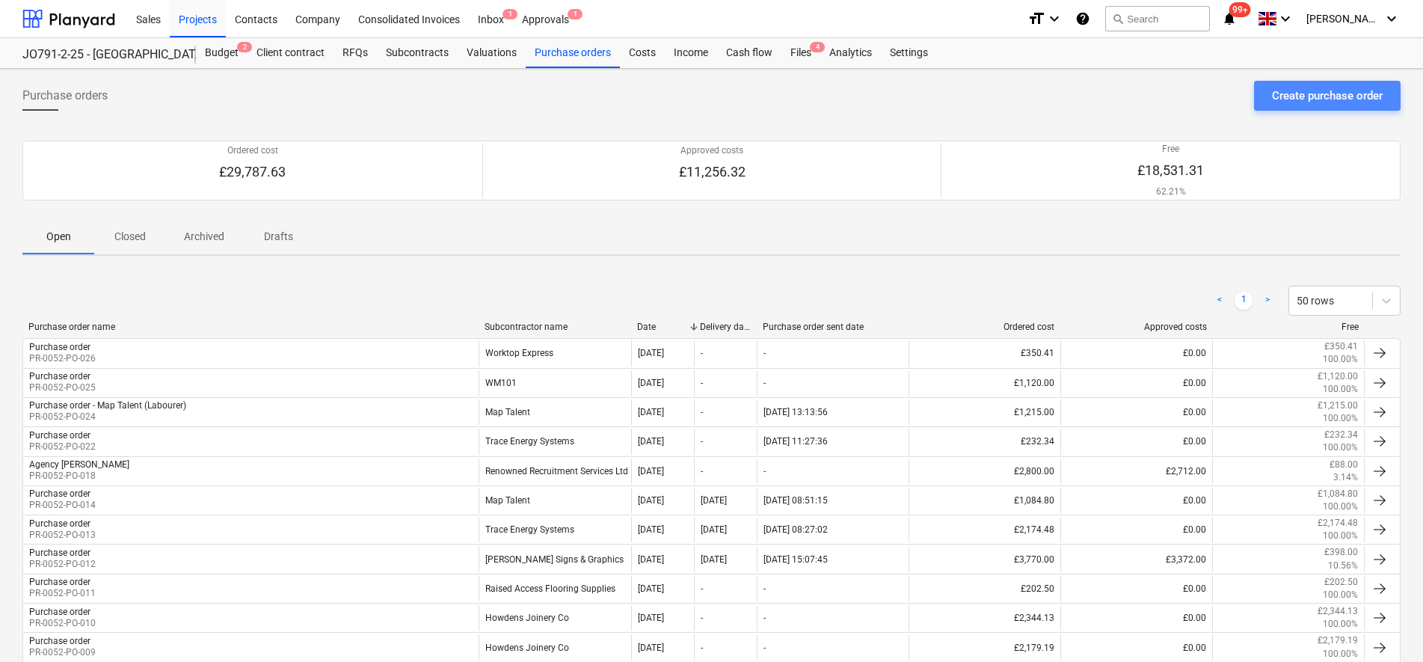
click at [1371, 97] on div "Create purchase order" at bounding box center [1327, 95] width 111 height 19
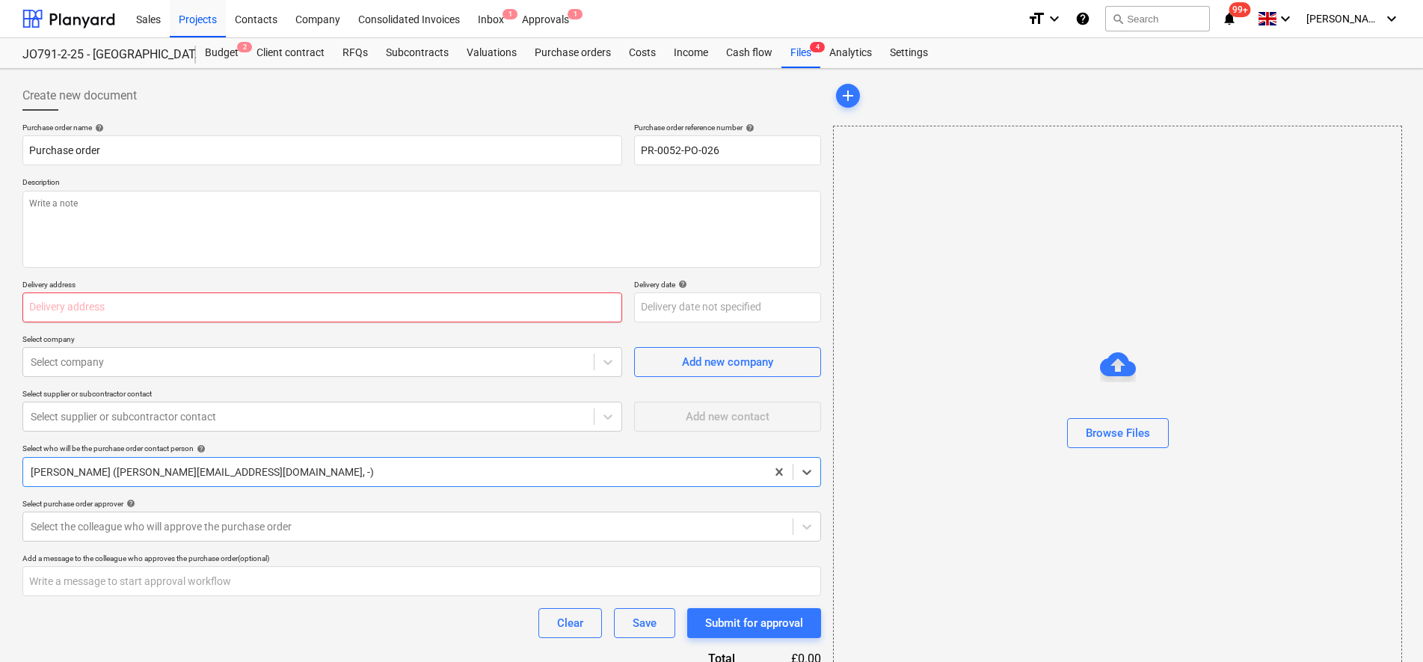
type textarea "x"
click at [149, 301] on input "text" at bounding box center [322, 307] width 600 height 30
type input "[STREET_ADDRESS]"
type textarea "x"
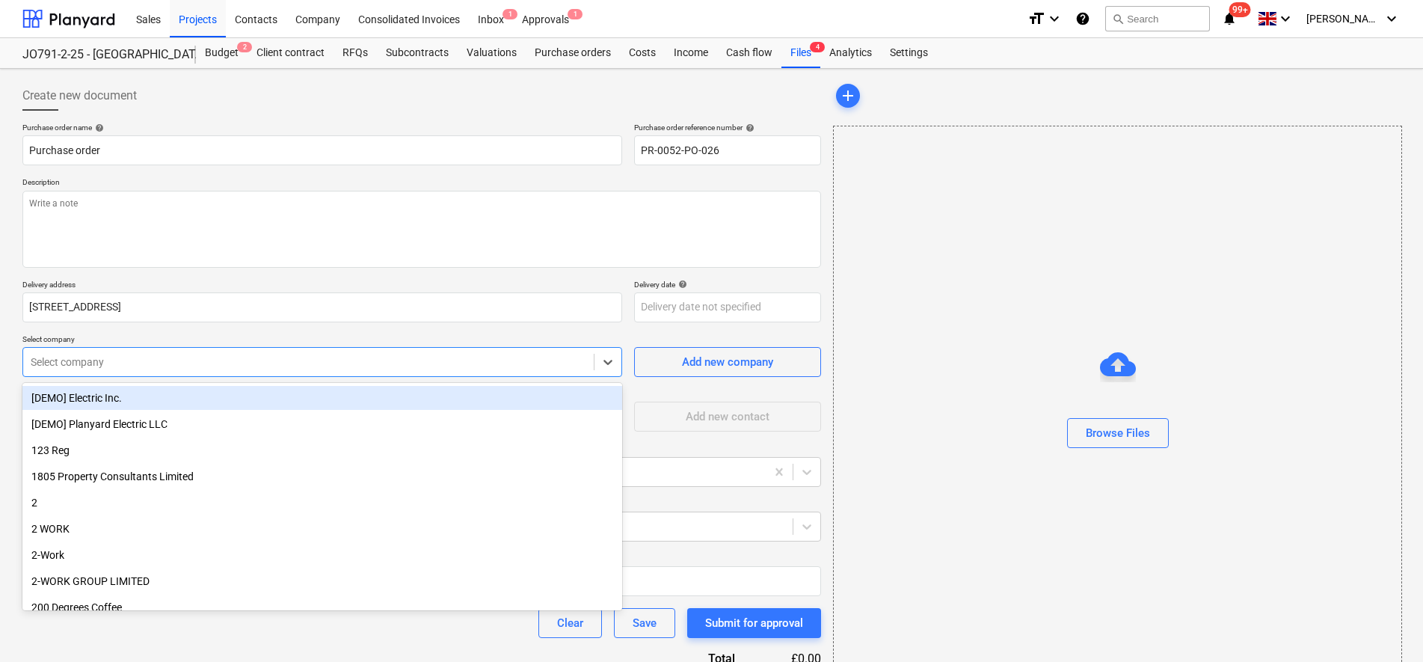
click at [126, 372] on div "Select company" at bounding box center [308, 361] width 571 height 21
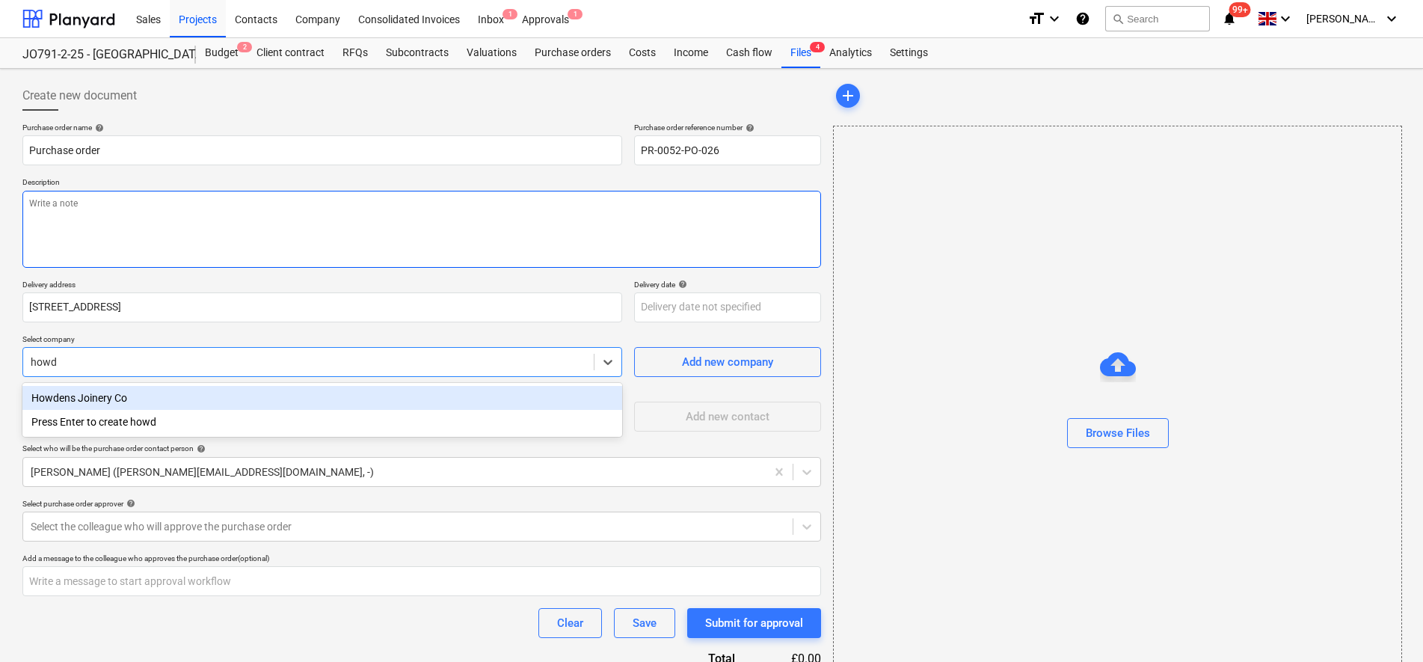
type input "howde"
click at [117, 396] on div "Howdens Joinery Co" at bounding box center [322, 398] width 600 height 24
type textarea "x"
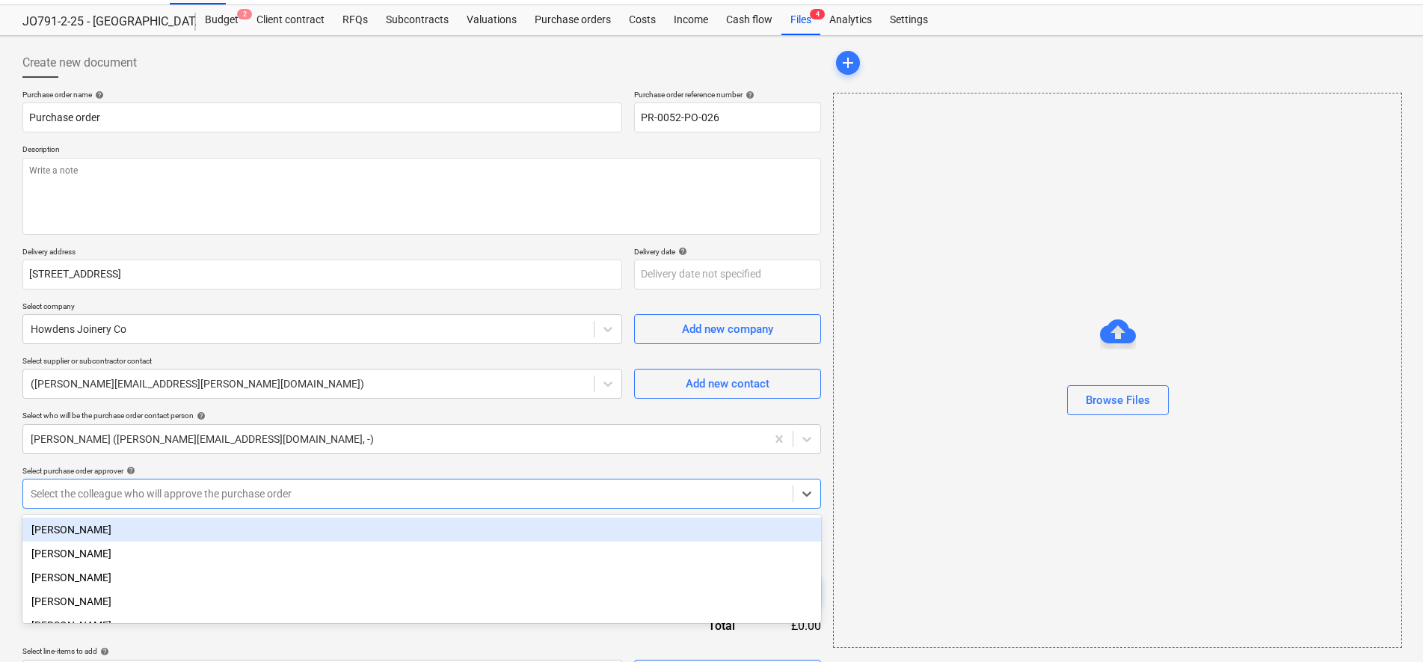
click at [93, 523] on body "Sales Projects Contacts Company Consolidated Invoices Inbox 1 Approvals 1 forma…" at bounding box center [711, 298] width 1423 height 662
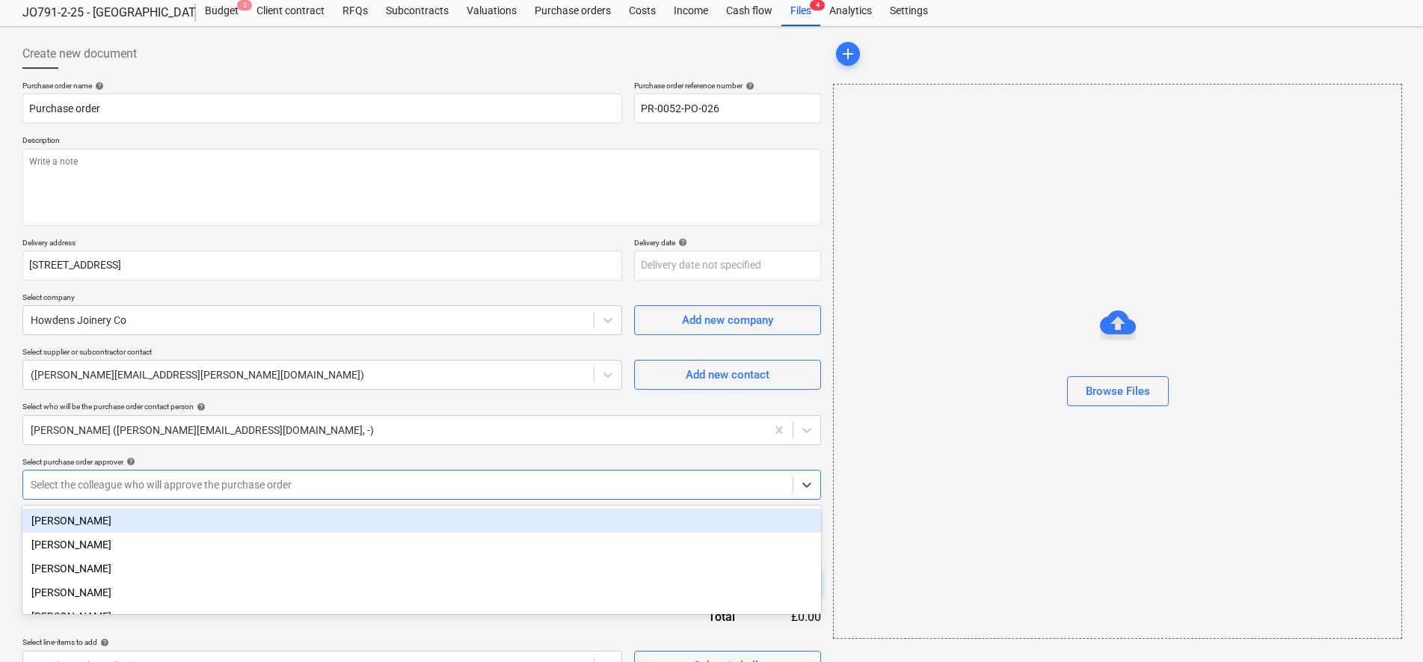
scroll to position [46, 0]
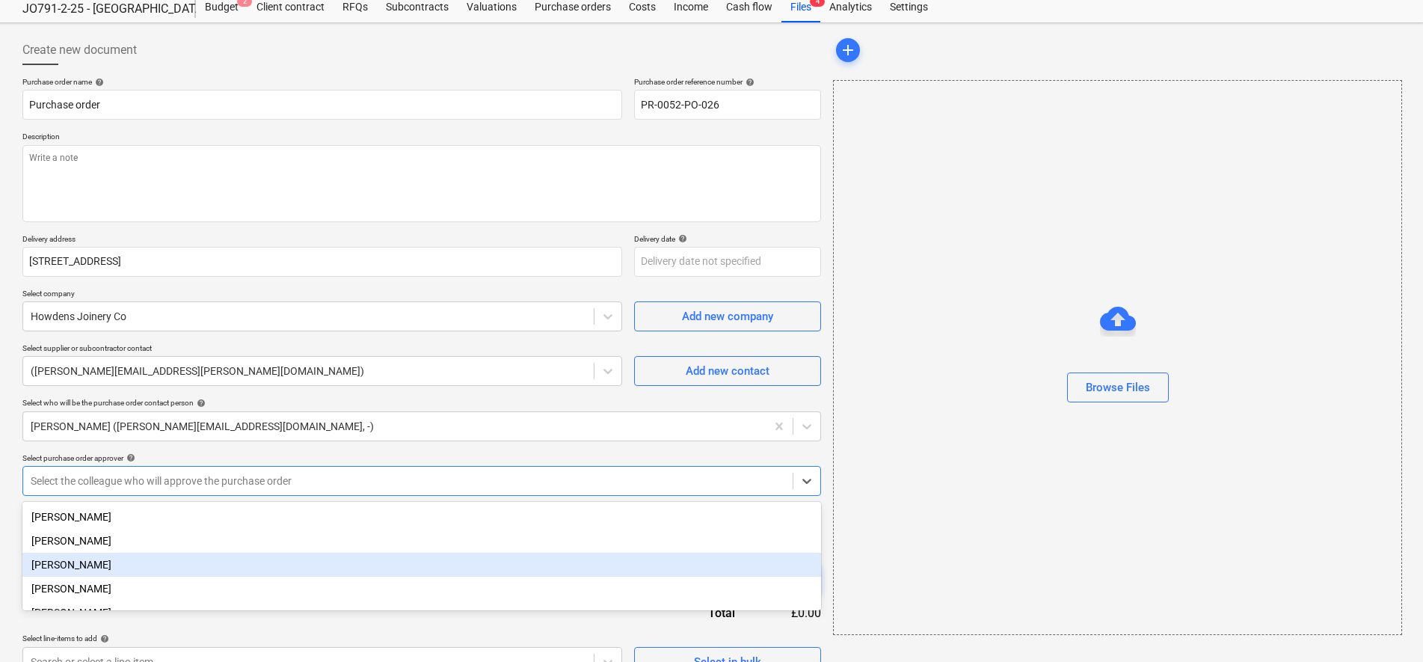
click at [98, 572] on div "[PERSON_NAME]" at bounding box center [421, 565] width 799 height 24
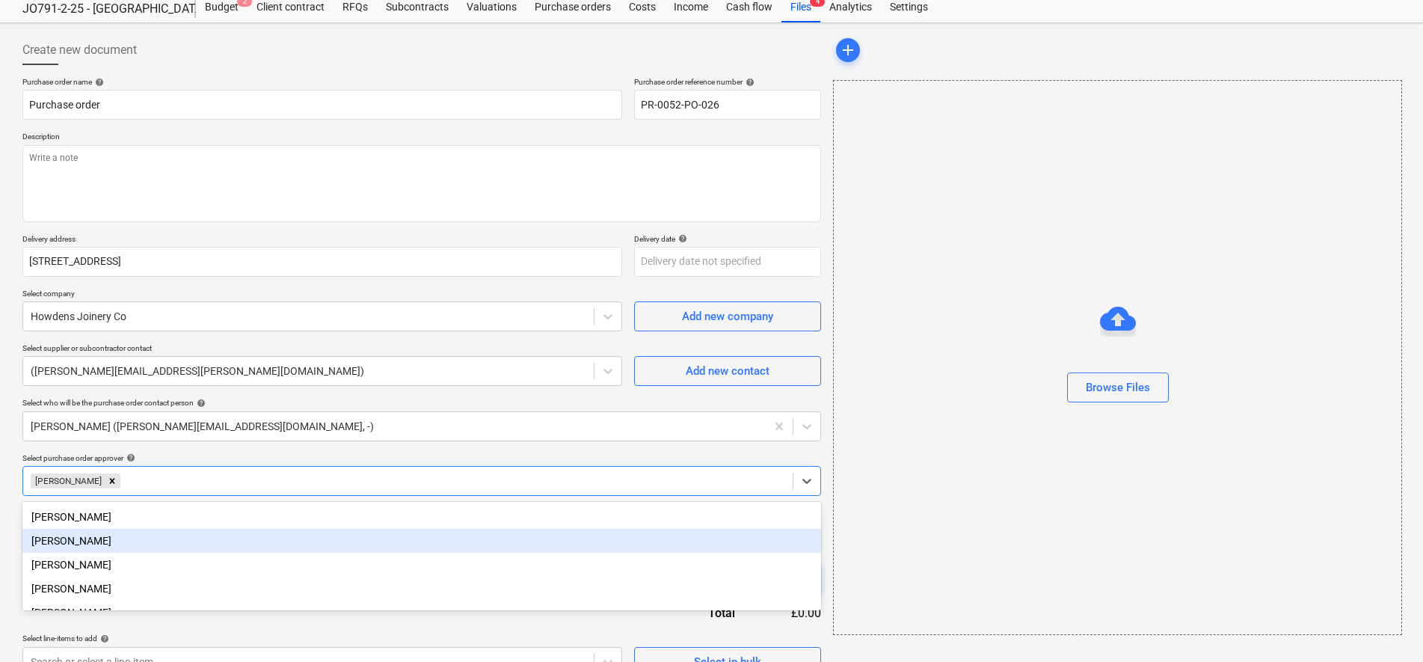
click at [0, 517] on html "Sales Projects Contacts Company Consolidated Invoices Inbox 1 Approvals 1 forma…" at bounding box center [711, 285] width 1423 height 662
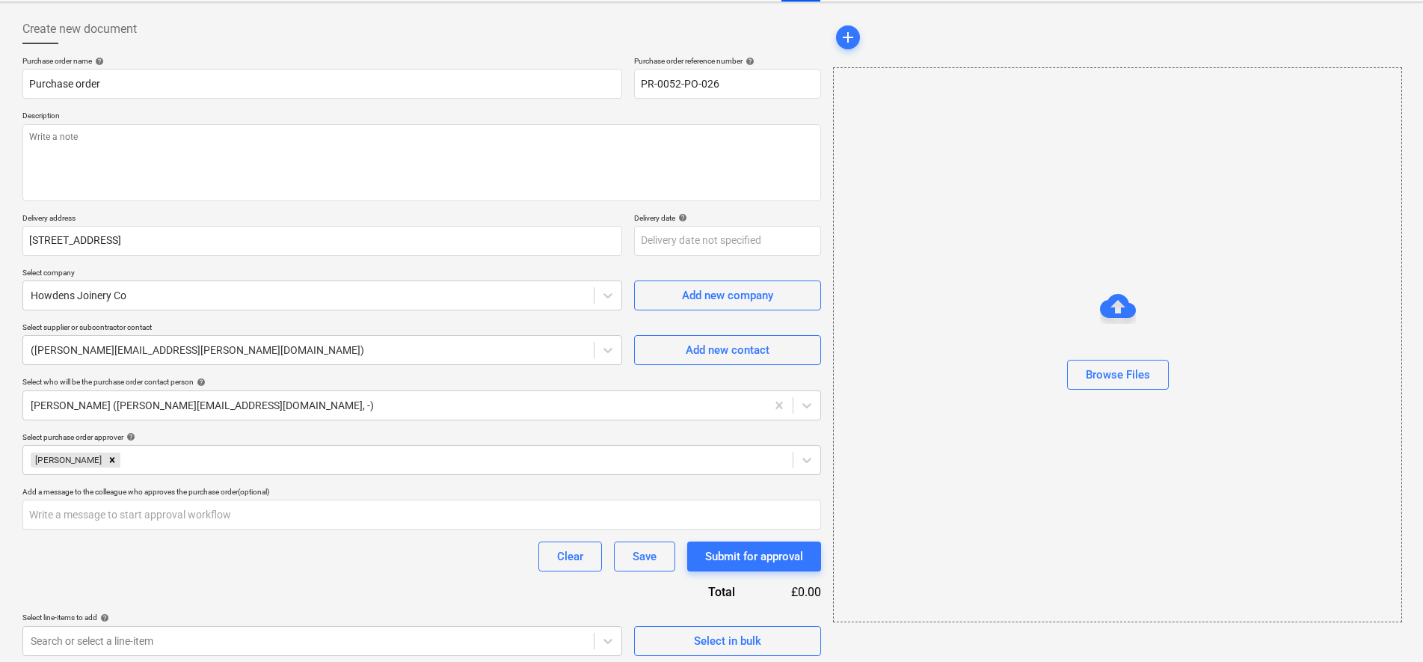
scroll to position [73, 0]
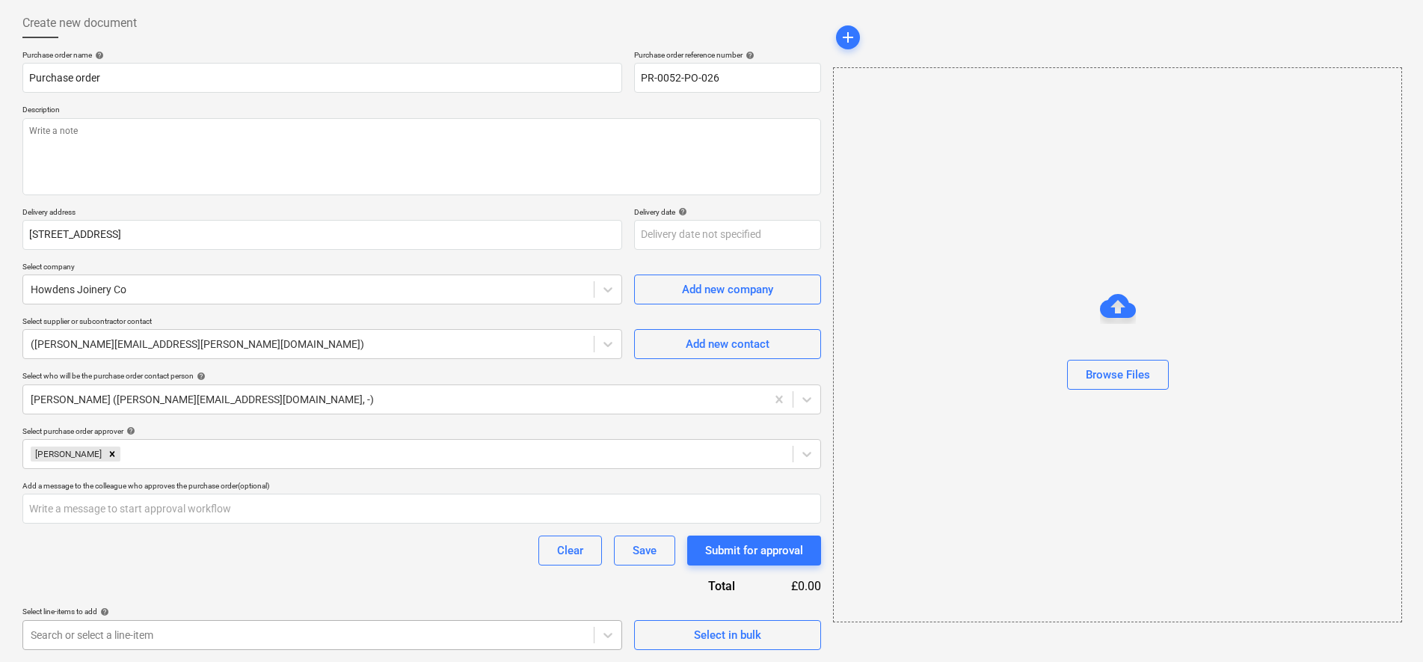
click at [369, 589] on body "Sales Projects Contacts Company Consolidated Invoices Inbox 1 Approvals 1 forma…" at bounding box center [711, 258] width 1423 height 662
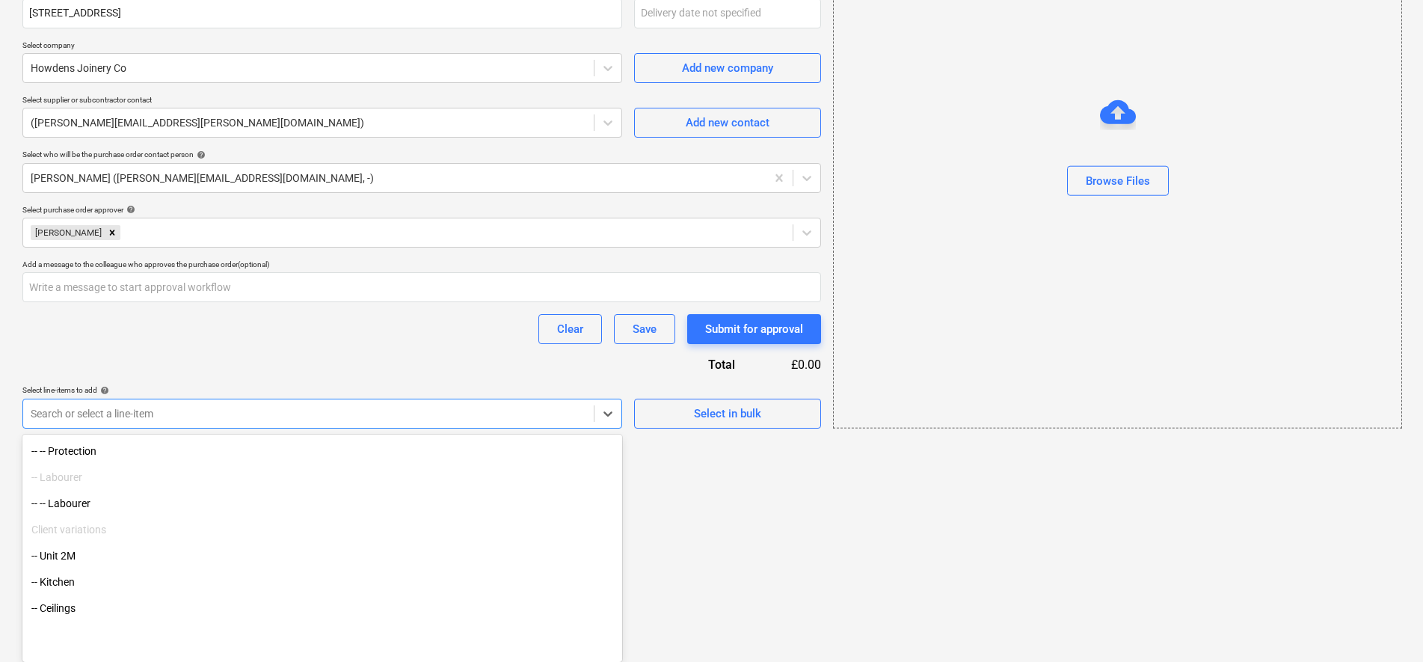
scroll to position [2898, 0]
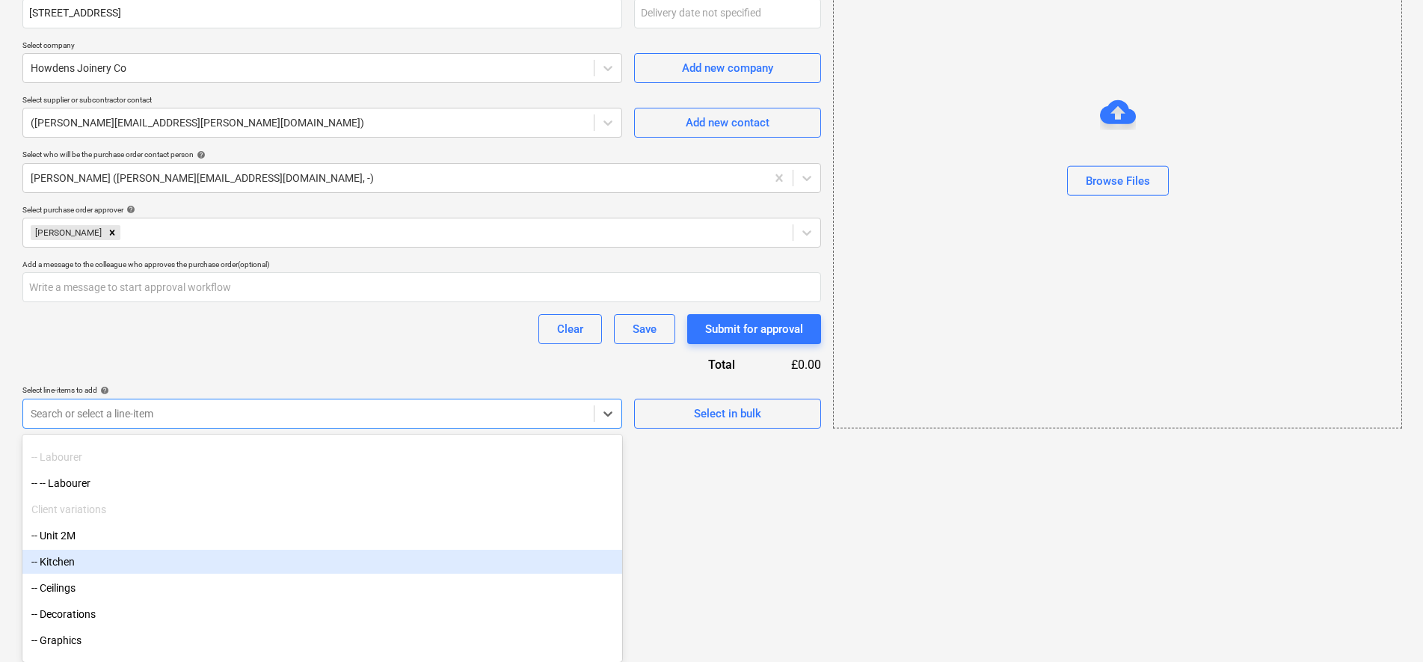
click at [224, 556] on div "-- Kitchen" at bounding box center [322, 562] width 600 height 24
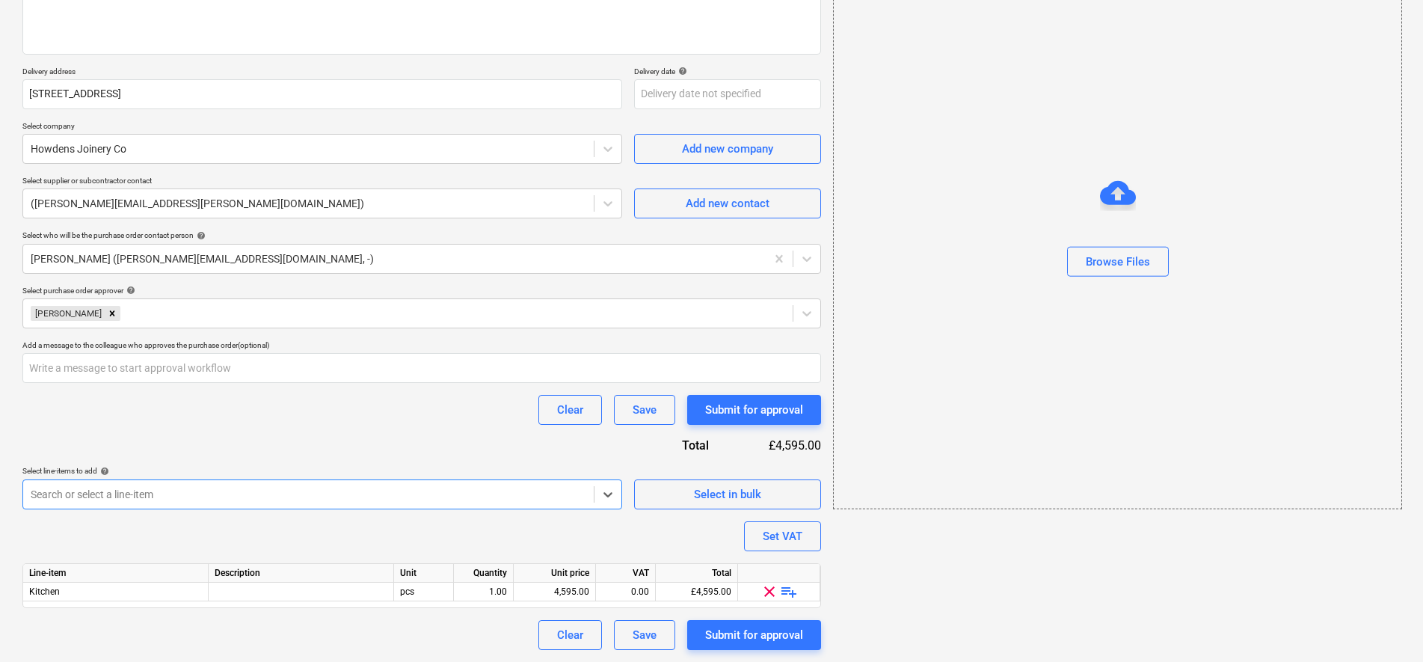
scroll to position [213, 0]
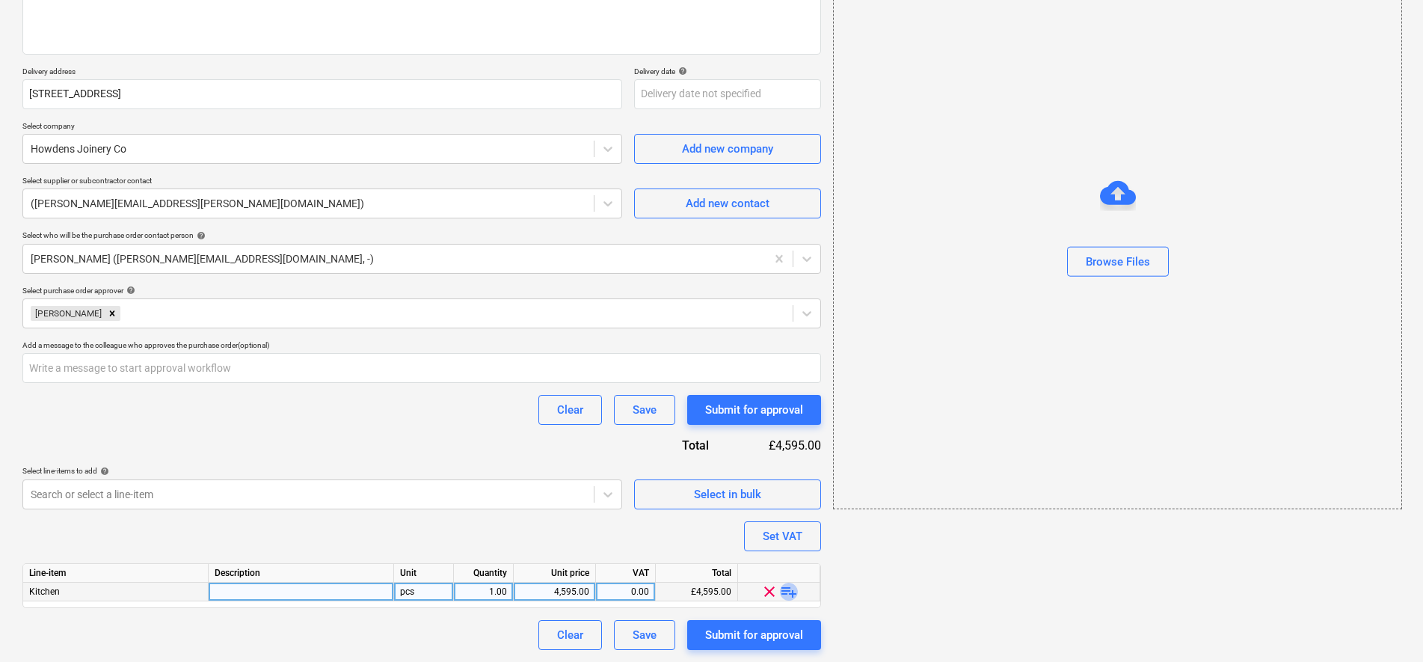
click at [789, 592] on span "playlist_add" at bounding box center [789, 592] width 18 height 18
type textarea "x"
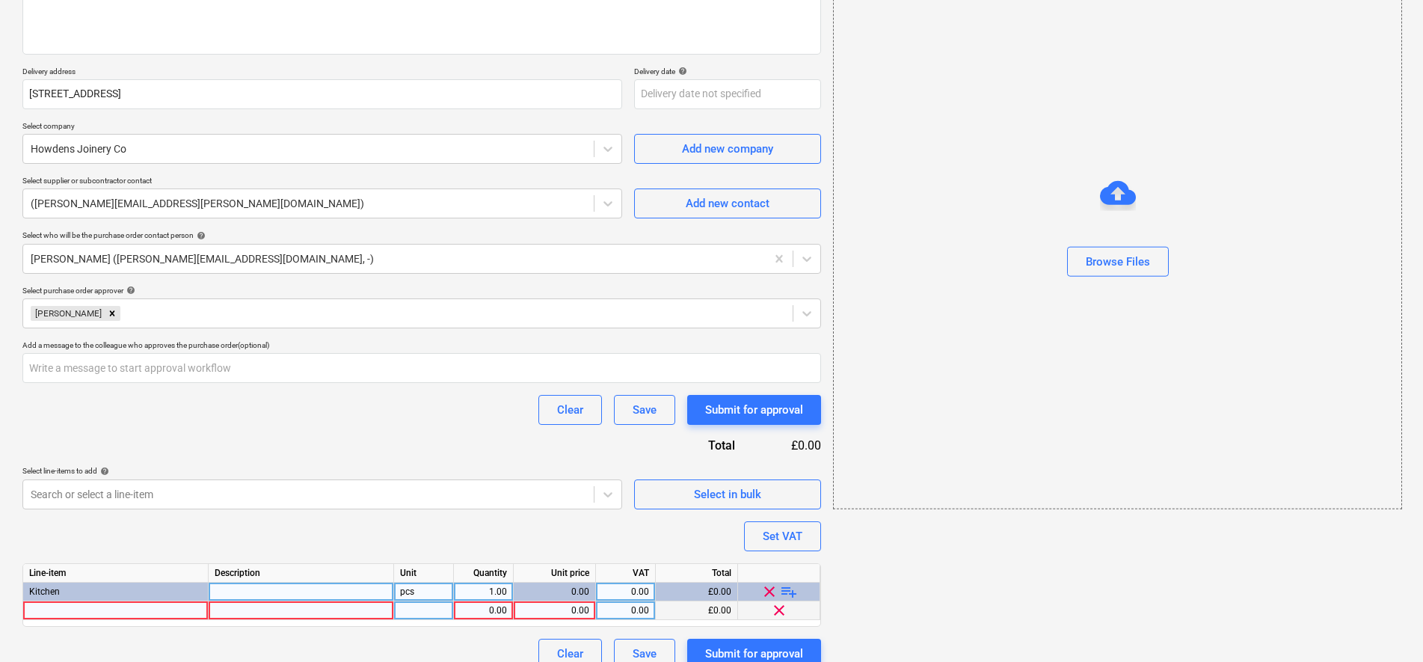
click at [153, 609] on div at bounding box center [115, 610] width 185 height 19
type input "Kitchen"
type textarea "x"
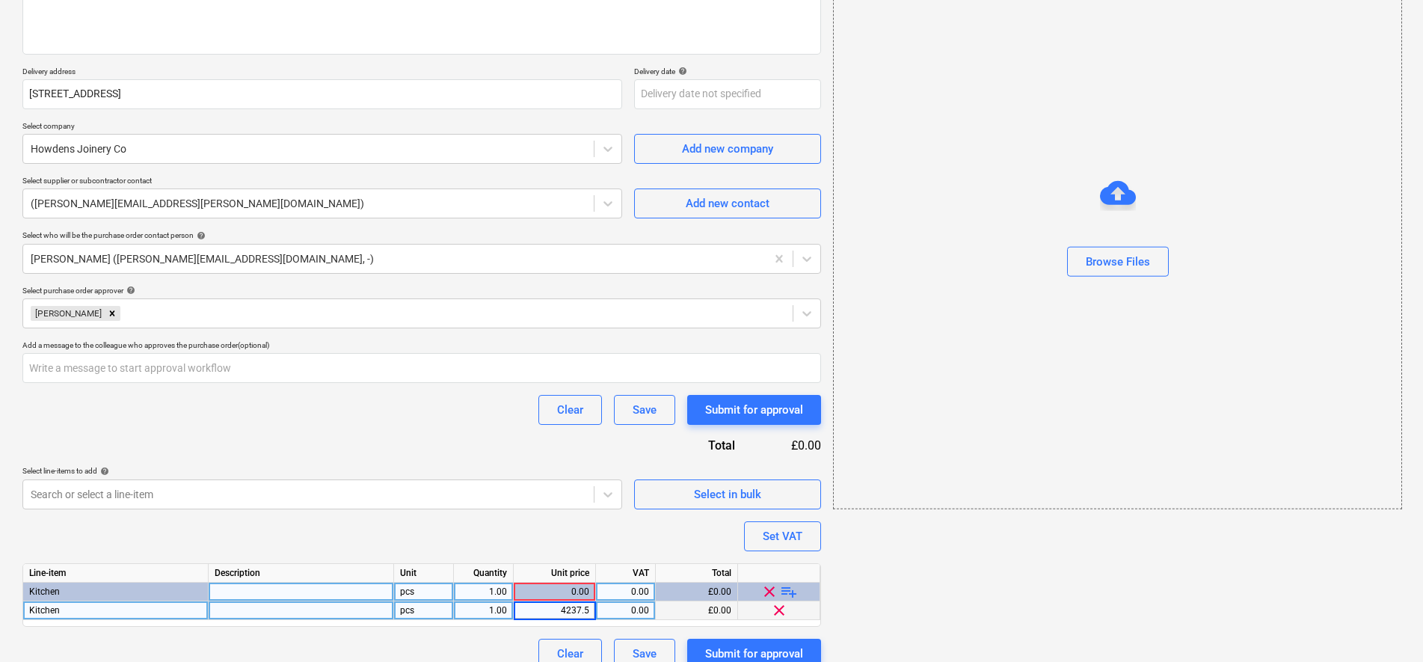
type input "4237.51"
type textarea "x"
type input "20"
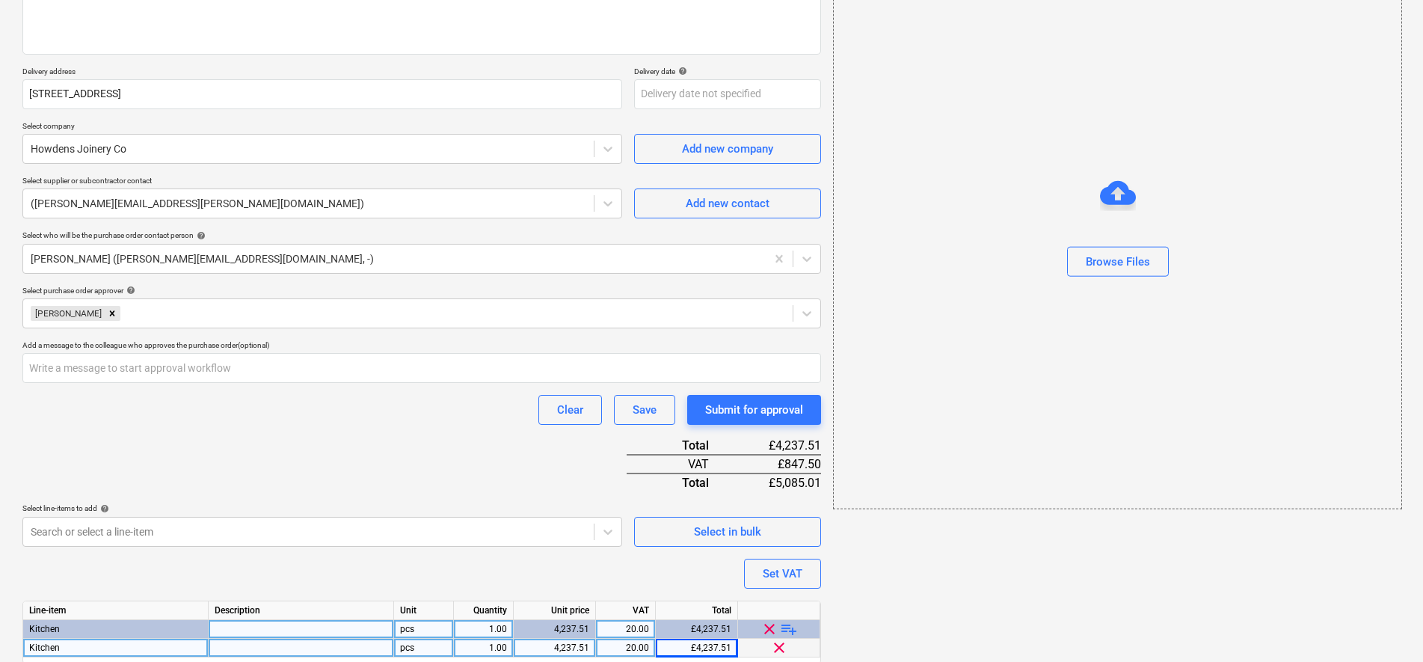
click at [185, 449] on div "Purchase order name help Purchase order Purchase order reference number help PR…" at bounding box center [421, 308] width 799 height 796
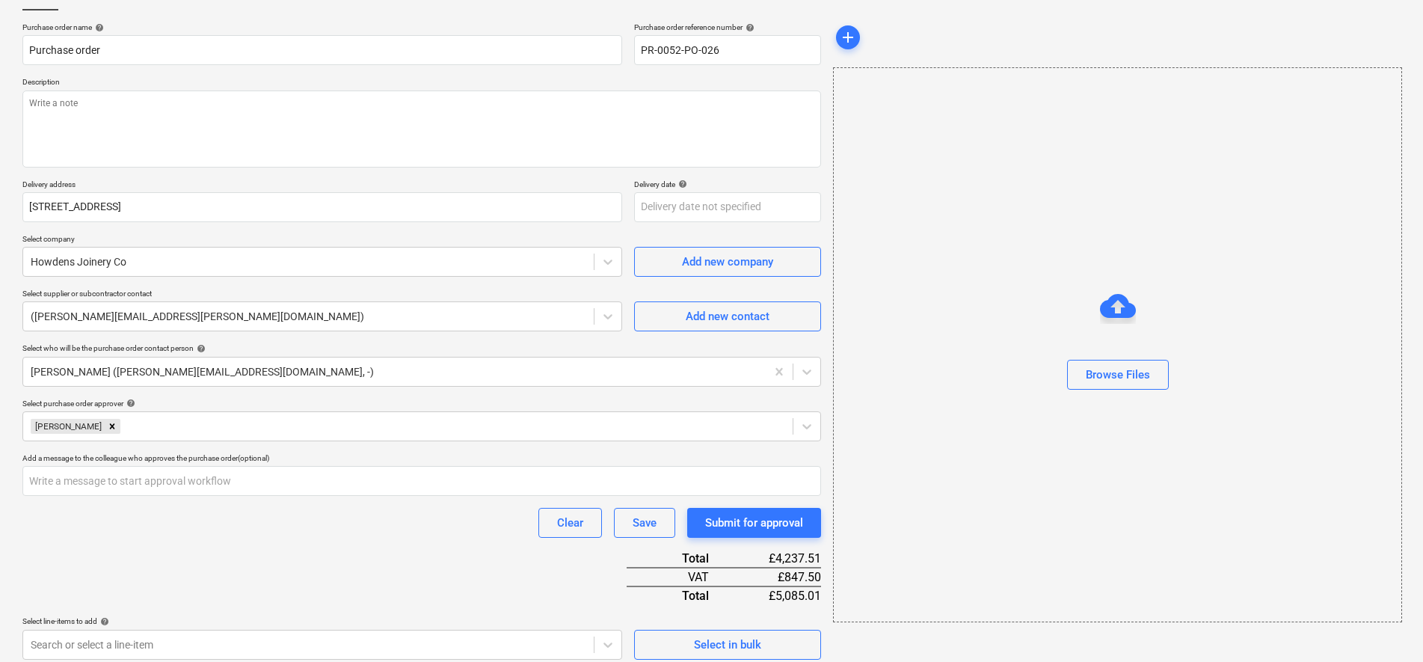
scroll to position [0, 0]
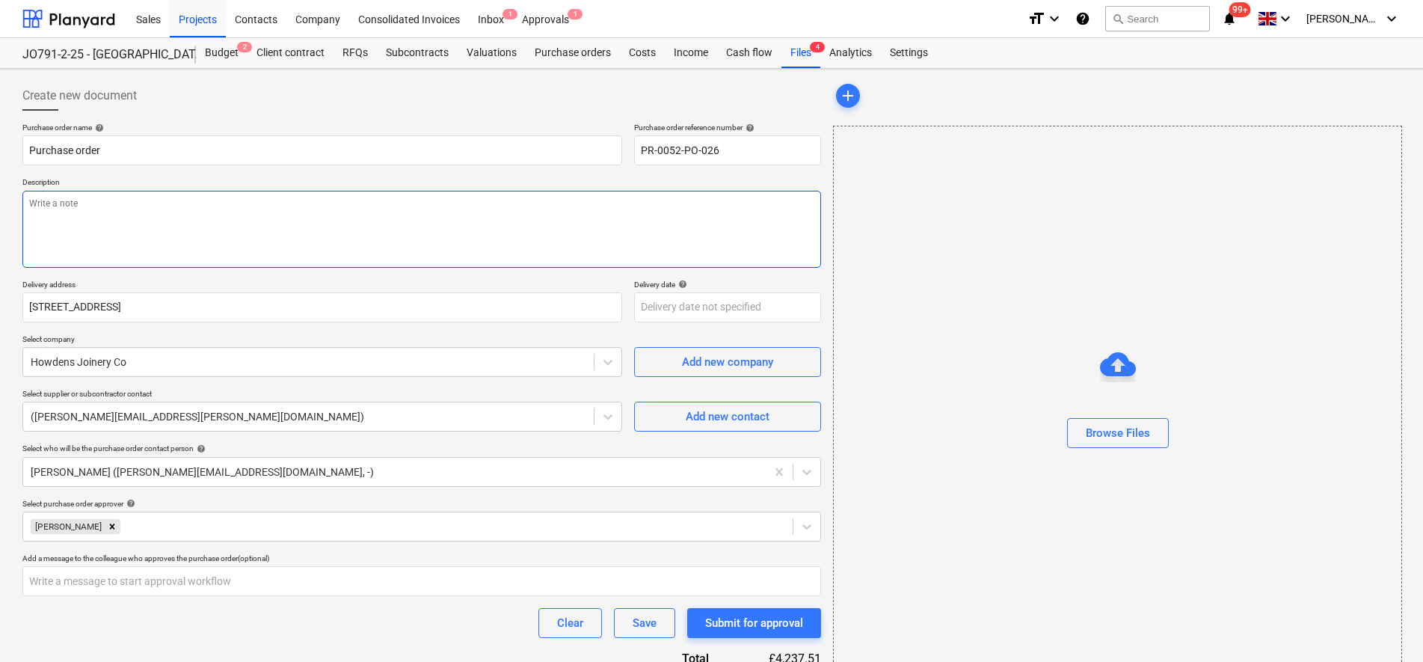
click at [57, 227] on textarea at bounding box center [421, 229] width 799 height 77
type textarea "x"
type textarea "K"
type textarea "x"
type textarea "Ki"
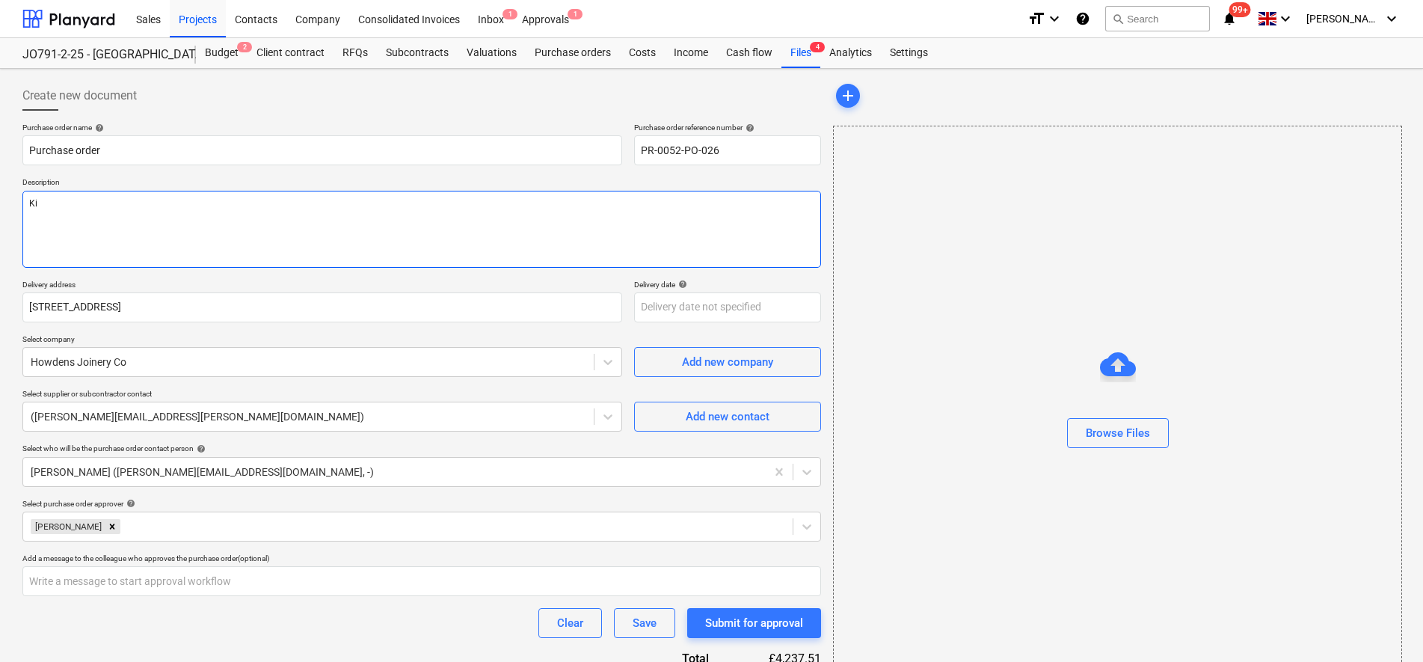
type textarea "x"
type textarea "Kit"
type textarea "x"
type textarea "Kitc"
type textarea "x"
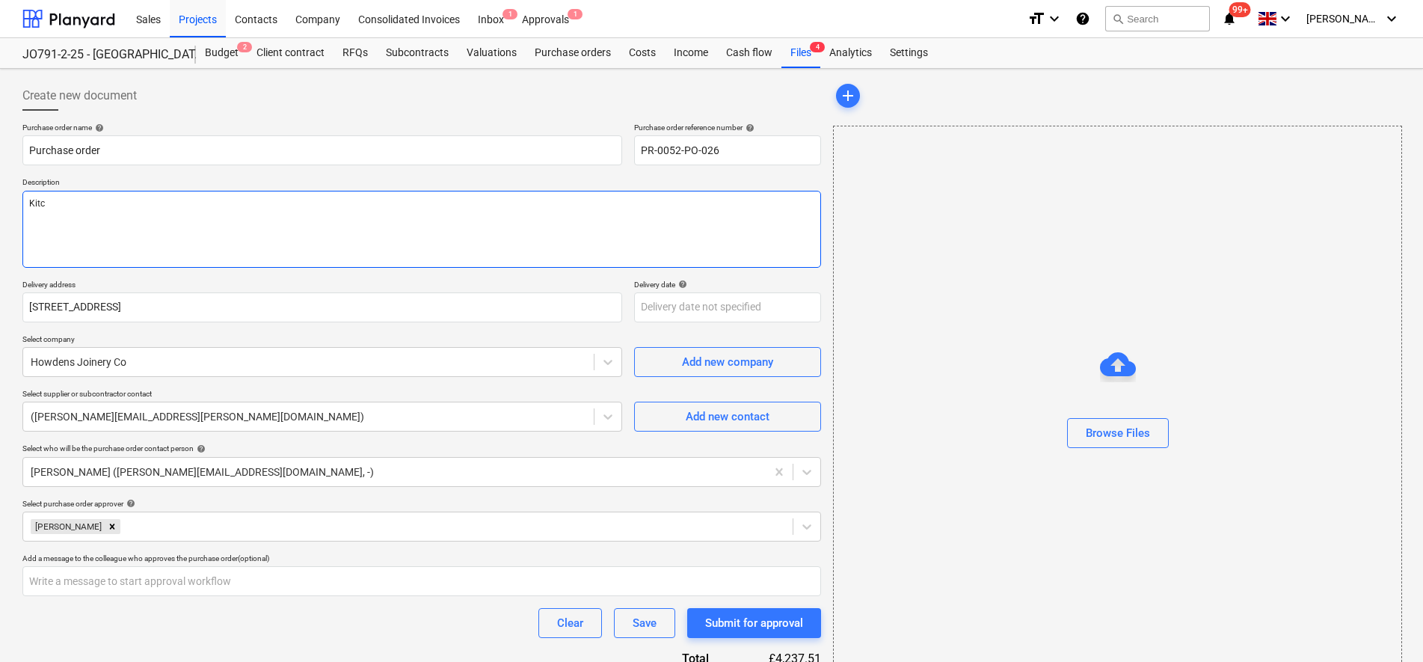
type textarea "Kitch"
type textarea "x"
type textarea "Kitche"
type textarea "x"
type textarea "Kitchen"
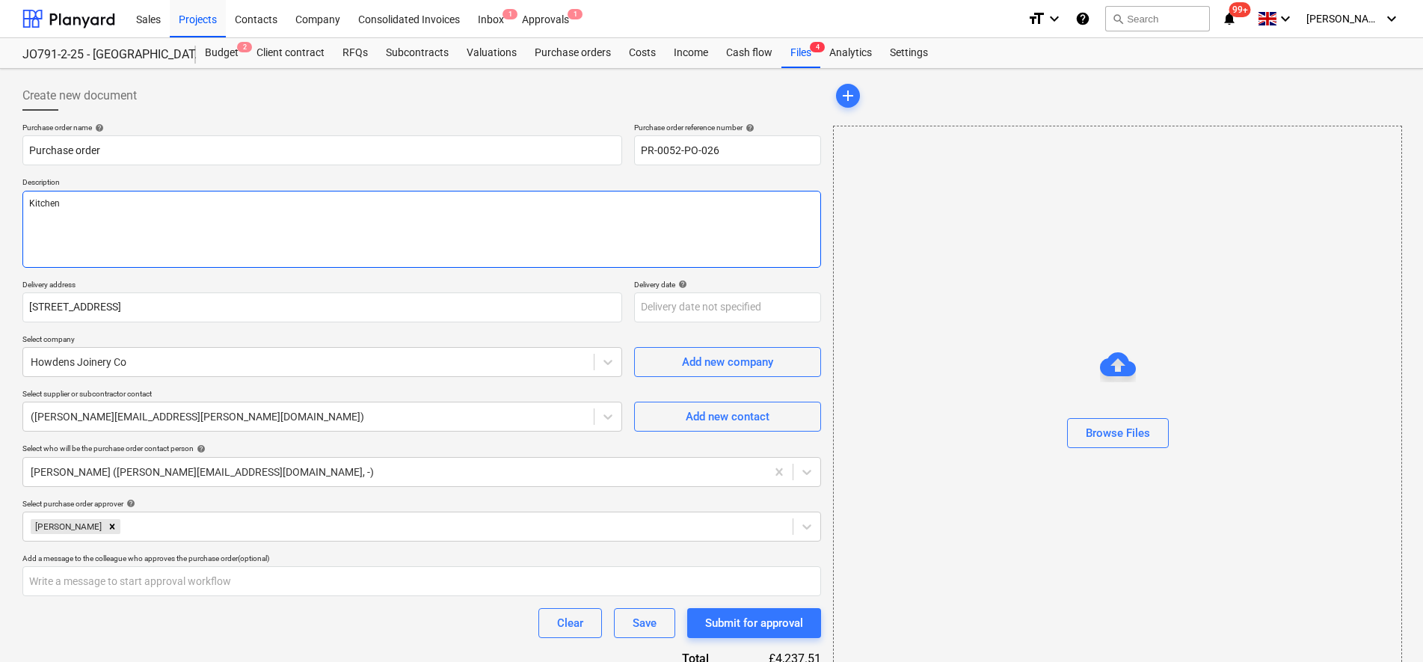
type textarea "x"
type textarea "Kitchen"
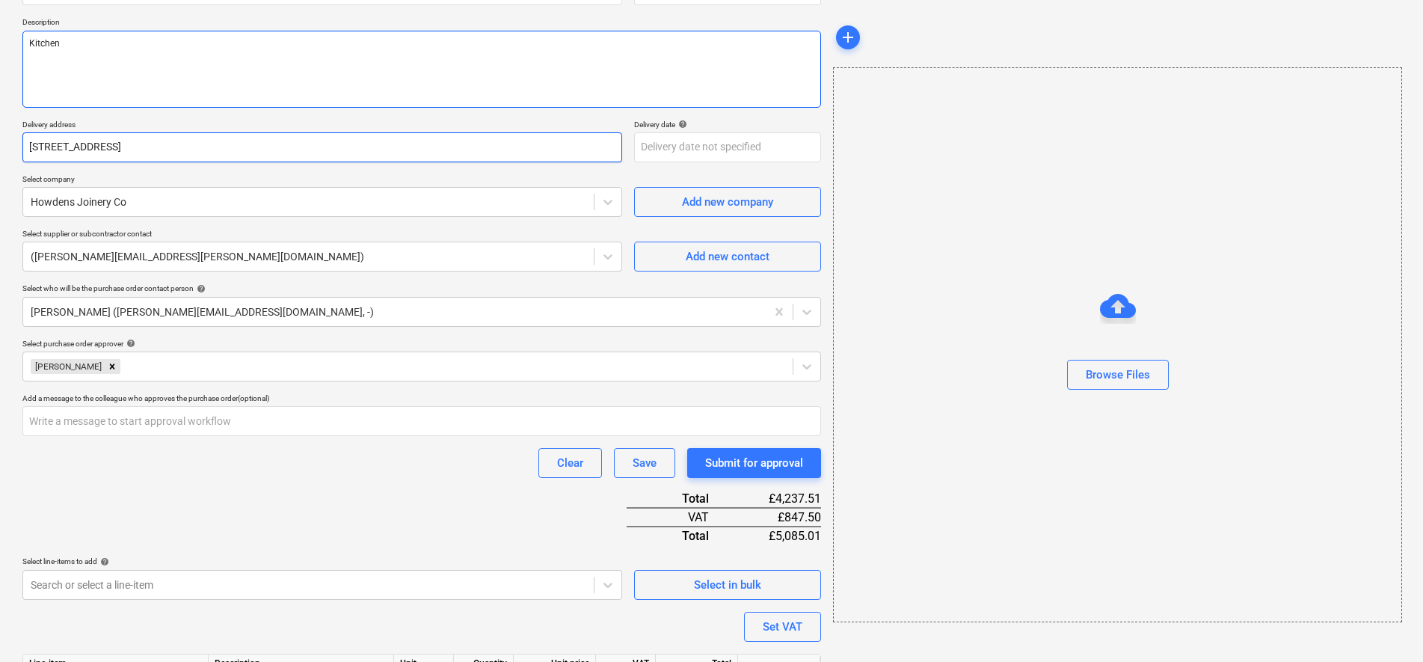
scroll to position [269, 0]
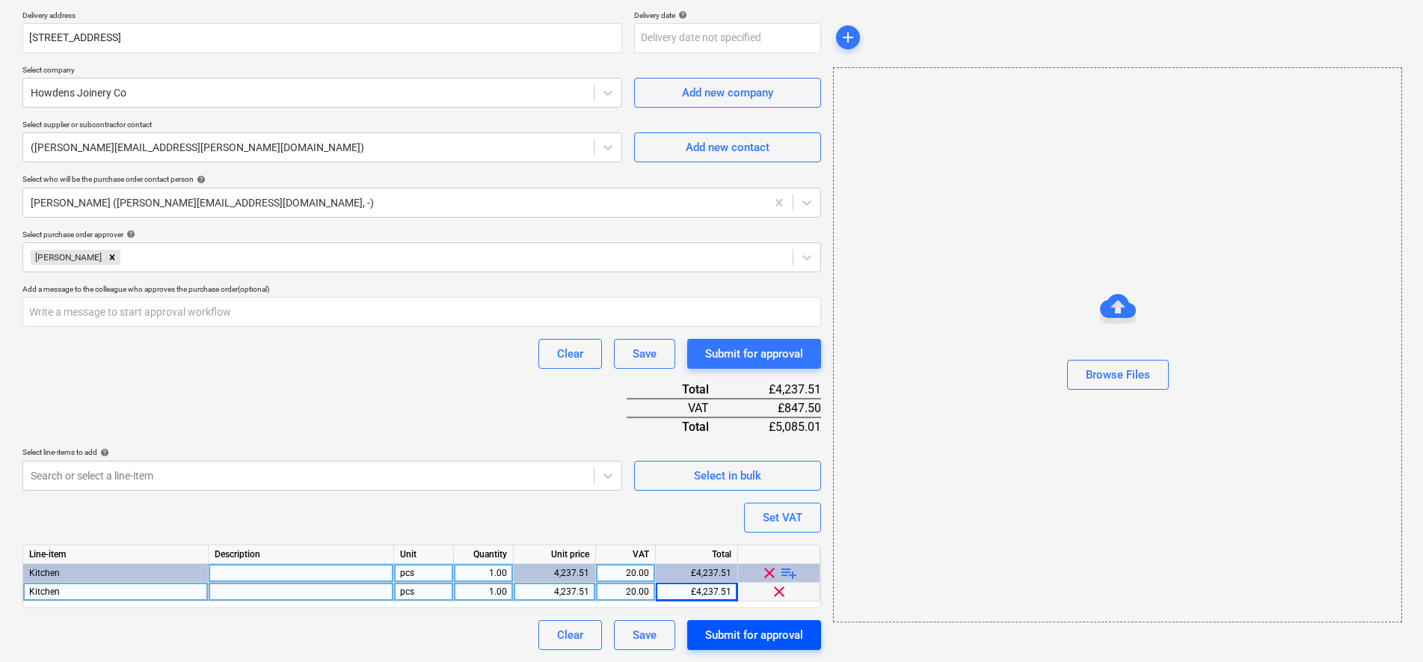
click at [740, 644] on div "Submit for approval" at bounding box center [754, 634] width 98 height 19
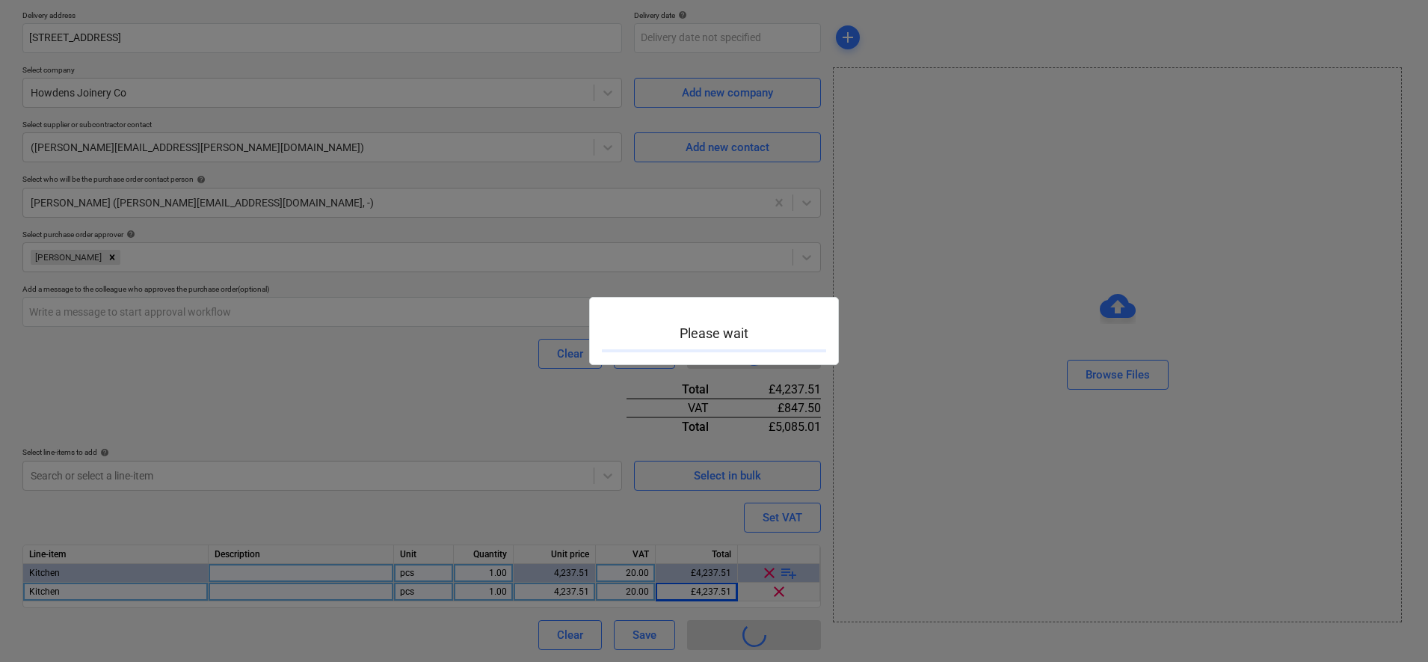
type textarea "x"
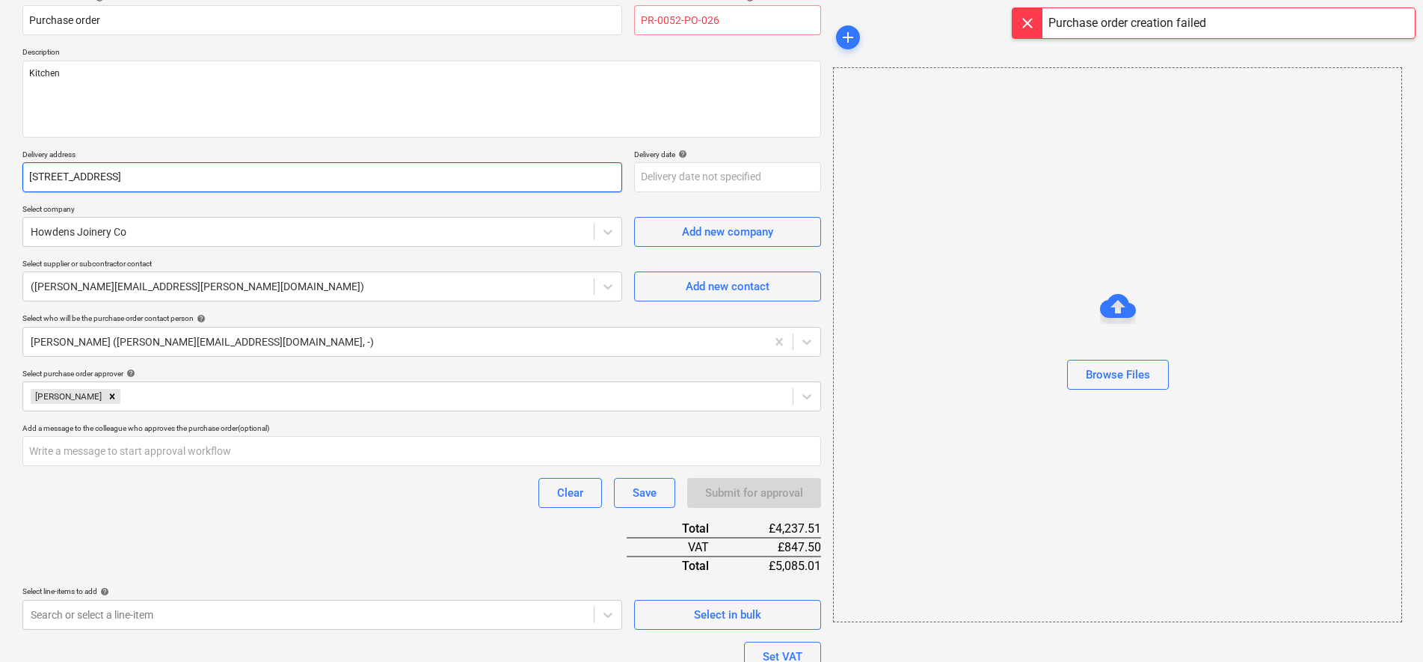
scroll to position [0, 0]
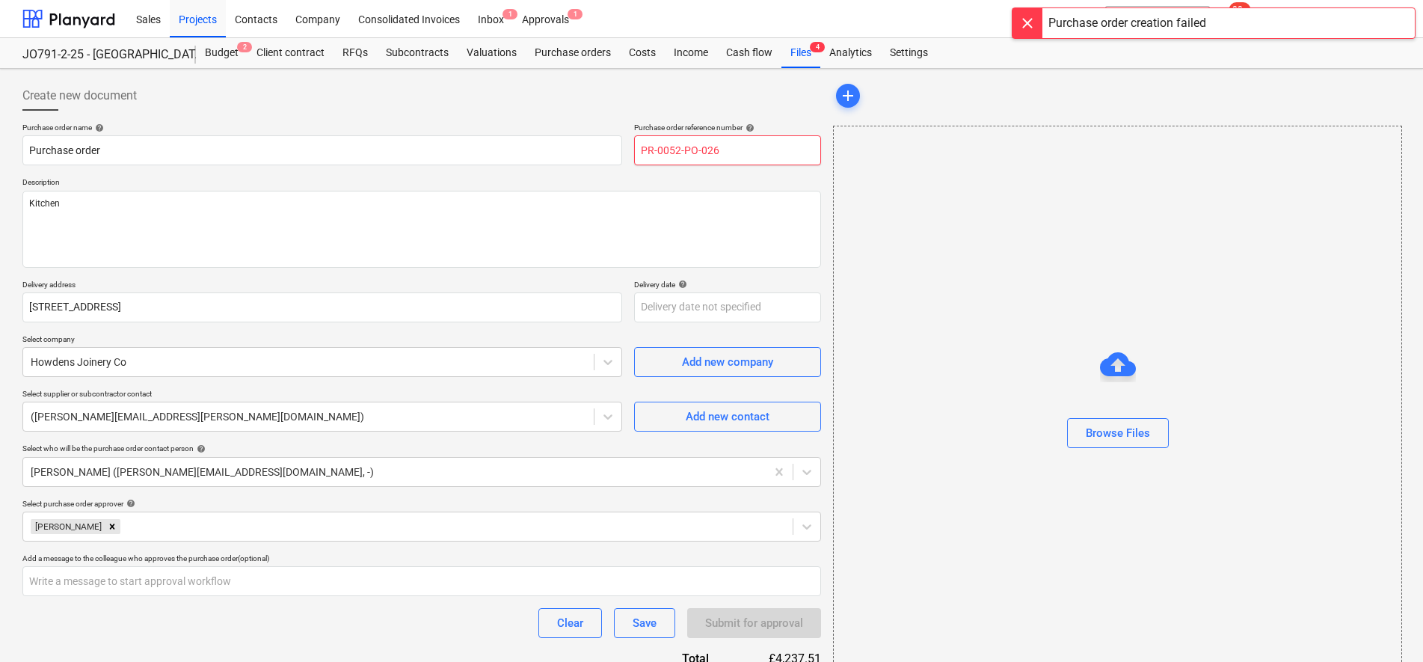
click at [745, 151] on input "PR-0052-PO-026" at bounding box center [727, 150] width 187 height 30
type input "PR-0052-PO-027"
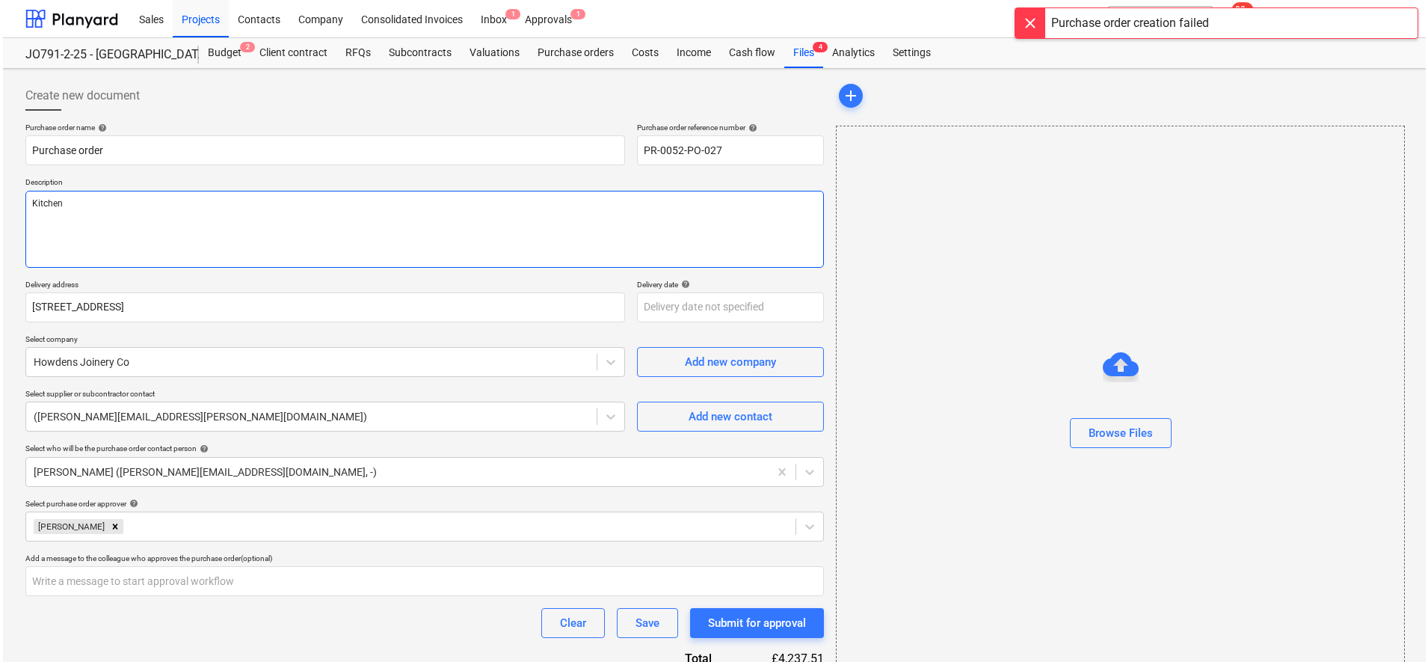
scroll to position [269, 0]
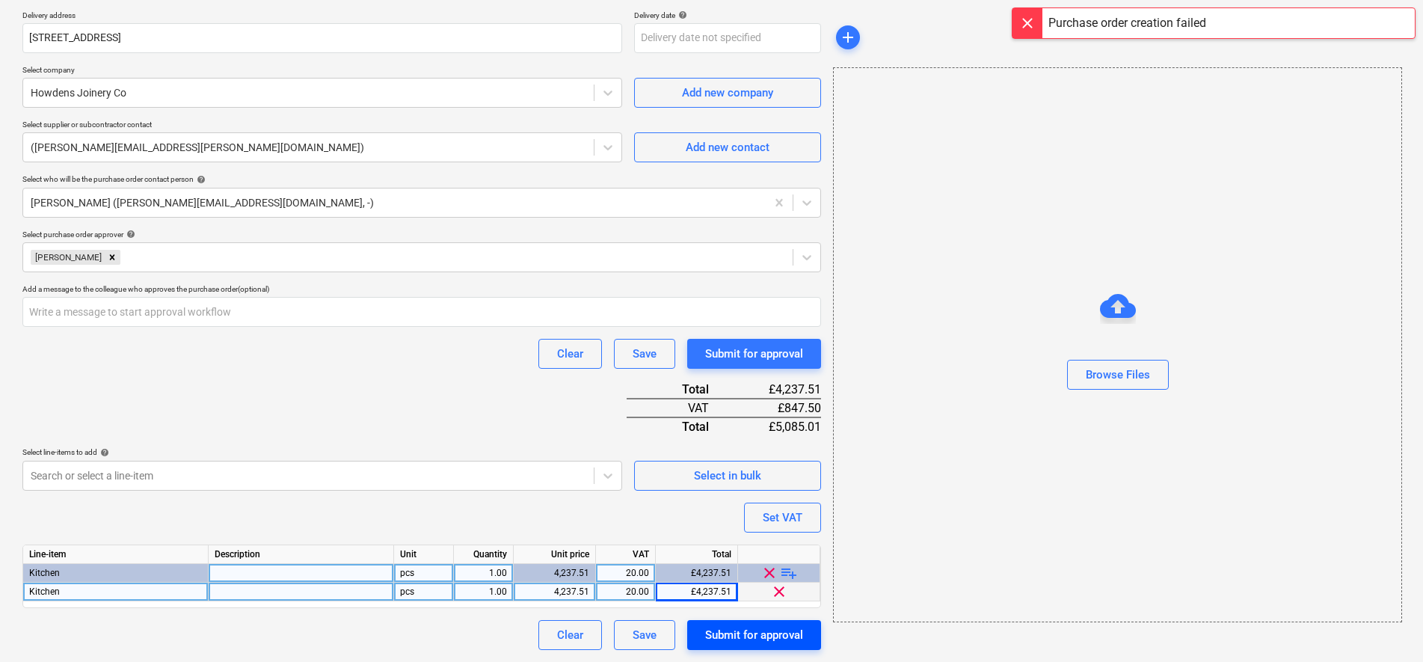
click at [724, 642] on div "Submit for approval" at bounding box center [754, 634] width 98 height 19
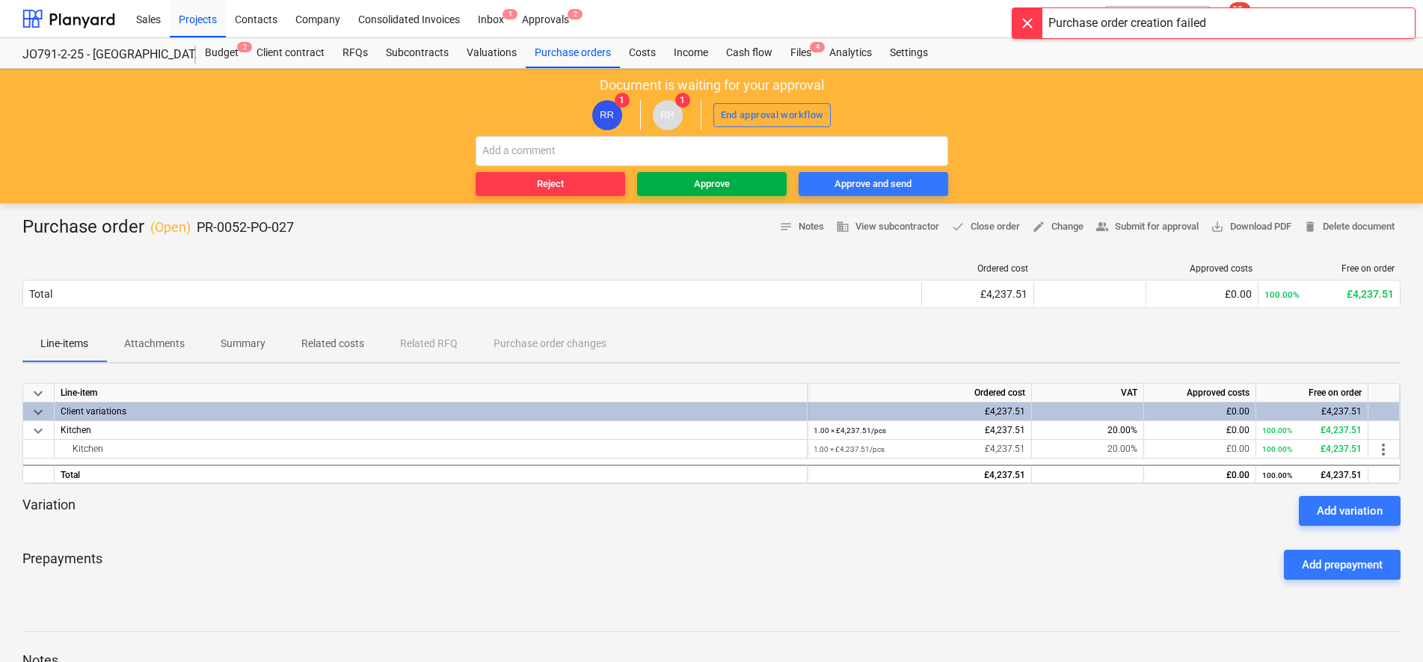
click at [718, 179] on div "Approve" at bounding box center [712, 184] width 36 height 17
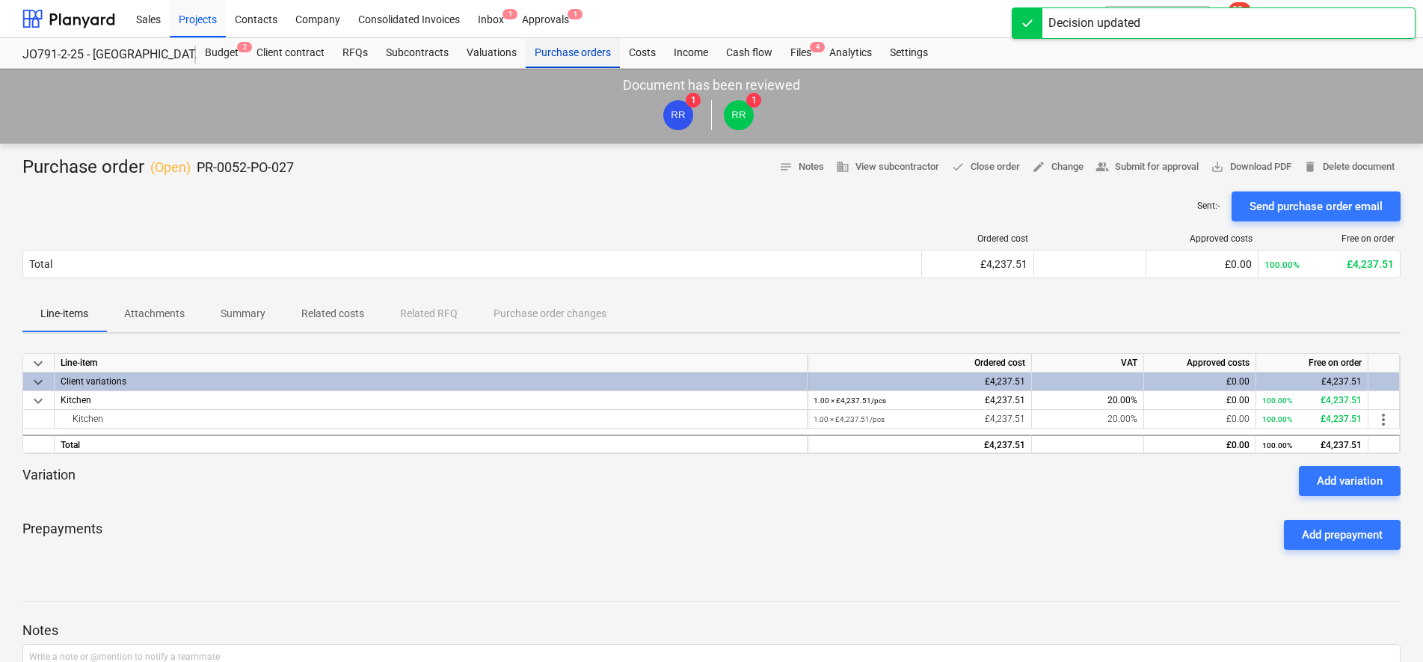
click at [556, 54] on div "Purchase orders" at bounding box center [573, 53] width 94 height 30
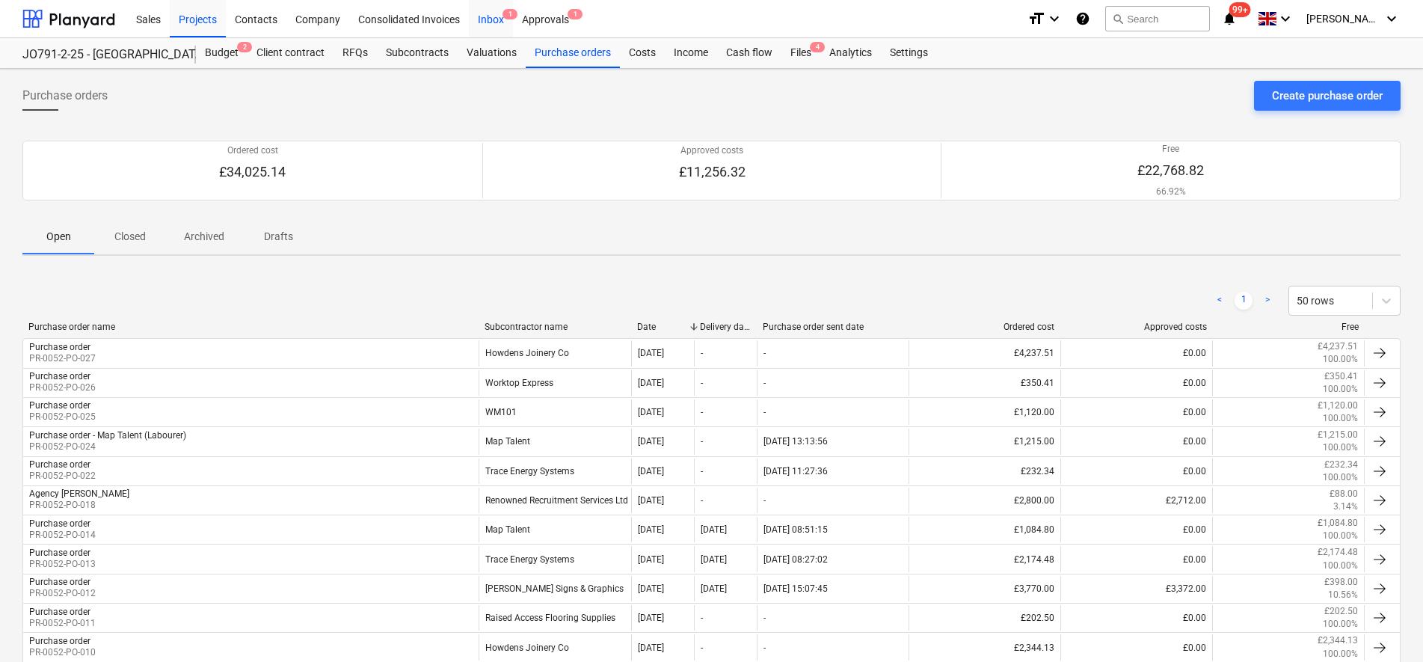
click at [503, 19] on div "Inbox 1" at bounding box center [491, 18] width 44 height 38
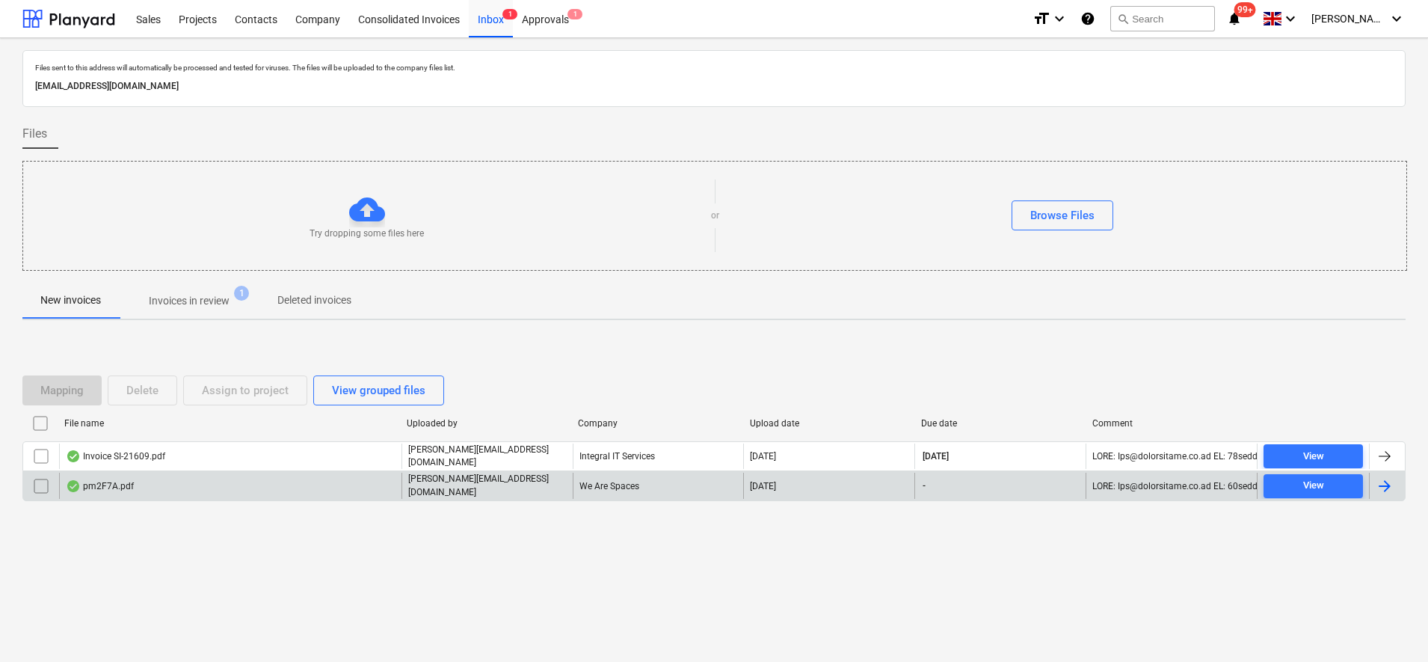
click at [289, 491] on div "pm2F7A.pdf" at bounding box center [230, 485] width 342 height 25
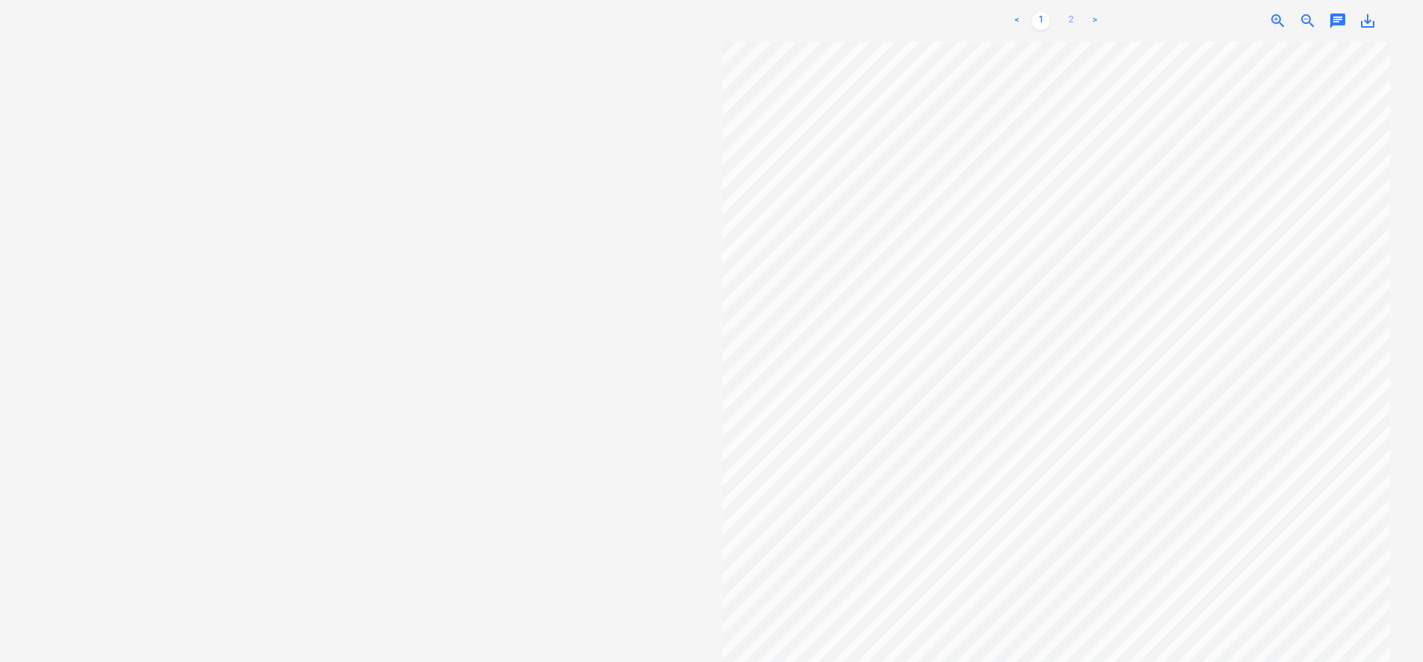
click at [1075, 22] on link "2" at bounding box center [1071, 21] width 18 height 18
click at [1040, 18] on link "1" at bounding box center [1041, 21] width 18 height 18
click at [1066, 11] on div "< 1 2 >" at bounding box center [1056, 21] width 218 height 42
click at [1066, 16] on link "2" at bounding box center [1071, 21] width 18 height 18
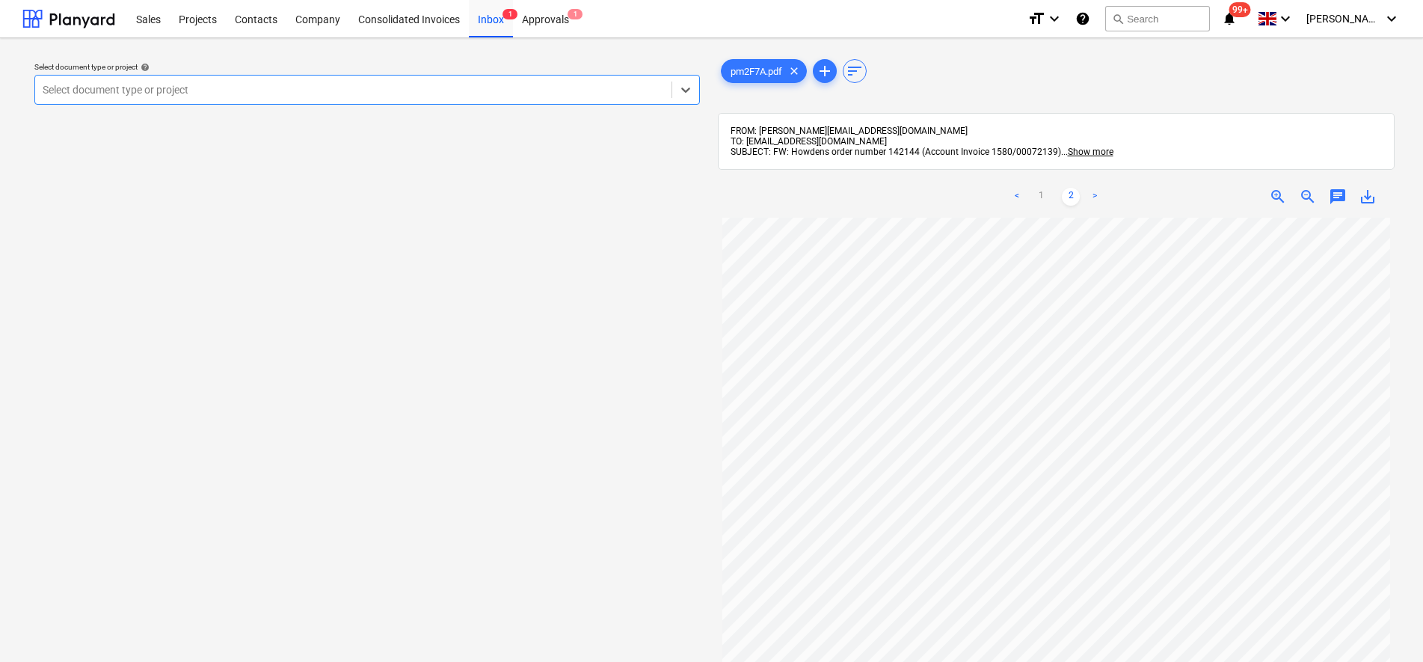
click at [304, 96] on div at bounding box center [353, 89] width 621 height 15
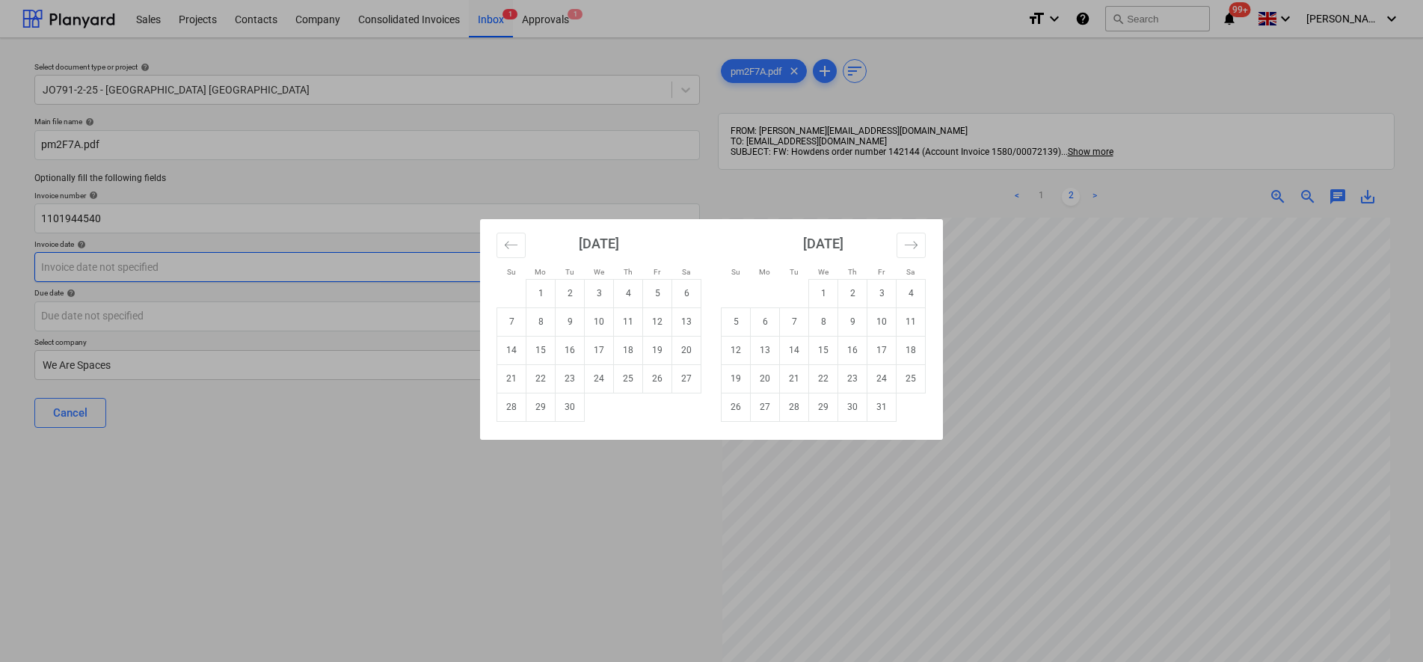
click at [115, 277] on body "Sales Projects Contacts Company Consolidated Invoices Inbox 1 Approvals 1 forma…" at bounding box center [711, 331] width 1423 height 662
click at [547, 409] on td "29" at bounding box center [540, 407] width 29 height 28
type input "[DATE]"
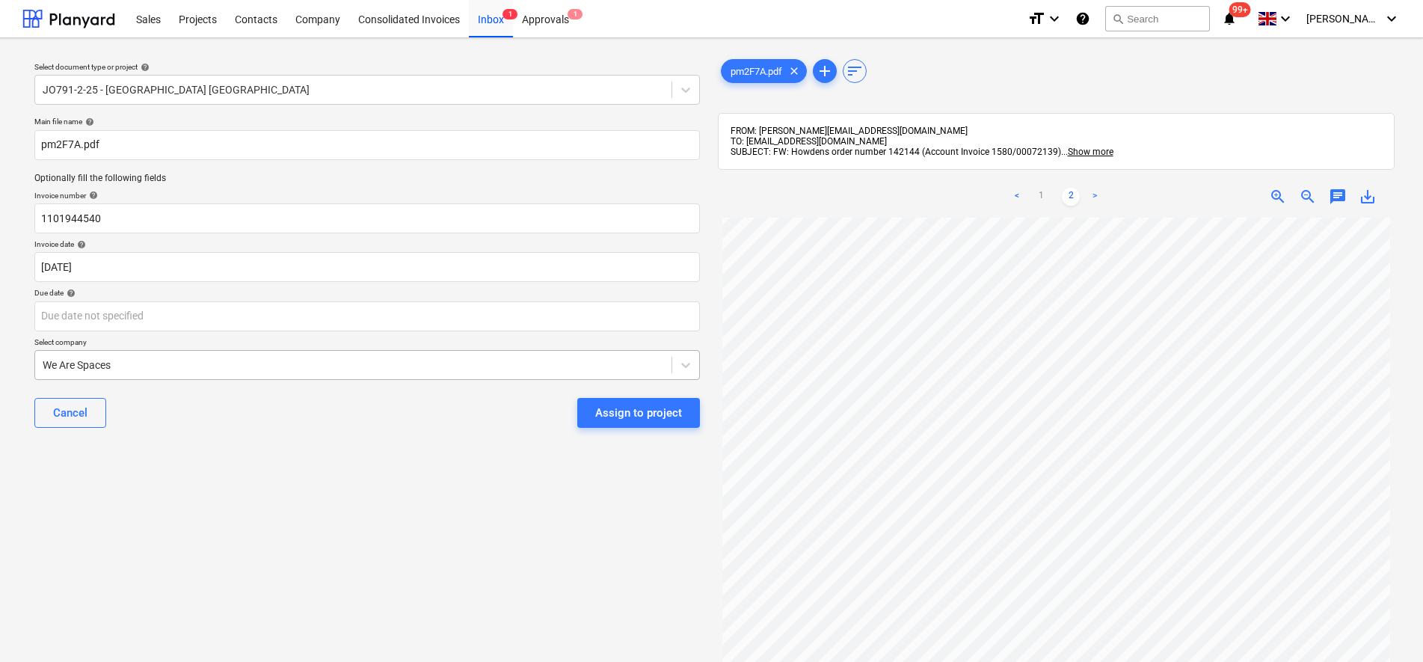
click at [122, 352] on div "We Are Spaces" at bounding box center [367, 365] width 666 height 30
type input "howd"
click at [254, 463] on div "Select document type or project help JO791-2-25 - [GEOGRAPHIC_DATA] [GEOGRAPHIC…" at bounding box center [366, 446] width 689 height 793
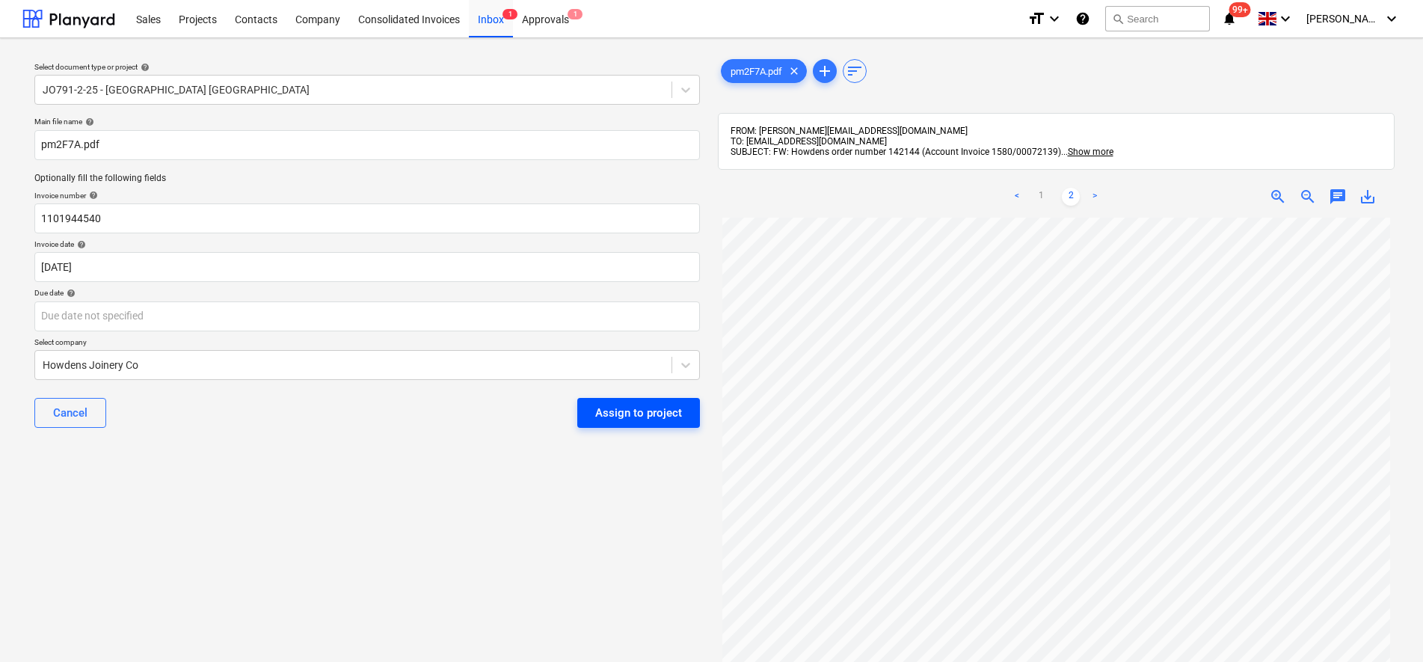
click at [616, 420] on div "Assign to project" at bounding box center [638, 412] width 87 height 19
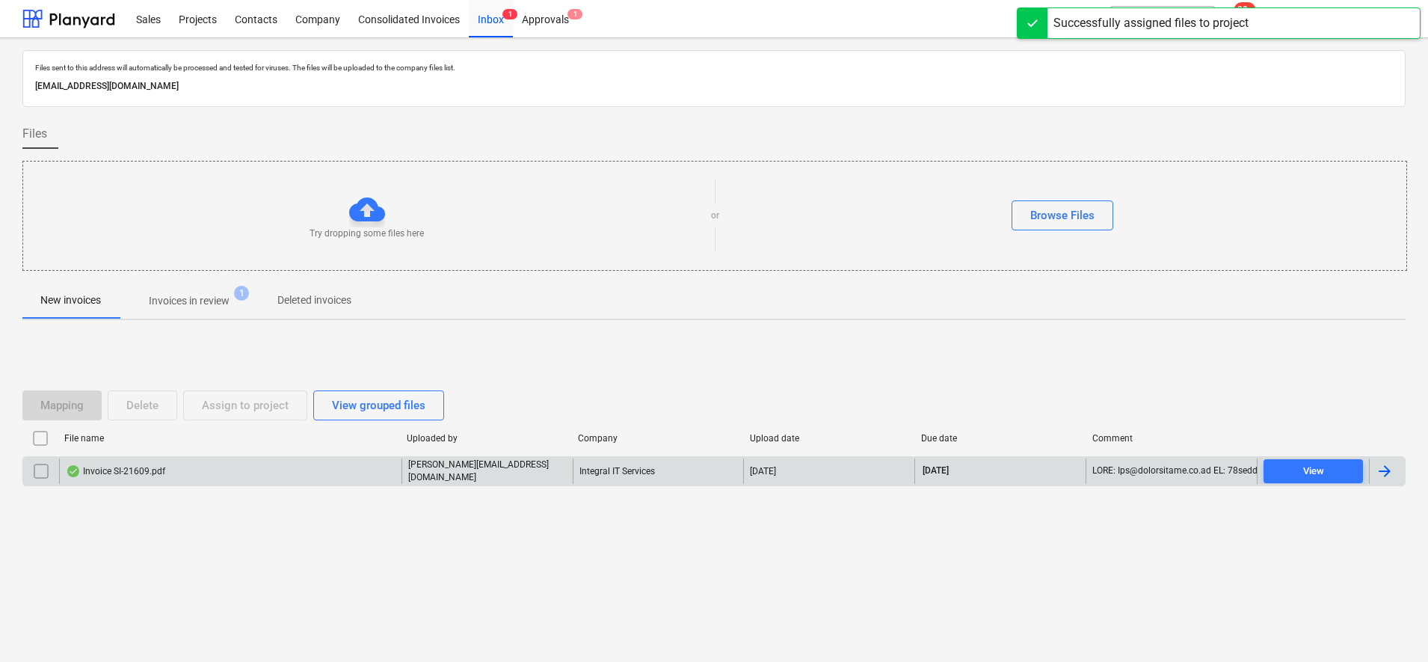
click at [123, 467] on div "Invoice SI-21609.pdf" at bounding box center [115, 471] width 99 height 12
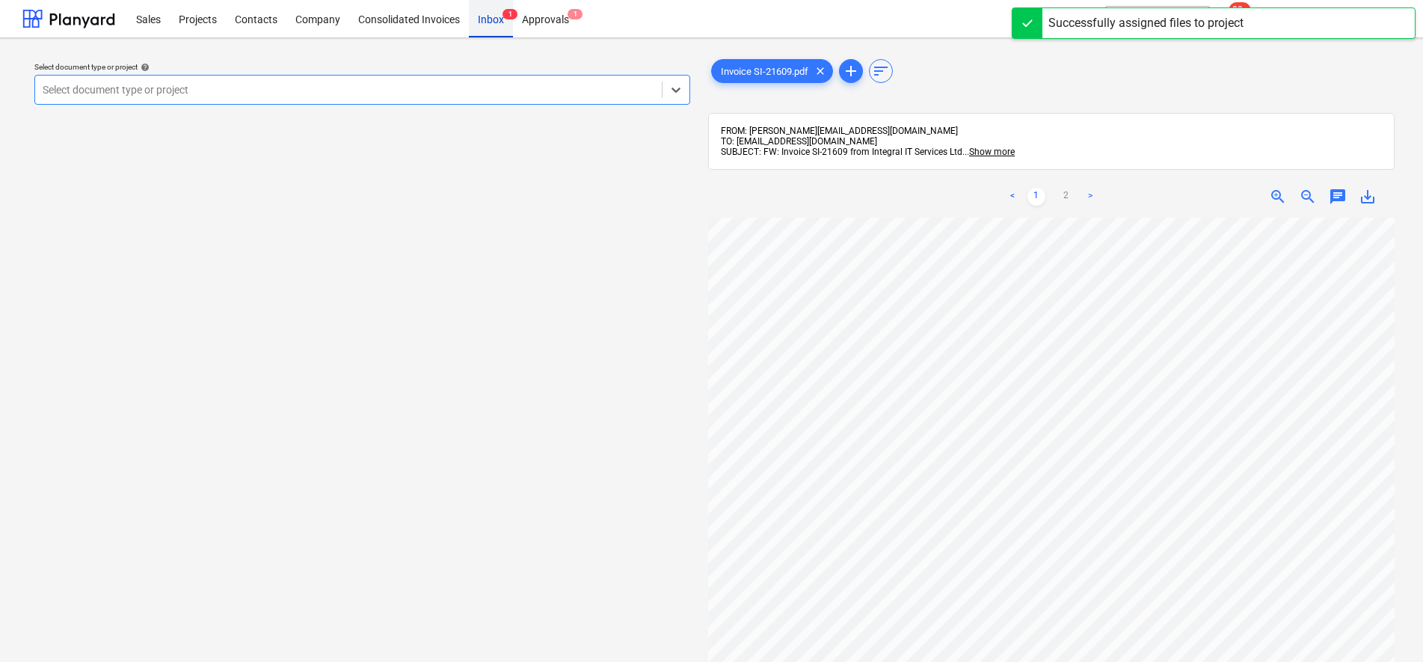
click at [494, 17] on div "Inbox 1" at bounding box center [491, 18] width 44 height 38
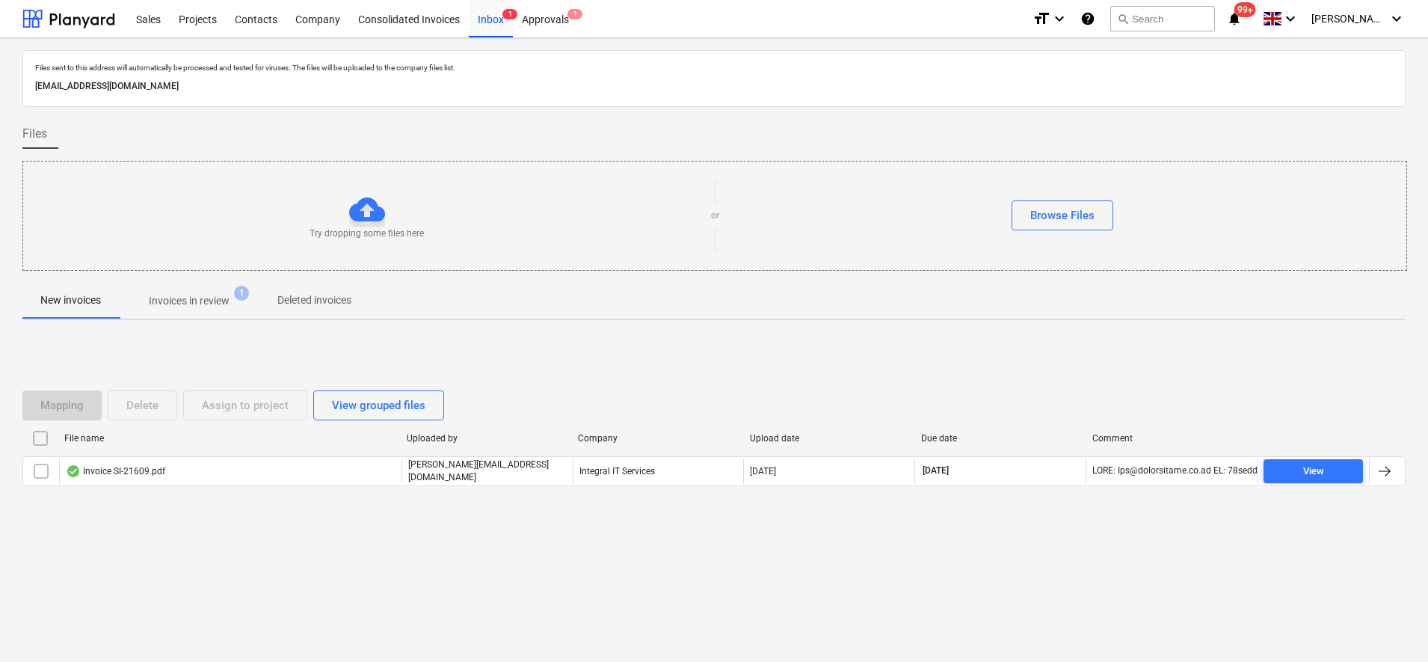
click at [226, 292] on span "Invoices in review 1" at bounding box center [189, 300] width 141 height 27
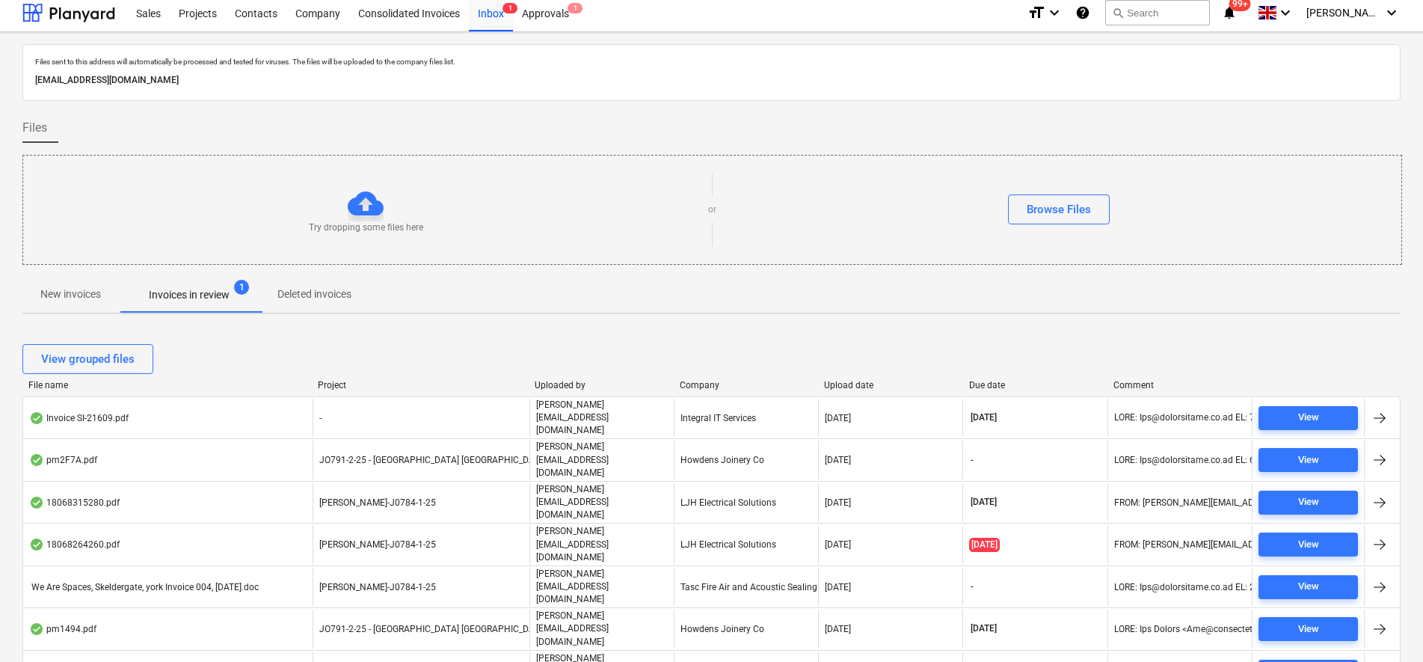
scroll to position [44, 0]
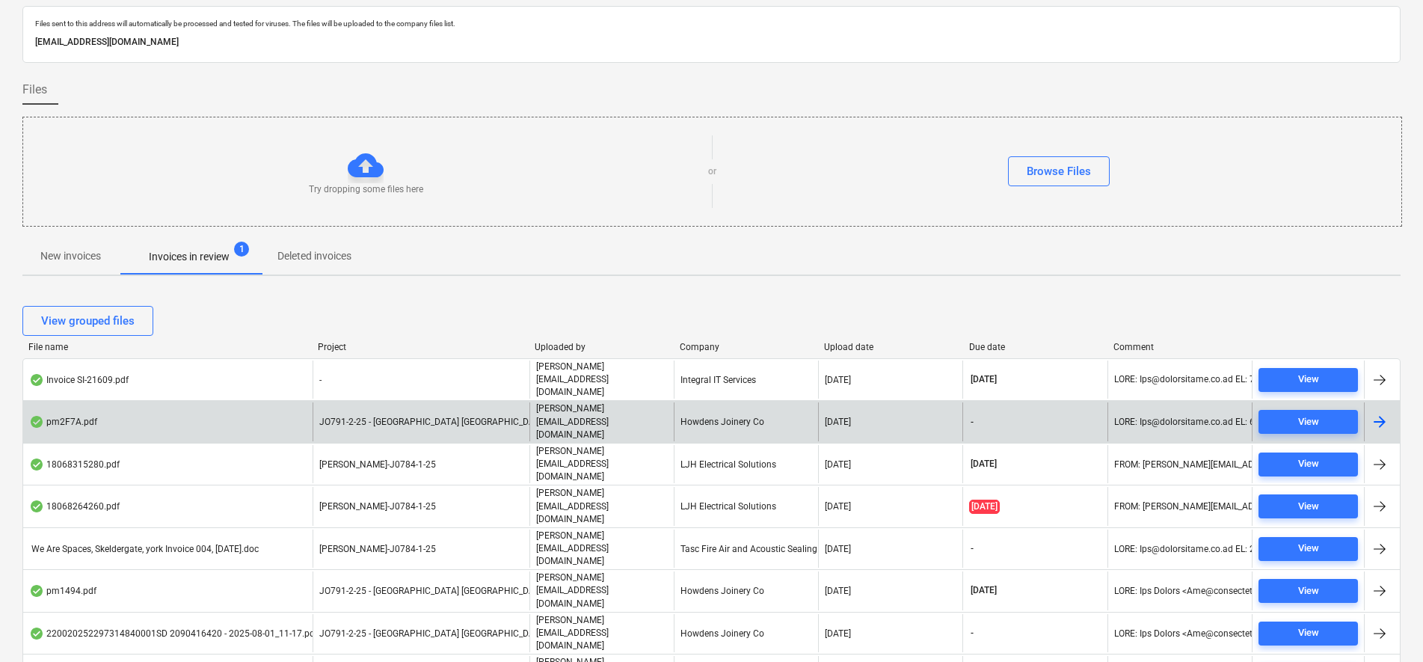
click at [359, 402] on div "JO791-2-25 - [GEOGRAPHIC_DATA] [GEOGRAPHIC_DATA]" at bounding box center [421, 421] width 217 height 38
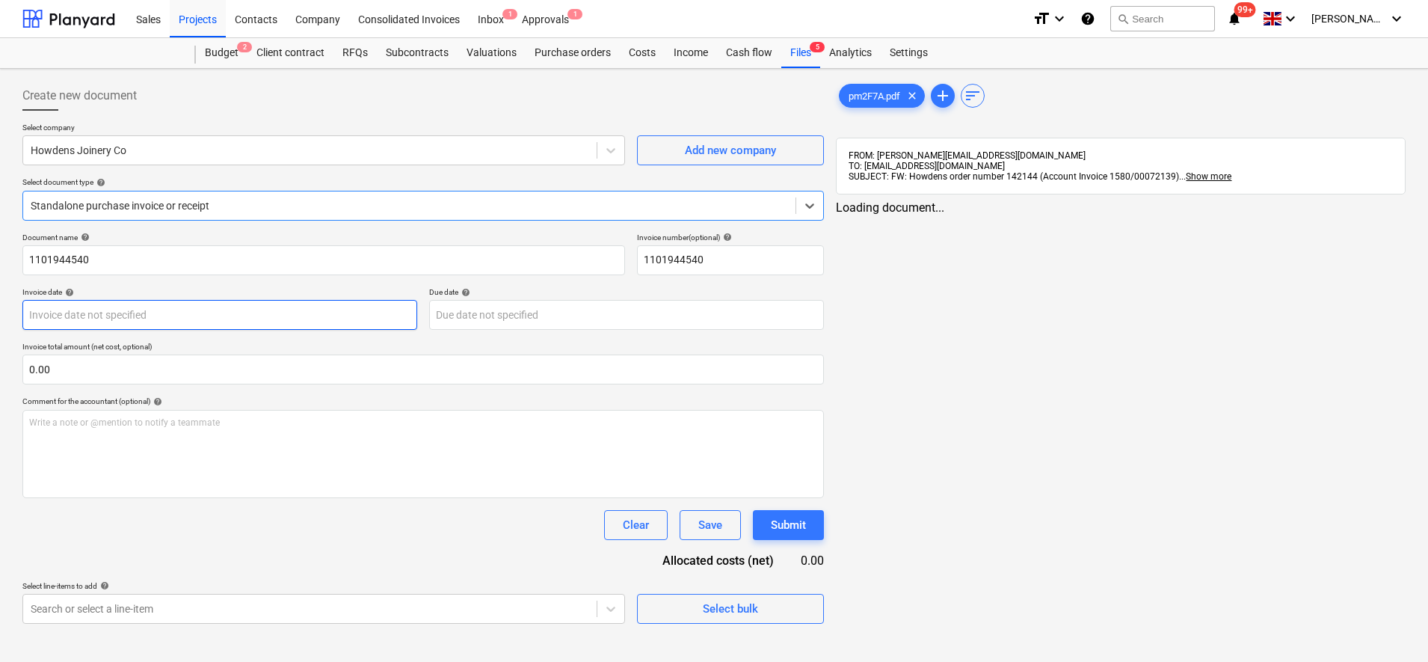
type input "[DATE]"
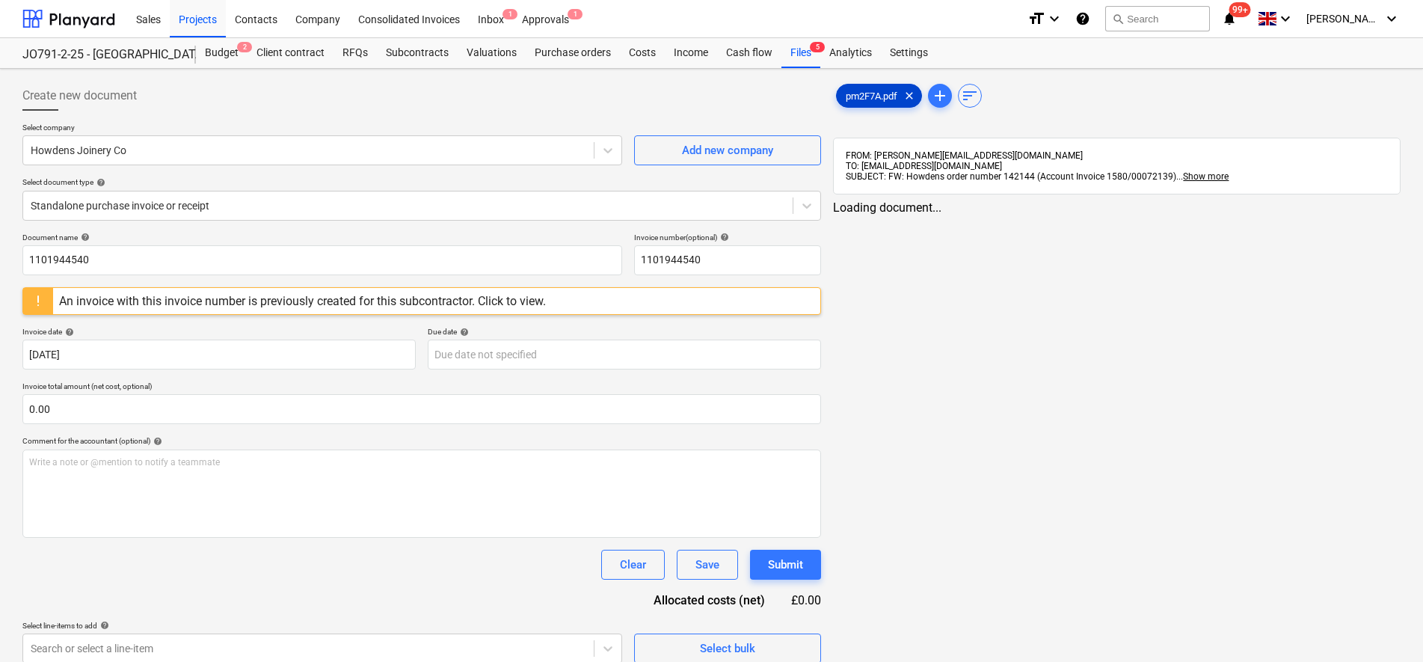
click at [855, 93] on span "pm2F7A.pdf" at bounding box center [872, 95] width 70 height 11
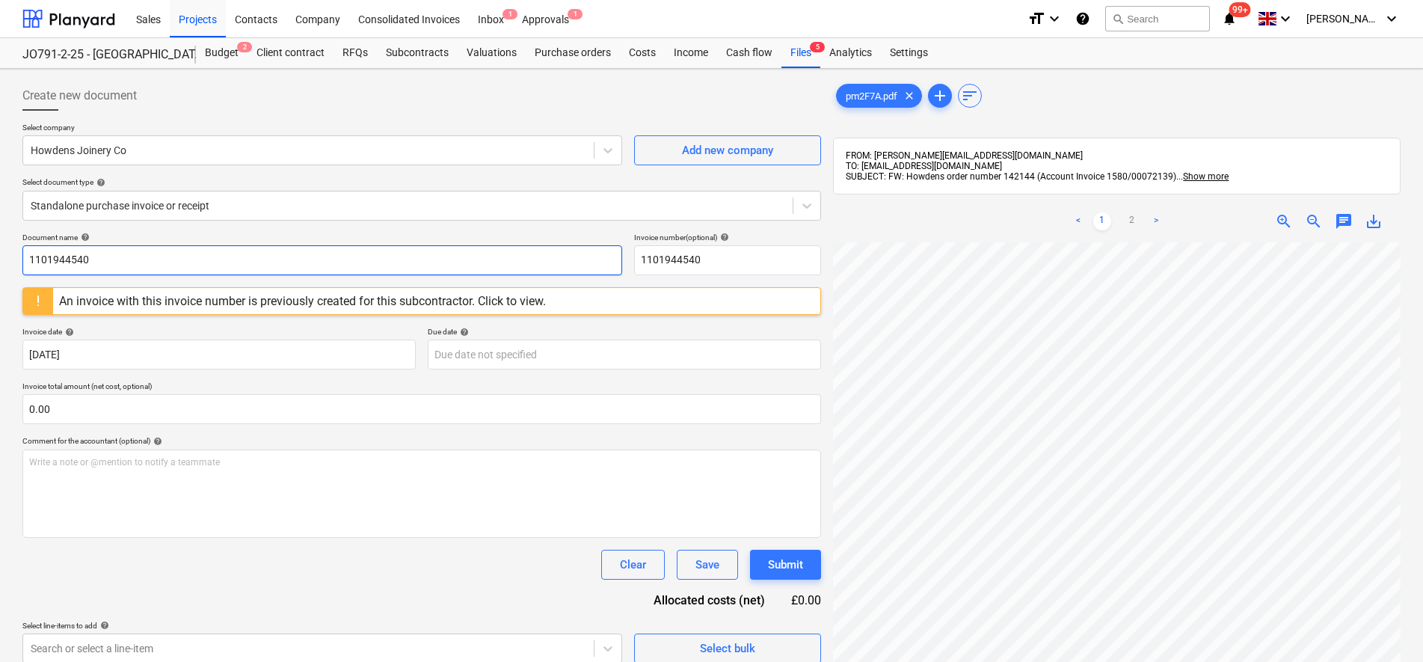
drag, startPoint x: 139, startPoint y: 262, endPoint x: -4, endPoint y: 245, distance: 143.8
click at [0, 245] on html "Sales Projects Contacts Company Consolidated Invoices Inbox 1 Approvals 1 forma…" at bounding box center [711, 331] width 1423 height 662
type input "0072139"
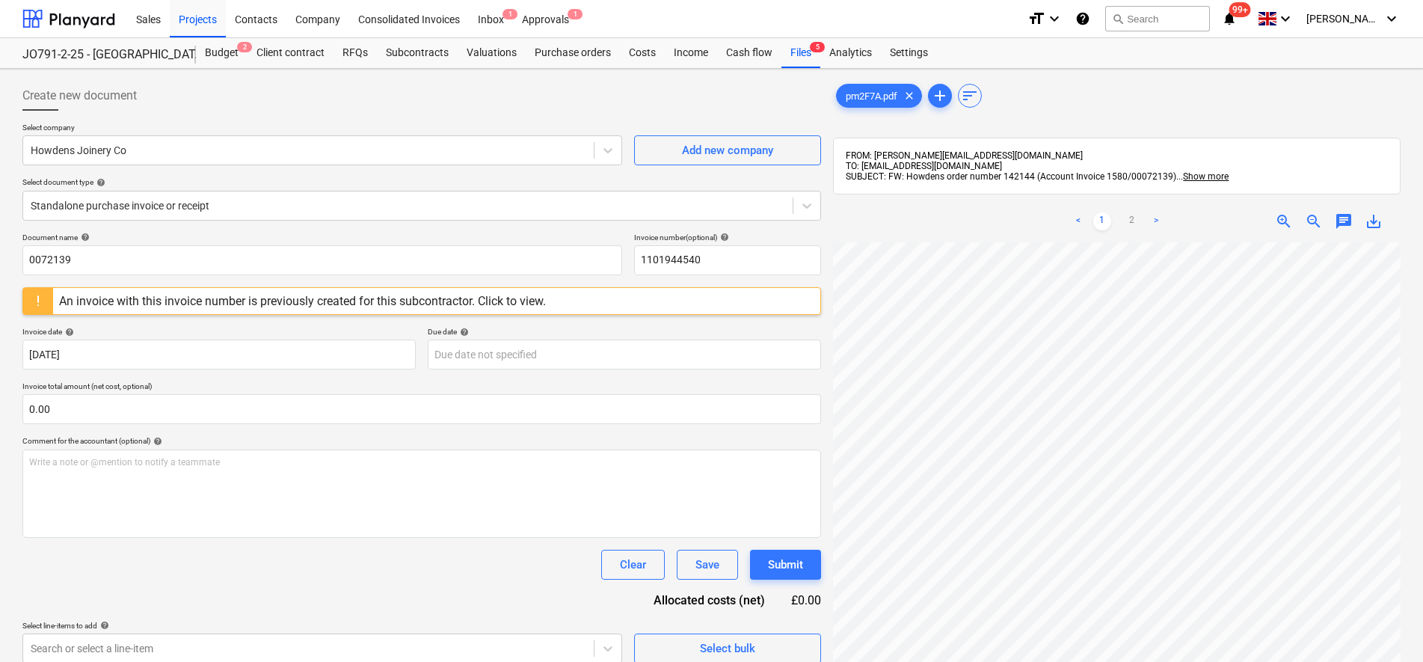
click at [24, 323] on div "Document name help 0072139 Invoice number (optional) help 1101944540 An invoice…" at bounding box center [421, 448] width 799 height 431
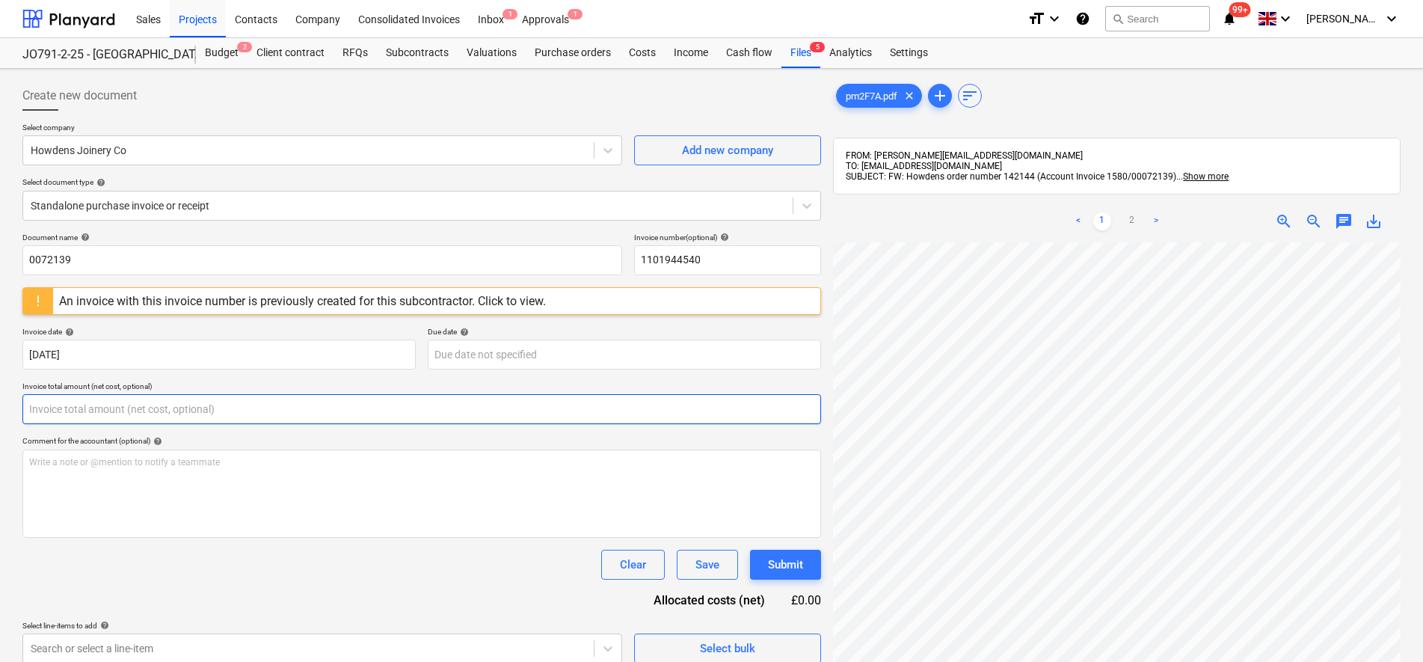
click at [297, 415] on input "text" at bounding box center [421, 409] width 799 height 30
type input "0.00"
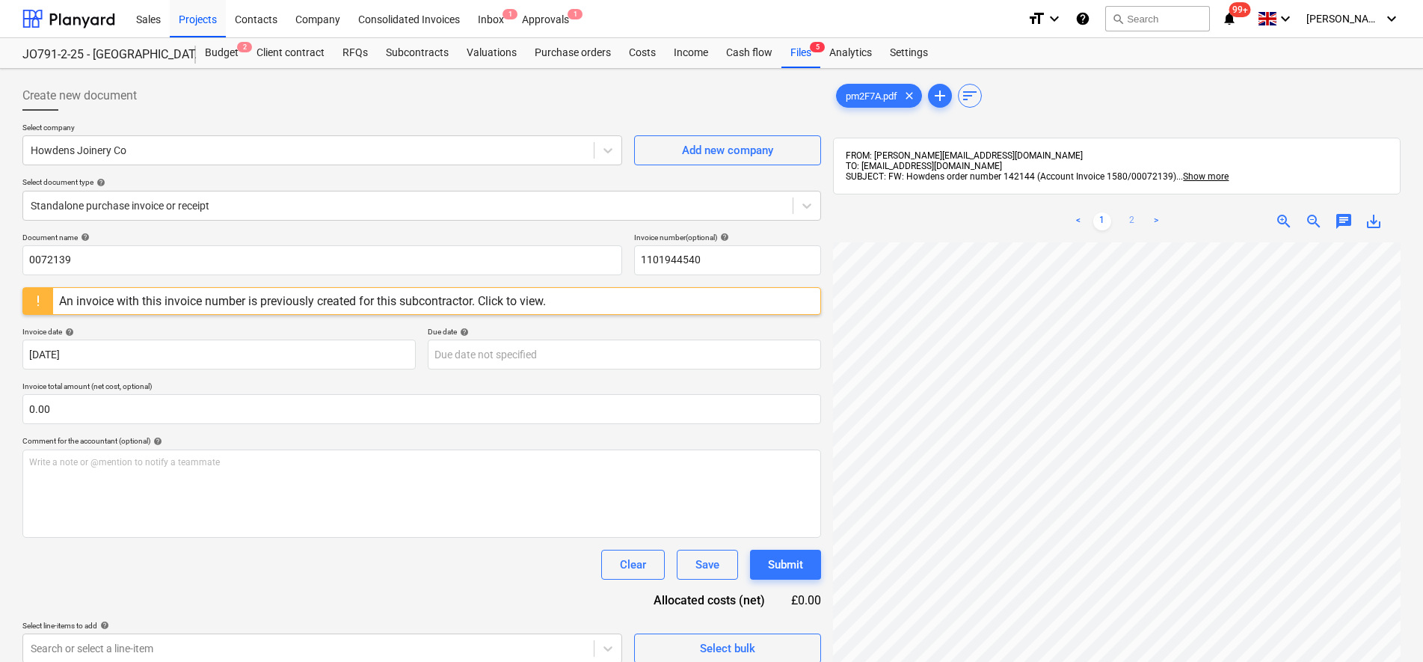
click at [1132, 221] on link "2" at bounding box center [1132, 221] width 18 height 18
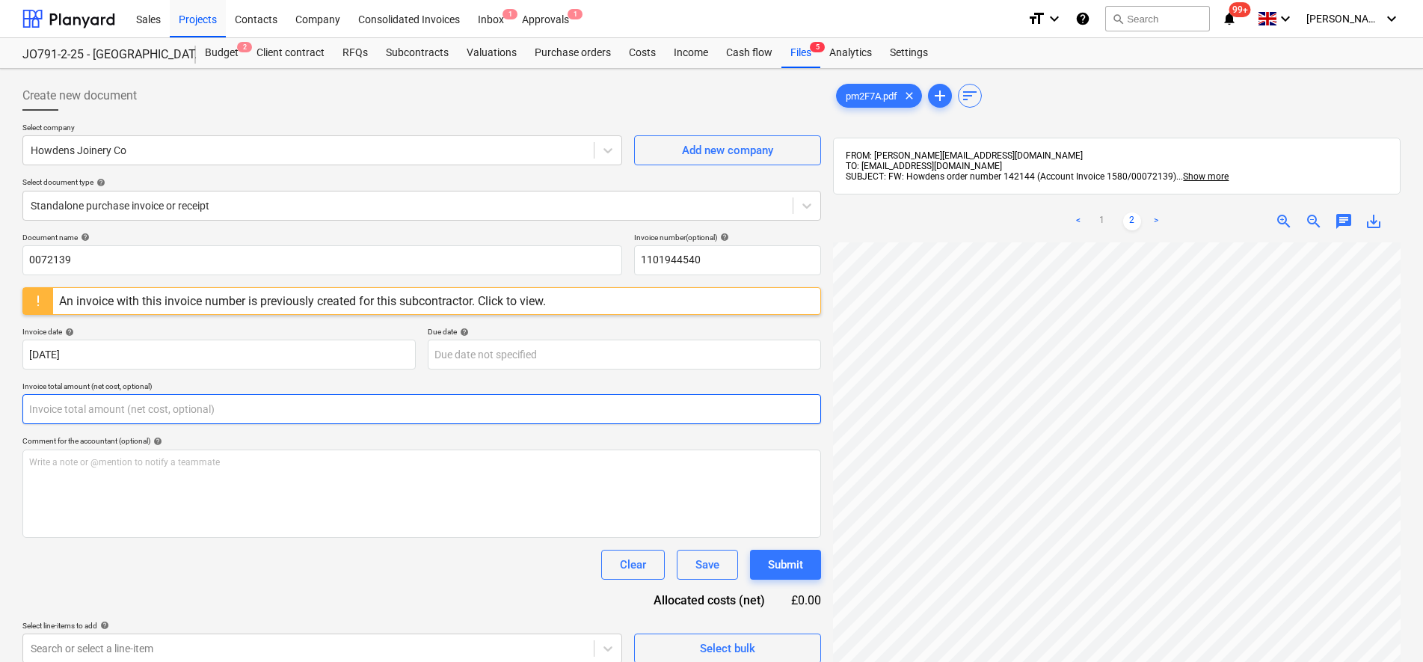
click at [49, 401] on input "text" at bounding box center [421, 409] width 799 height 30
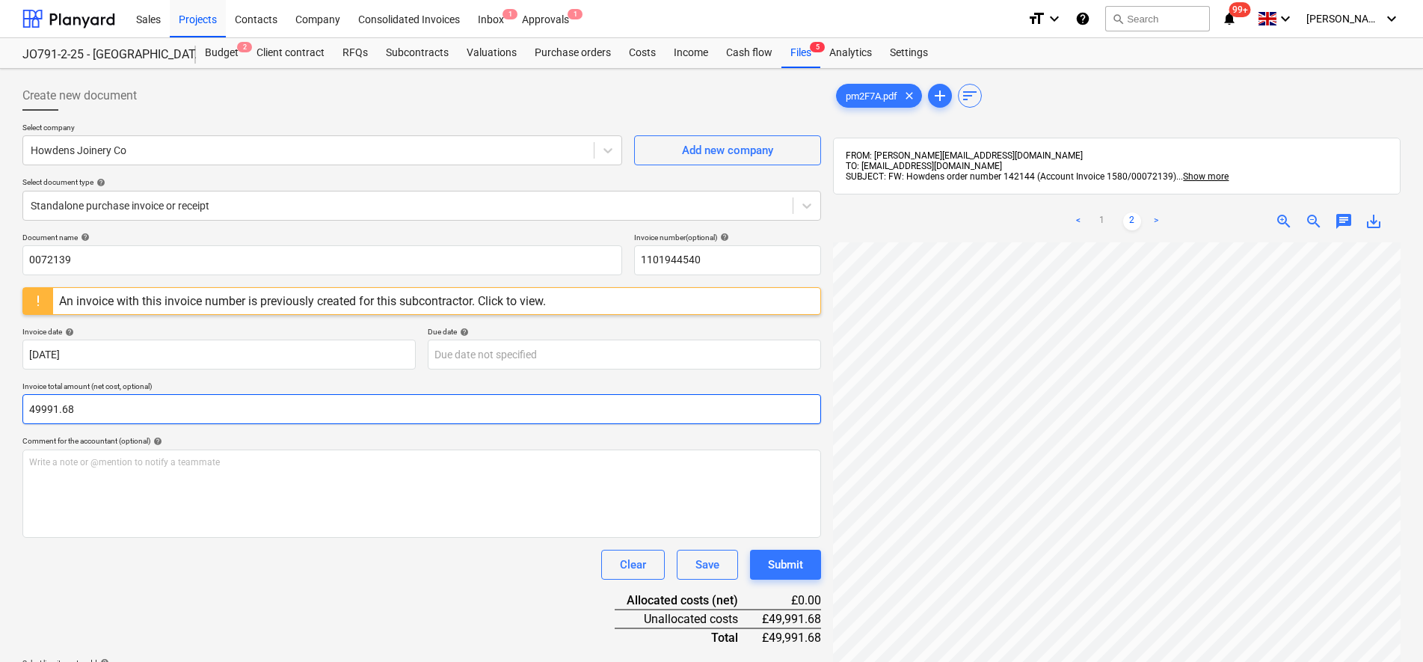
click at [44, 411] on input "49991.68" at bounding box center [421, 409] width 799 height 30
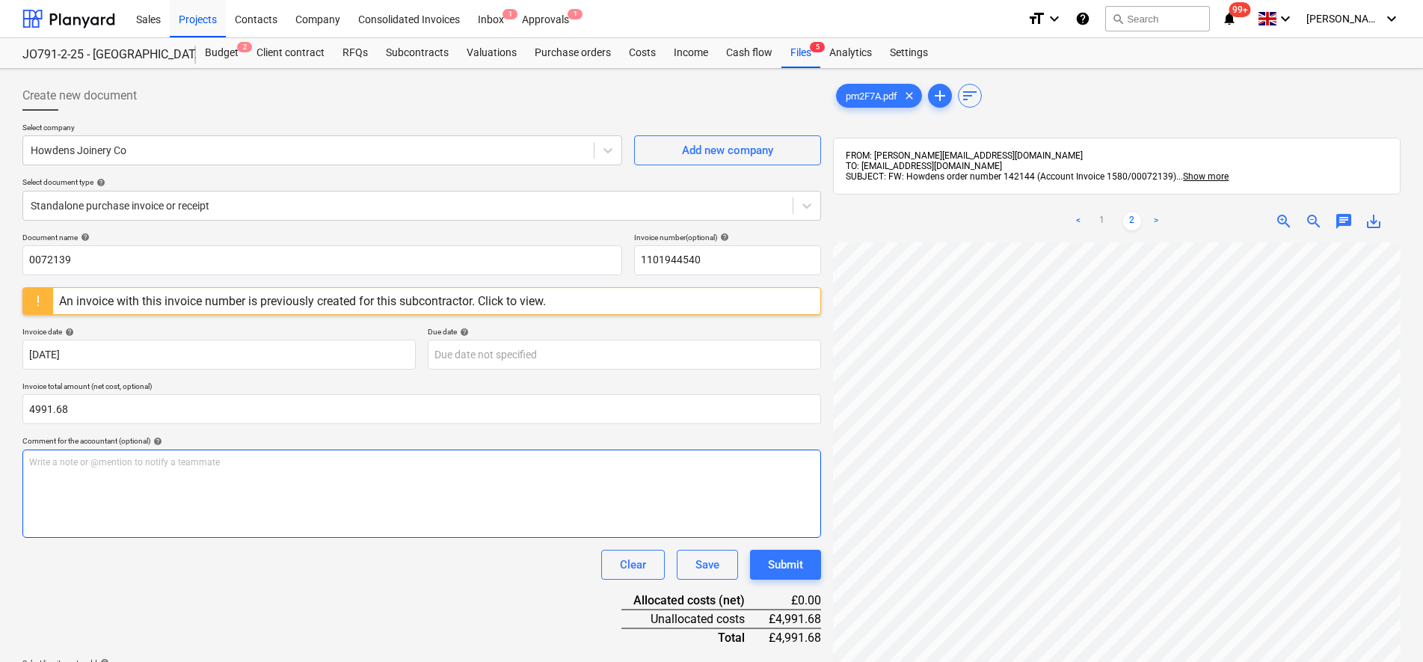
type input "4,991.68"
click at [262, 530] on div "Write a note or @mention to notify a teammate [PERSON_NAME]" at bounding box center [421, 493] width 799 height 88
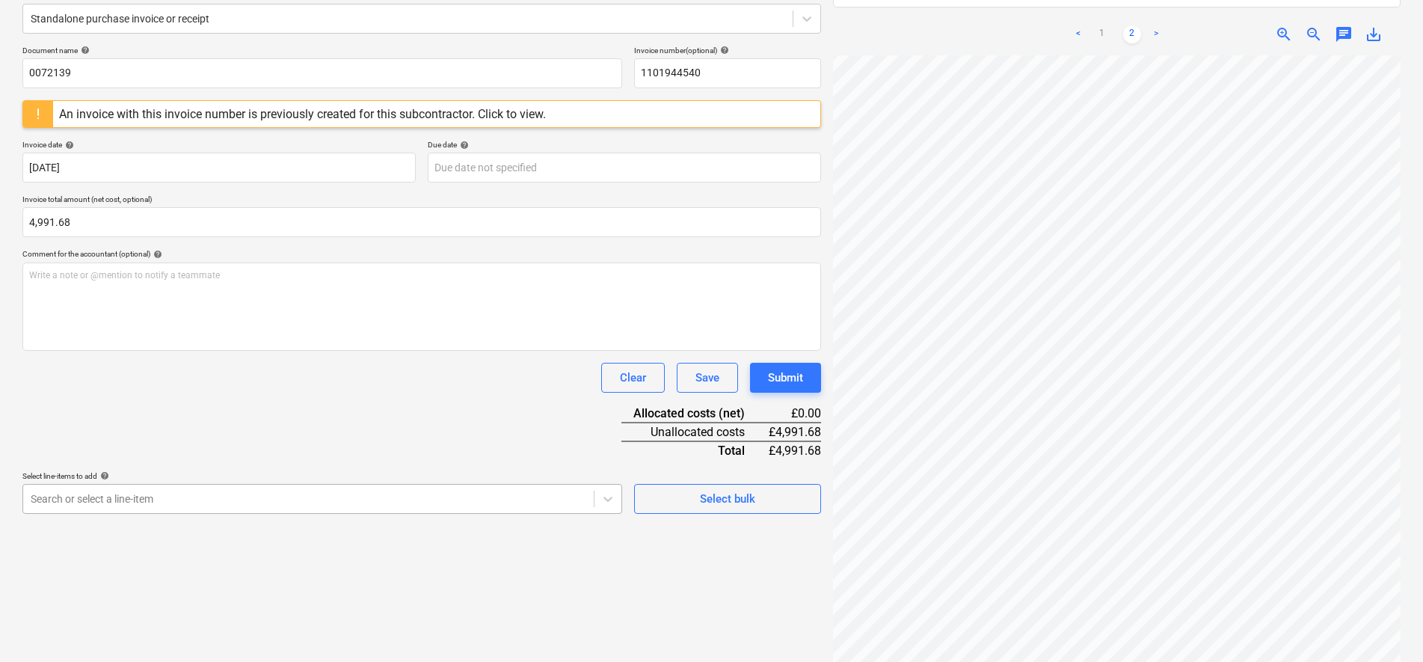
click at [245, 475] on body "Sales Projects Contacts Company Consolidated Invoices Inbox 1 Approvals 1 forma…" at bounding box center [711, 144] width 1423 height 662
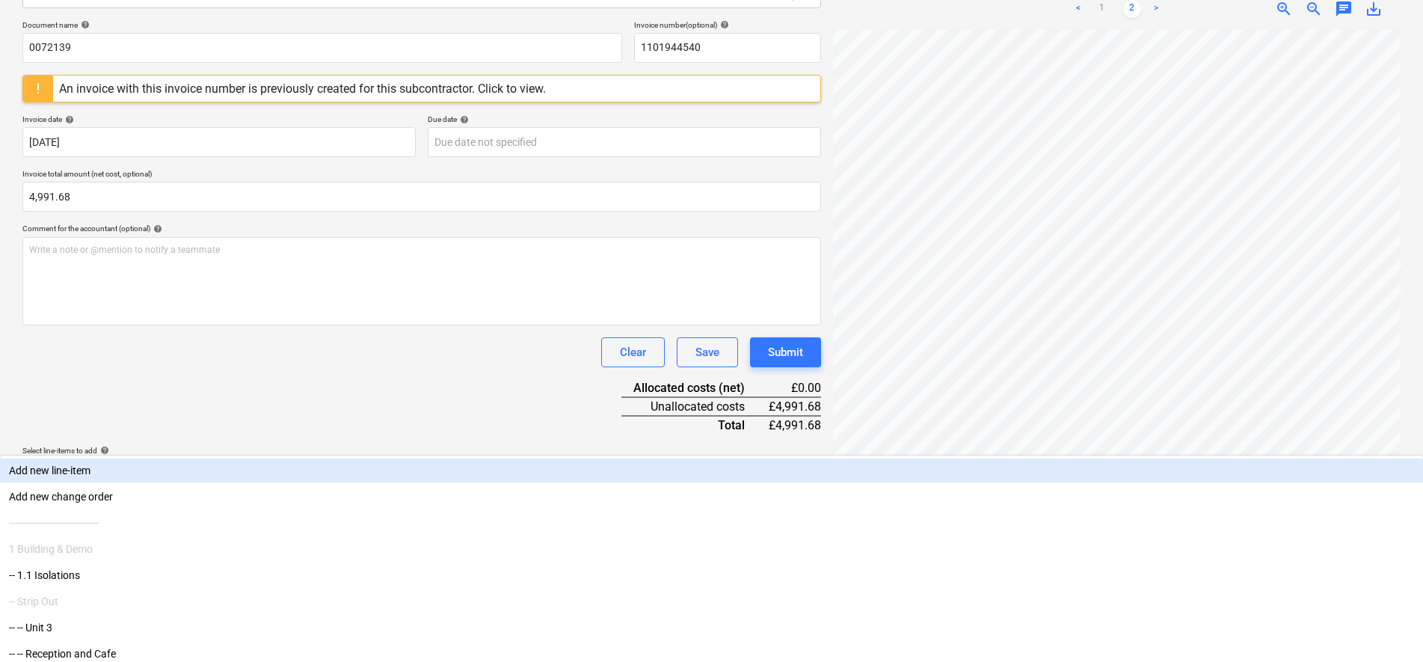
click at [270, 336] on div "Document name help 0072139 Invoice number (optional) help 1101944540 An invoice…" at bounding box center [421, 254] width 799 height 468
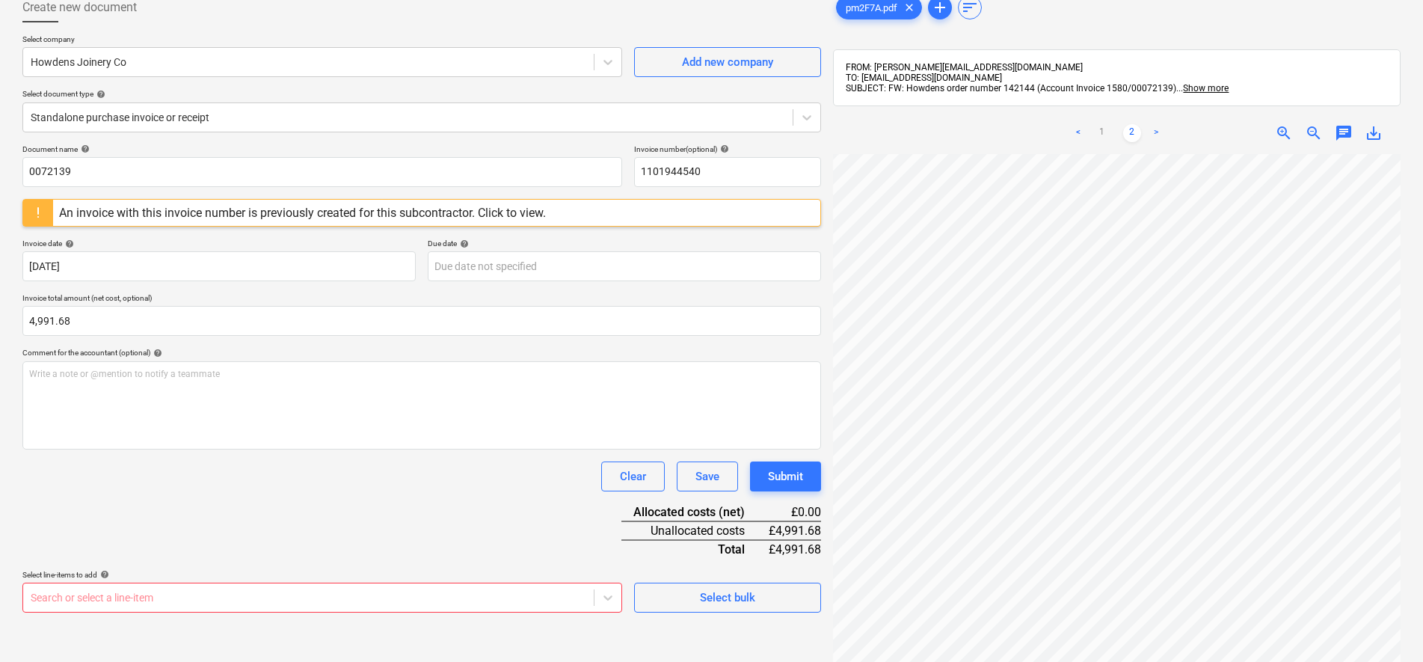
scroll to position [0, 0]
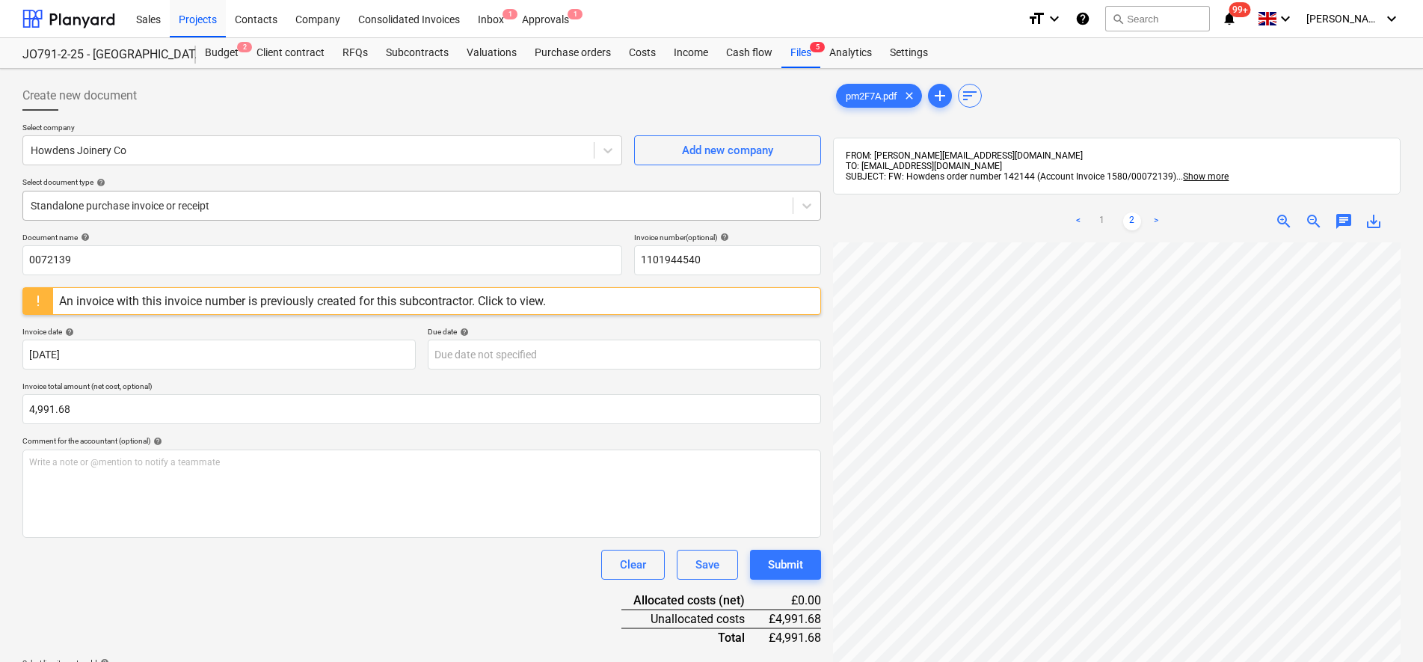
click at [119, 213] on div at bounding box center [408, 205] width 755 height 15
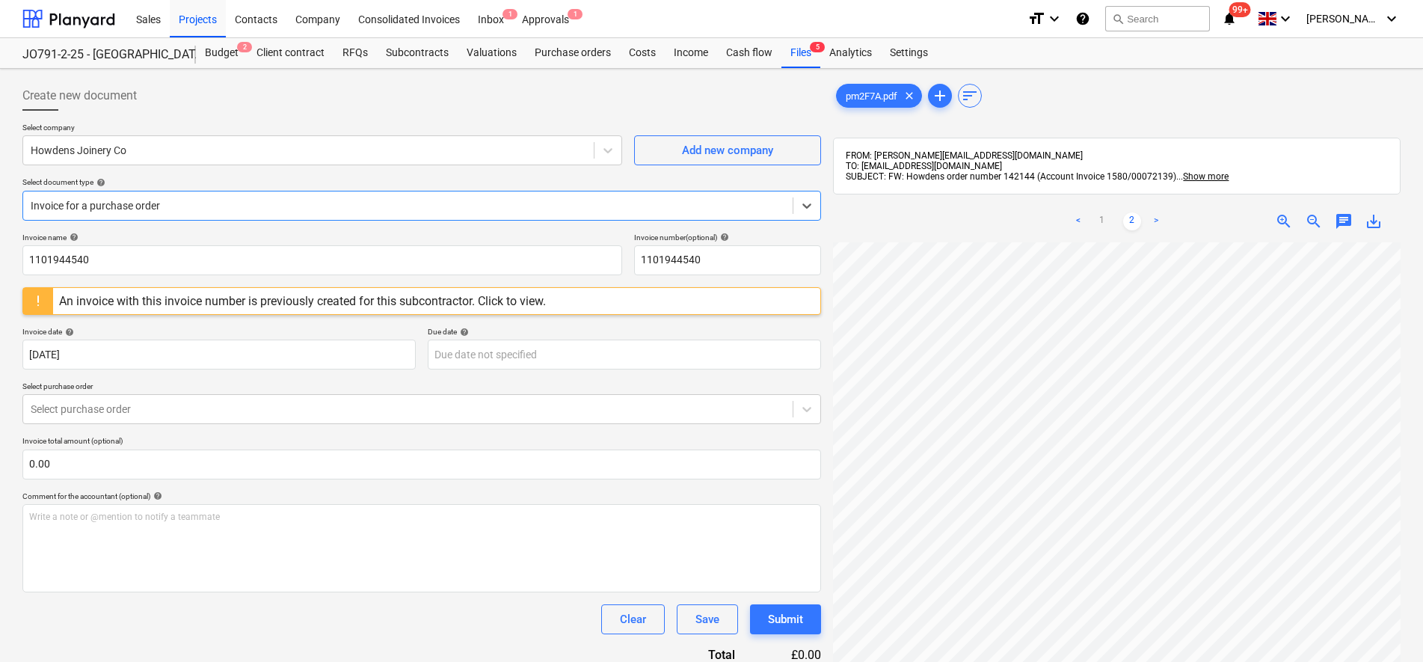
click at [91, 390] on p "Select purchase order" at bounding box center [421, 387] width 799 height 13
click at [94, 417] on div at bounding box center [408, 409] width 755 height 15
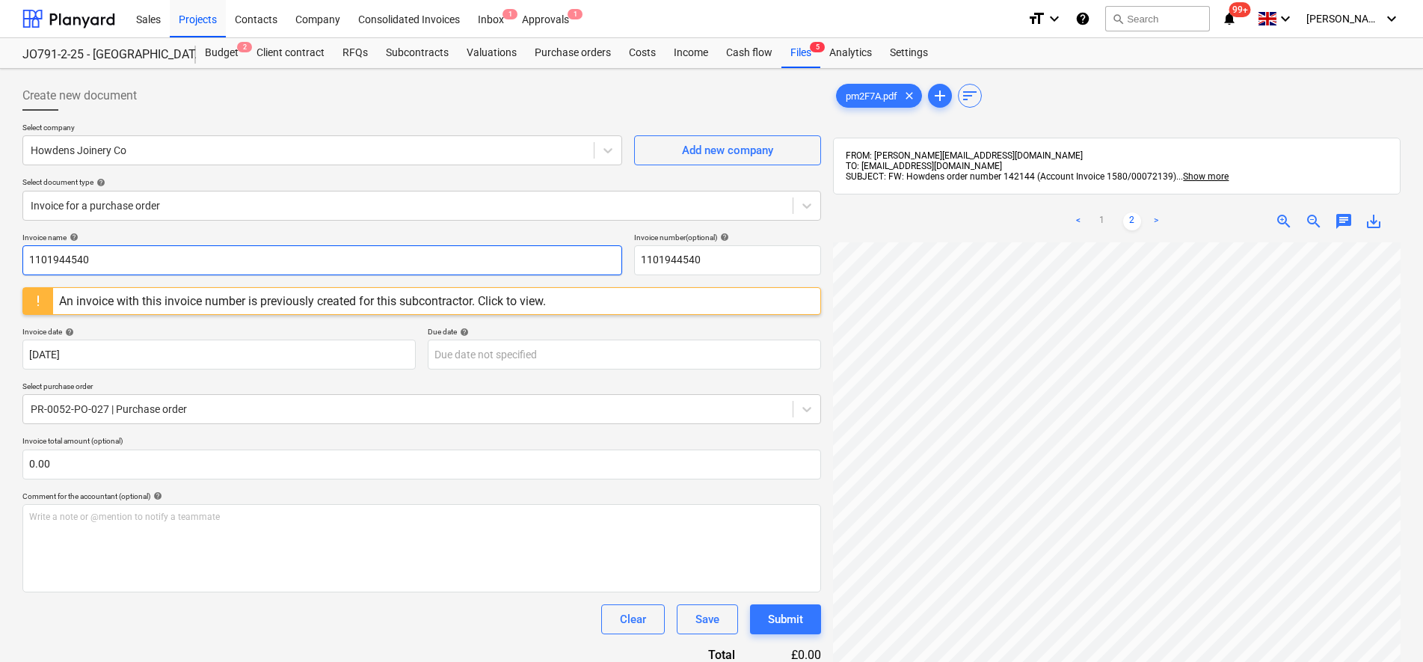
click at [96, 262] on input "1101944540" at bounding box center [322, 260] width 600 height 30
drag, startPoint x: 114, startPoint y: 262, endPoint x: 0, endPoint y: 267, distance: 113.8
click at [0, 261] on html "Sales Projects Contacts Company Consolidated Invoices Inbox 1 Approvals 1 forma…" at bounding box center [711, 331] width 1423 height 662
type input "0072139"
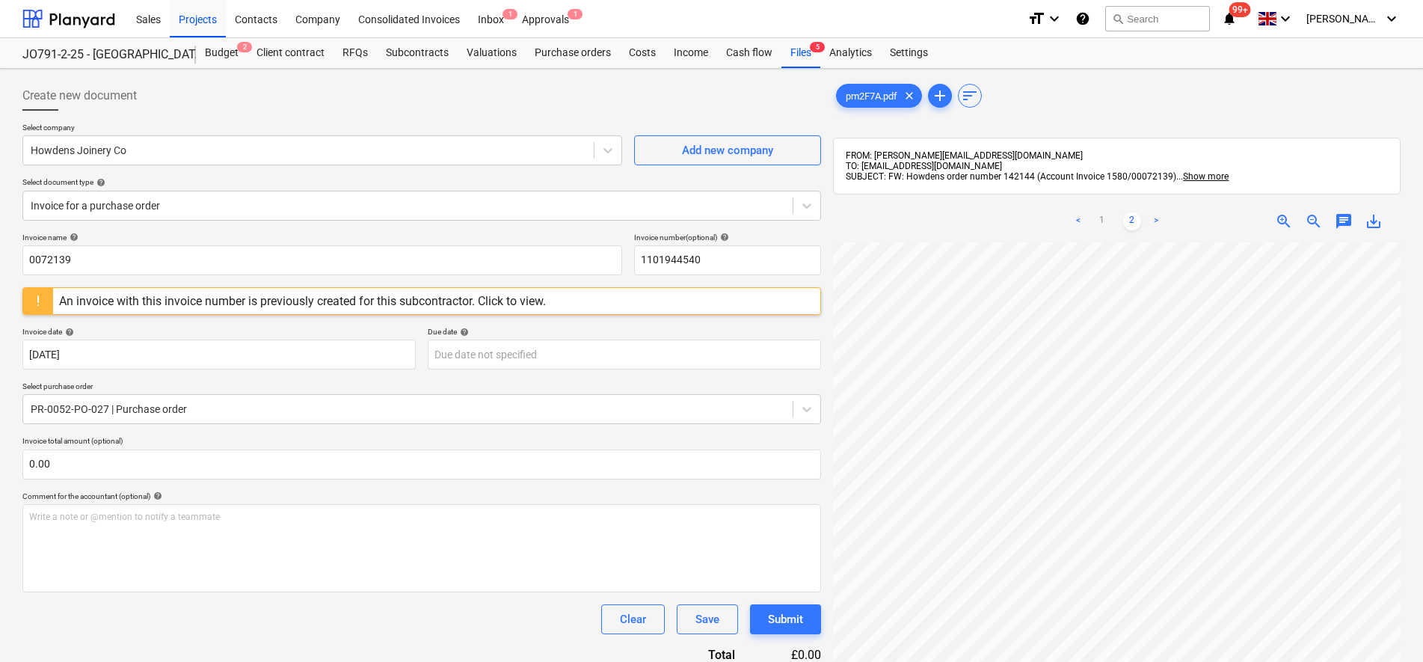
click at [493, 387] on p "Select purchase order" at bounding box center [421, 387] width 799 height 13
click at [310, 230] on div "Select company Howdens Joinery Co Add new company Select document type help Inv…" at bounding box center [421, 178] width 799 height 110
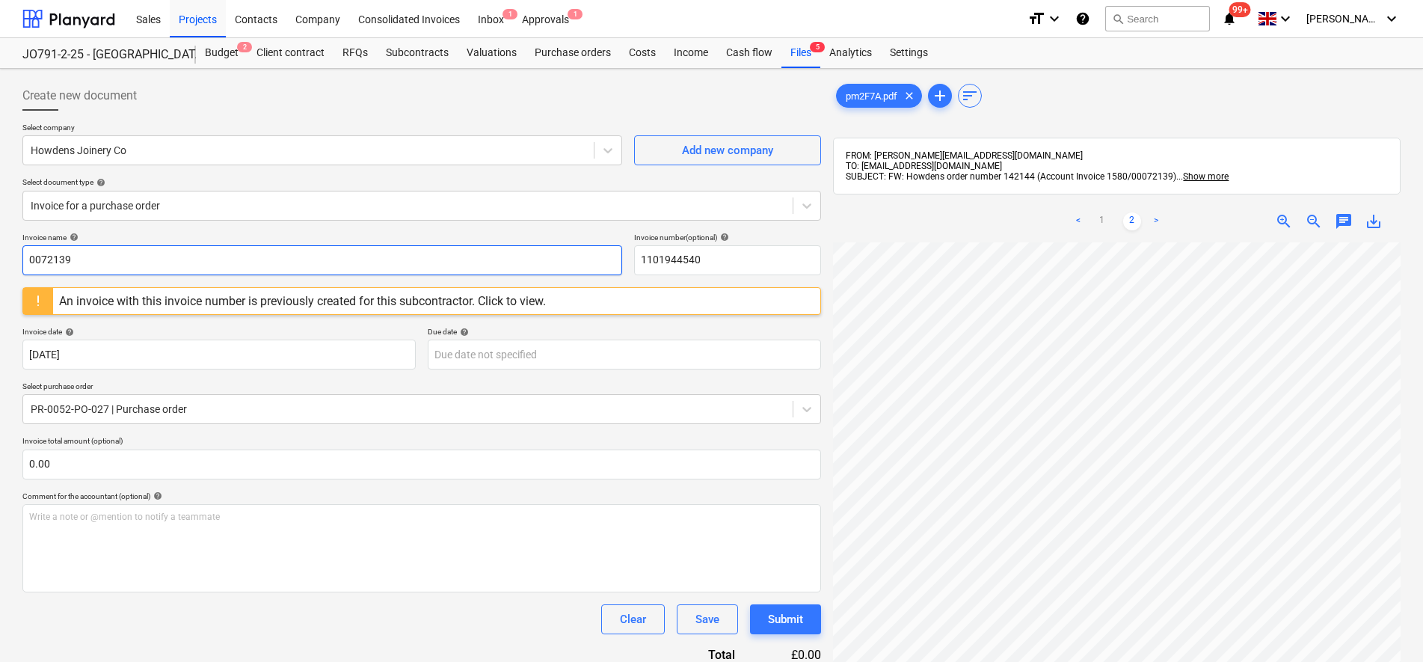
drag, startPoint x: 97, startPoint y: 259, endPoint x: -1, endPoint y: 265, distance: 98.1
click at [0, 265] on html "Sales Projects Contacts Company Consolidated Invoices Inbox 1 Approvals 1 forma…" at bounding box center [711, 331] width 1423 height 662
drag, startPoint x: 781, startPoint y: 265, endPoint x: 568, endPoint y: 246, distance: 213.9
click at [568, 246] on div "Invoice name help 0072139 Invoice number (optional) help 1101944540" at bounding box center [421, 254] width 799 height 43
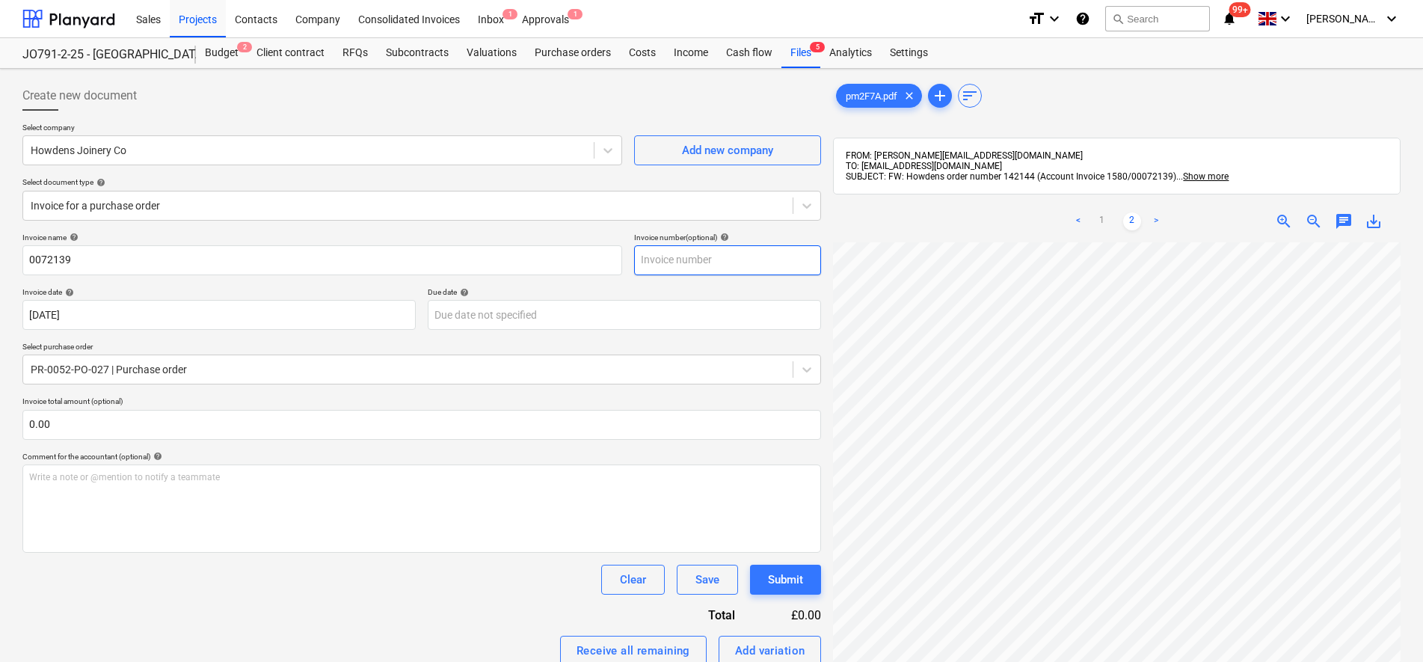
paste input "0072139"
type input "0072139"
click at [570, 173] on div "Select company Howdens Joinery Co Add new company Select document type help Inv…" at bounding box center [421, 178] width 799 height 110
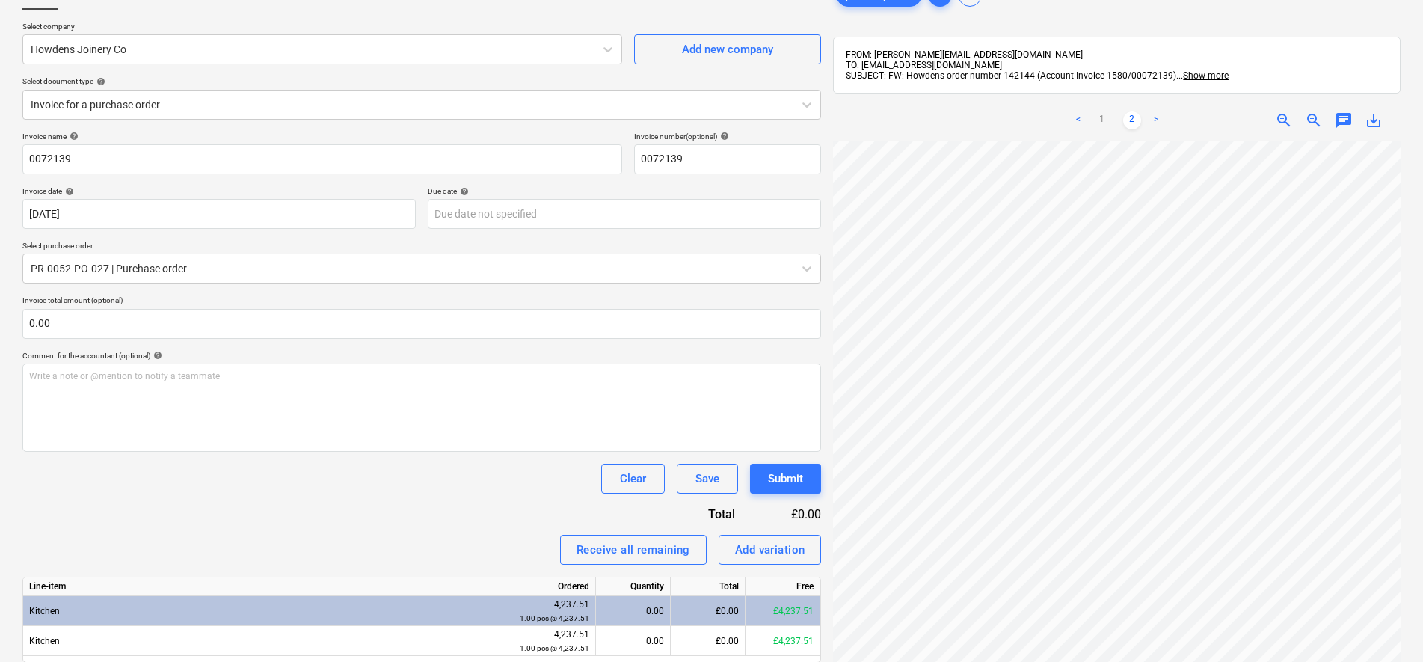
scroll to position [212, 0]
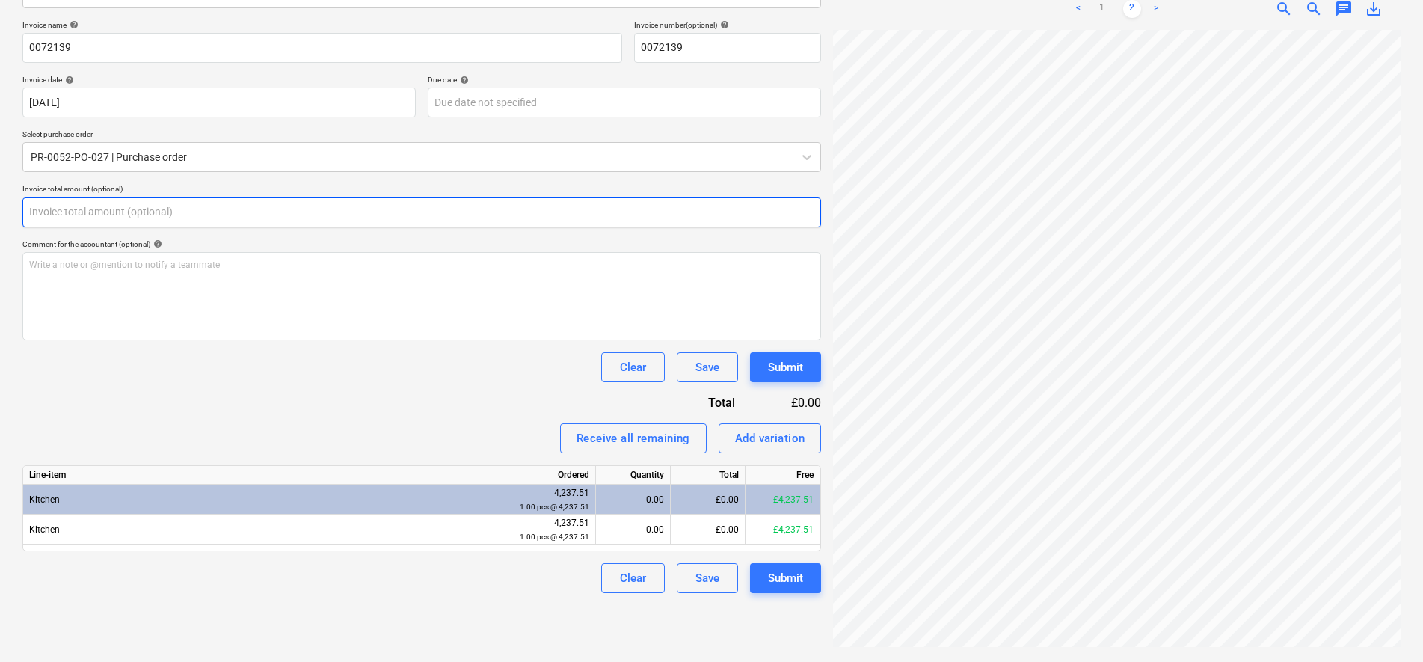
click at [242, 207] on input "text" at bounding box center [421, 212] width 799 height 30
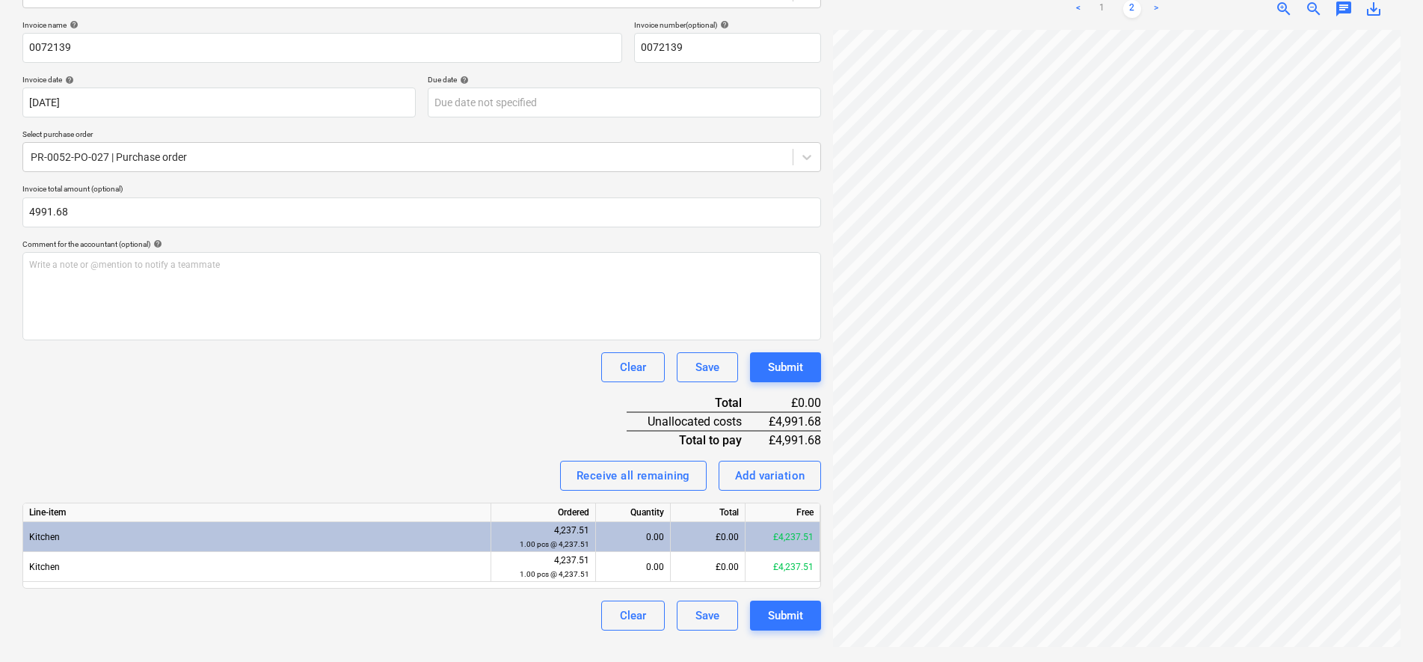
type input "4,991.68"
click at [193, 417] on div "Invoice name help 0072139 Invoice number (optional) help 0072139 Invoice date h…" at bounding box center [421, 325] width 799 height 610
click at [289, 390] on div "Invoice name help 0072139 Invoice number (optional) help 0072139 Invoice date h…" at bounding box center [421, 325] width 799 height 610
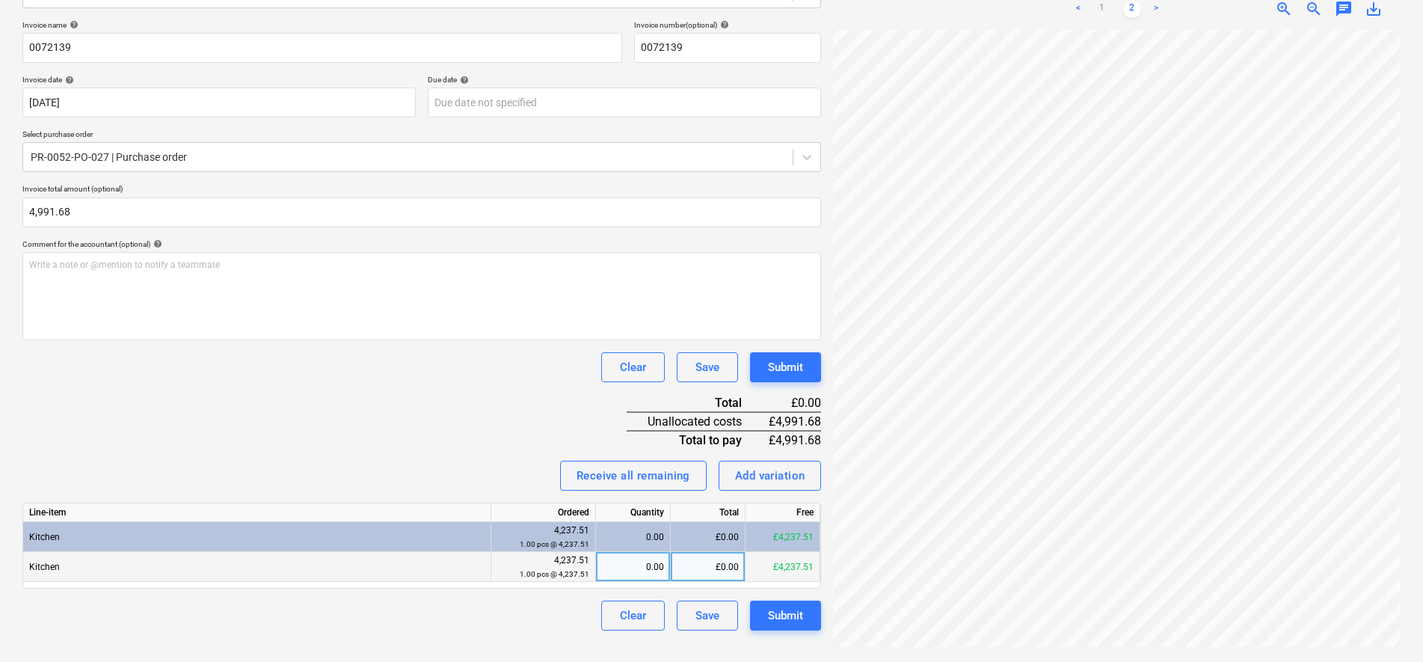
click at [716, 564] on div "£0.00" at bounding box center [708, 567] width 75 height 30
type input "42159.73"
click at [319, 381] on div "Clear Save Submit" at bounding box center [421, 367] width 799 height 30
click at [657, 575] on div "1.00" at bounding box center [633, 567] width 62 height 30
click at [708, 565] on div "£4,237.51" at bounding box center [708, 567] width 75 height 30
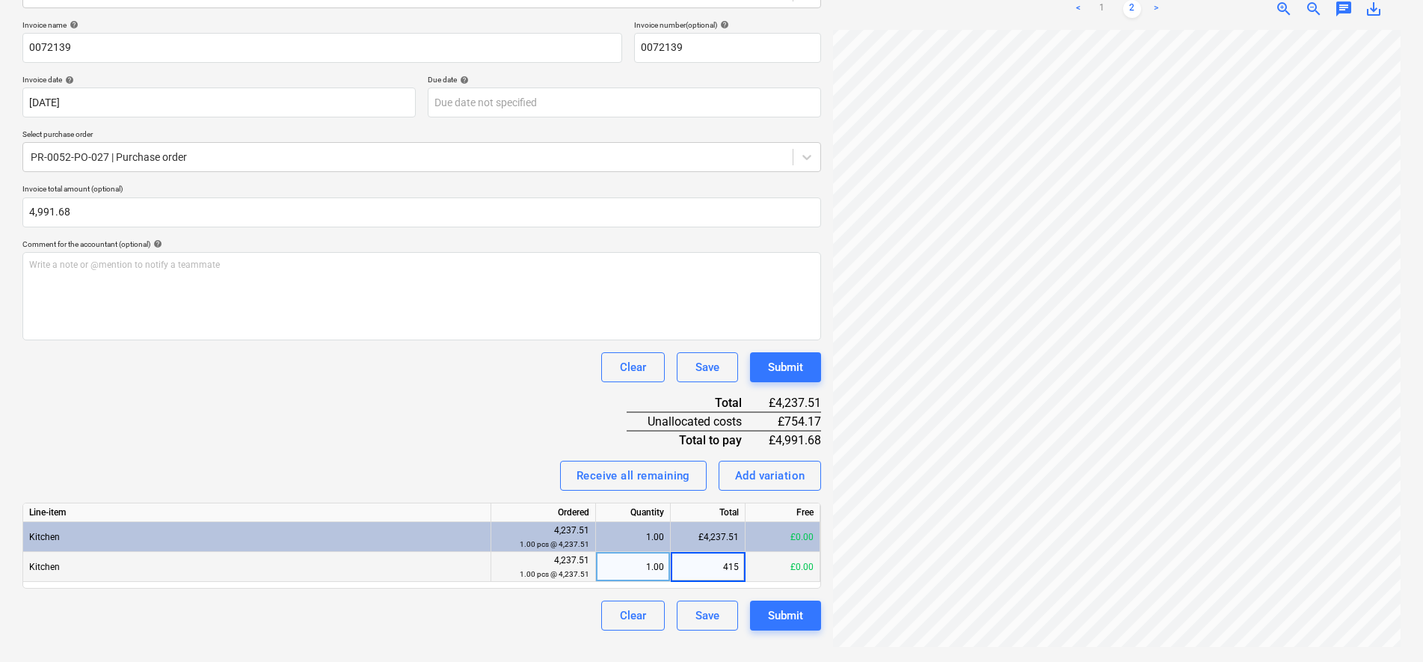
type input "4159"
click at [330, 366] on div "Clear Save Submit" at bounding box center [421, 367] width 799 height 30
click at [737, 568] on div "£4,159.00" at bounding box center [708, 567] width 75 height 30
click at [739, 568] on input "4159" at bounding box center [708, 566] width 74 height 29
type input "4159.73"
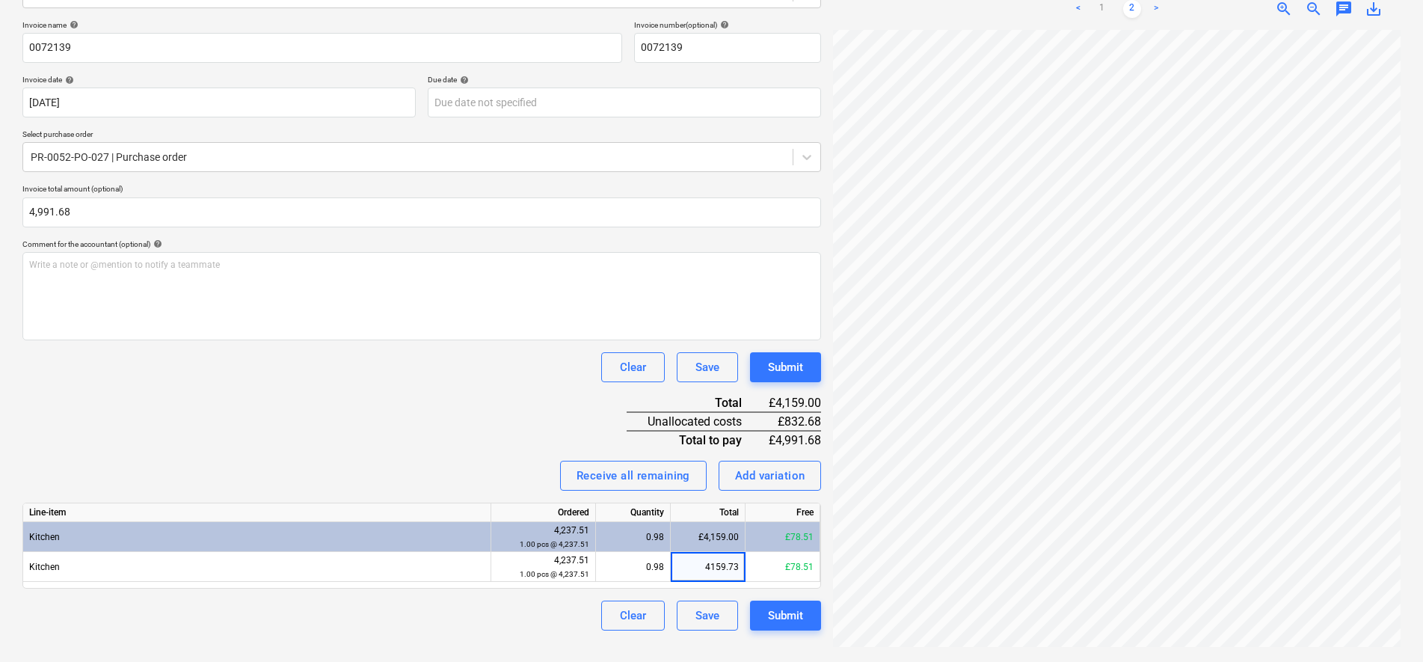
click at [485, 425] on div "Invoice name help 0072139 Invoice number (optional) help 0072139 Invoice date h…" at bounding box center [421, 325] width 799 height 610
click at [772, 618] on div "Submit" at bounding box center [785, 615] width 35 height 19
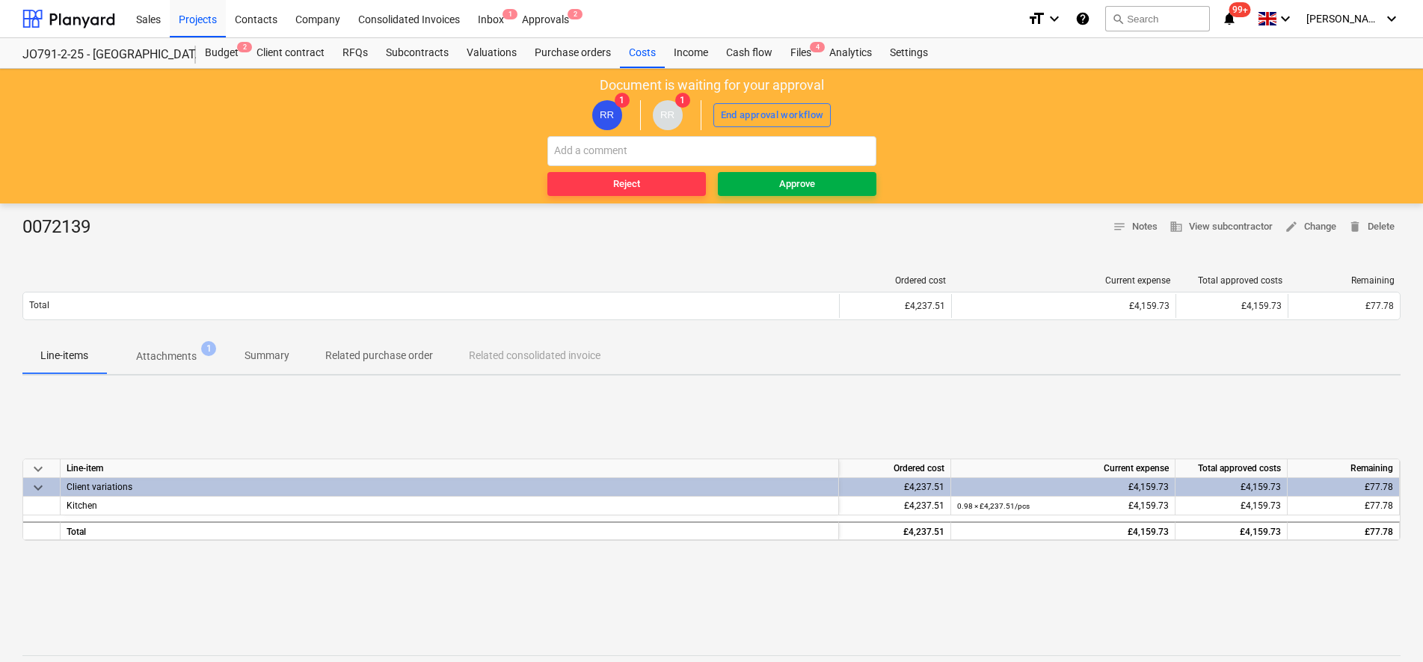
click at [779, 188] on div "Approve" at bounding box center [797, 184] width 36 height 17
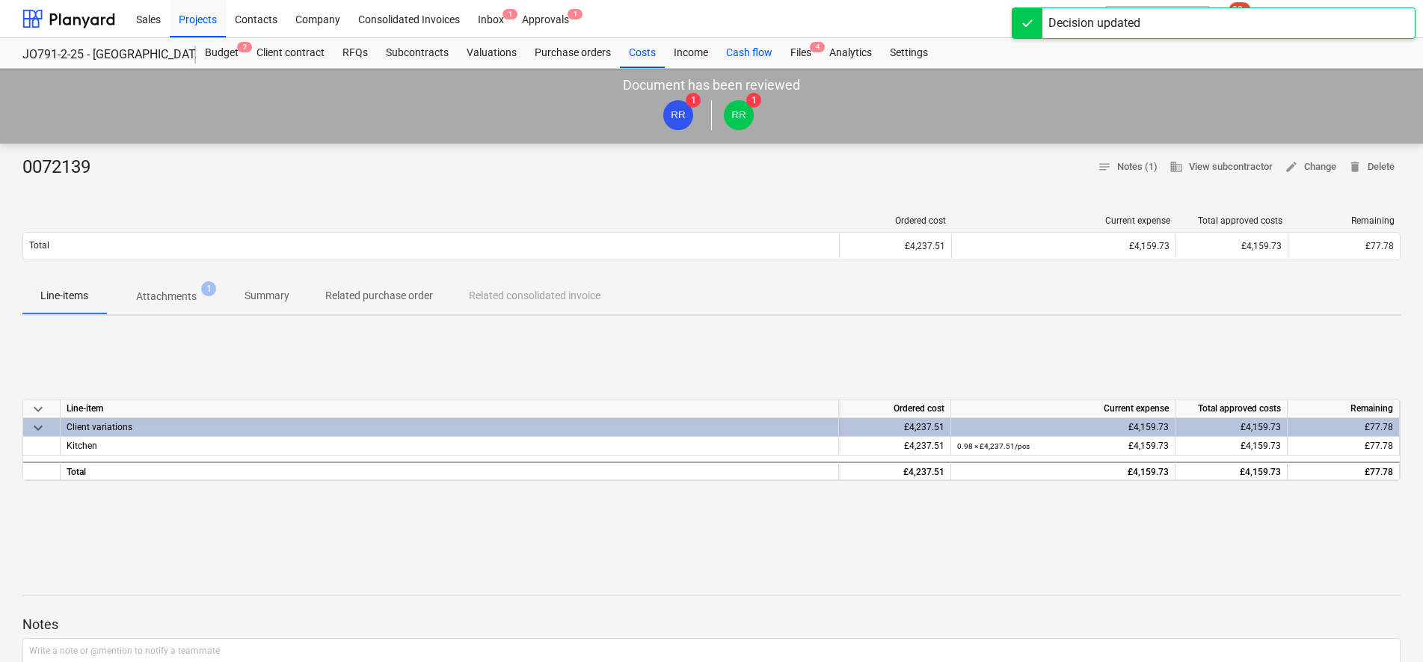
click at [775, 39] on div "Cash flow" at bounding box center [749, 53] width 64 height 30
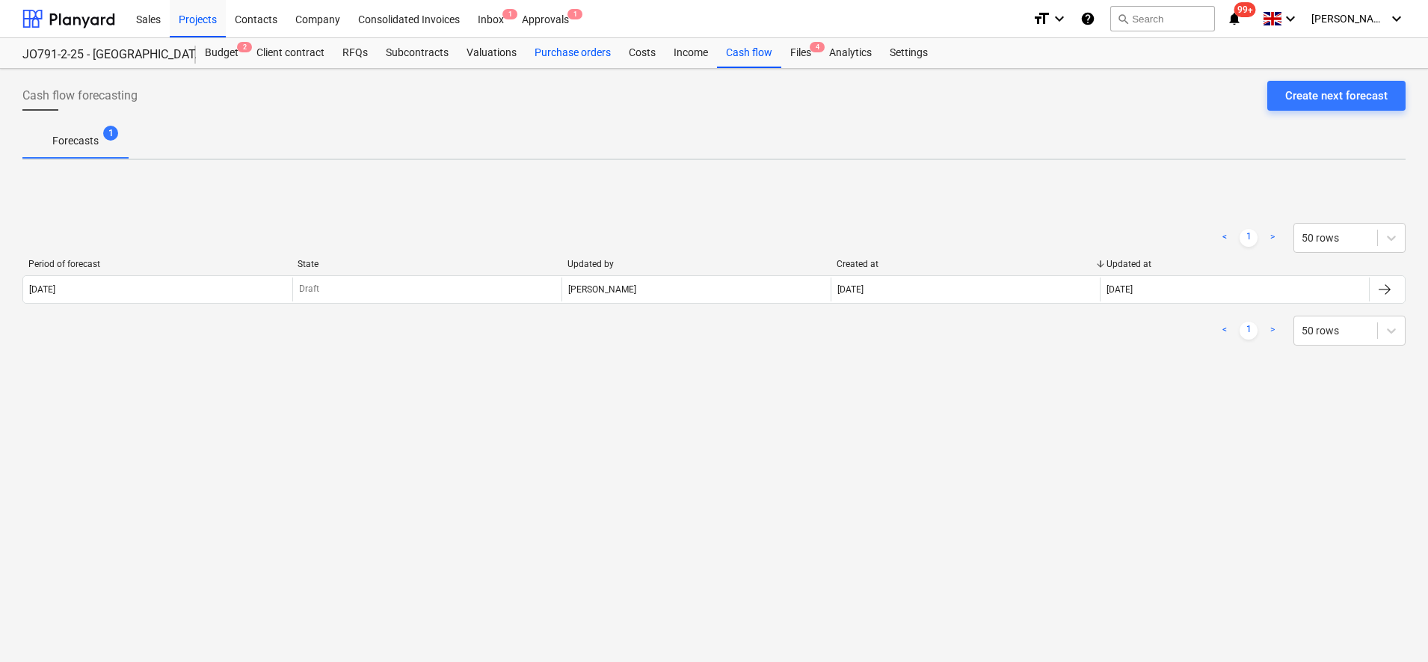
click at [555, 59] on div "Purchase orders" at bounding box center [573, 53] width 94 height 30
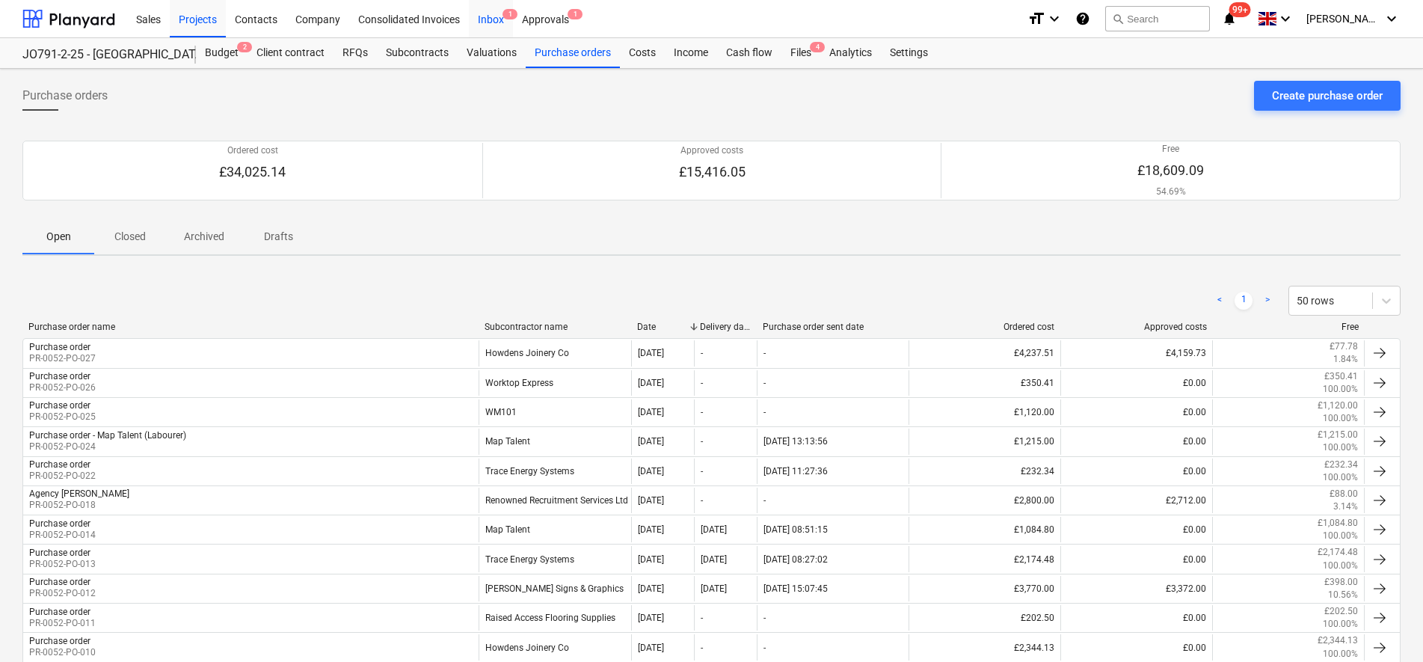
click at [487, 21] on div "Inbox 1" at bounding box center [491, 18] width 44 height 38
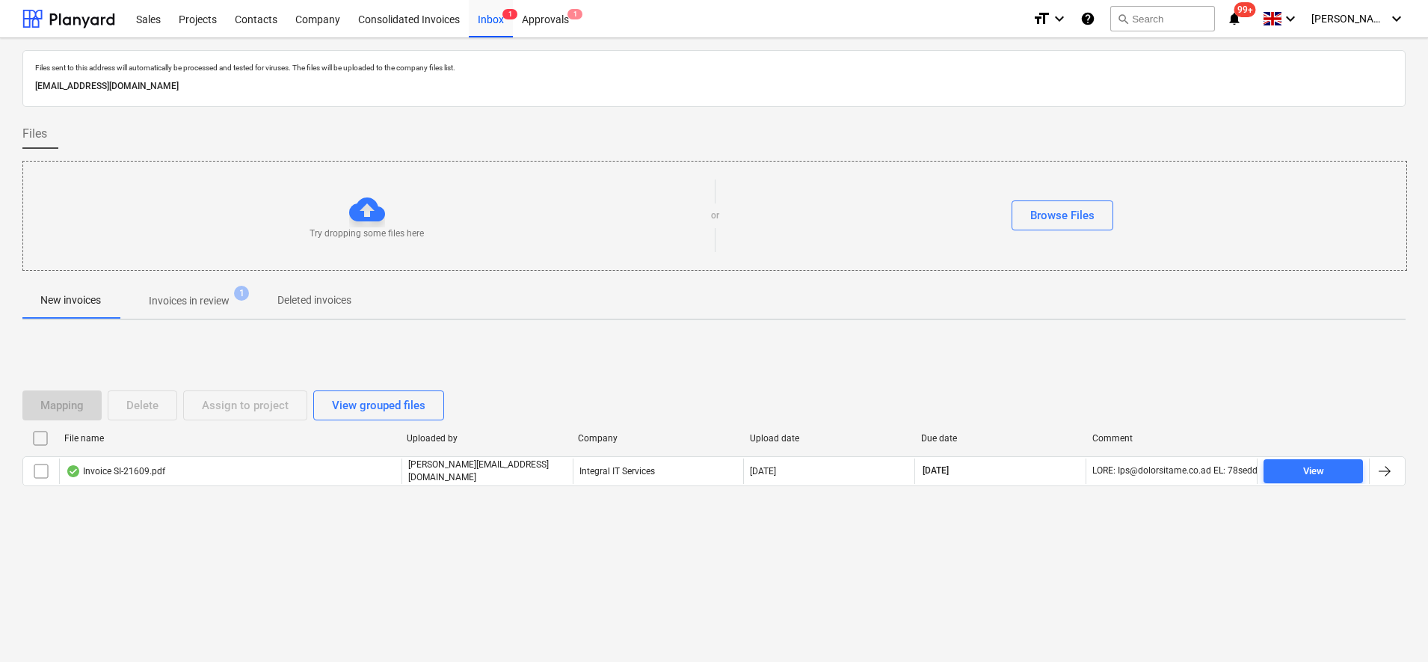
click at [213, 303] on p "Invoices in review" at bounding box center [189, 301] width 81 height 16
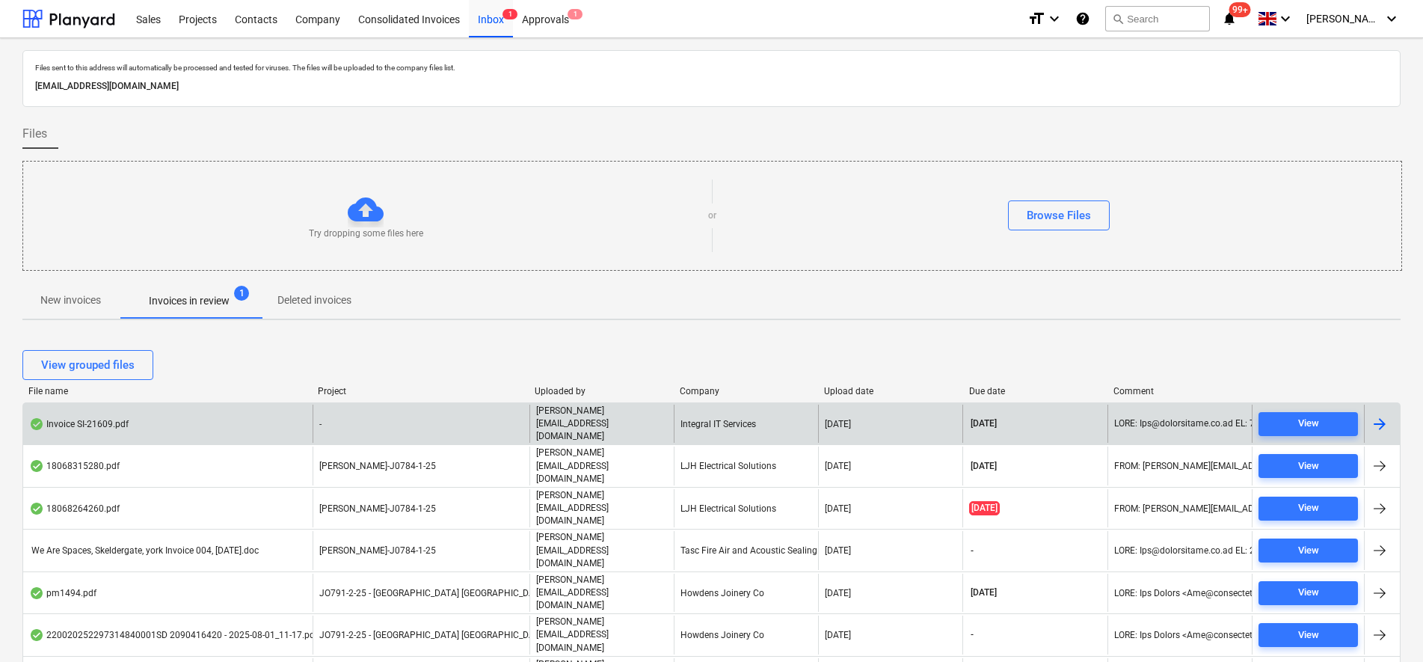
click at [342, 411] on div "-" at bounding box center [421, 424] width 217 height 38
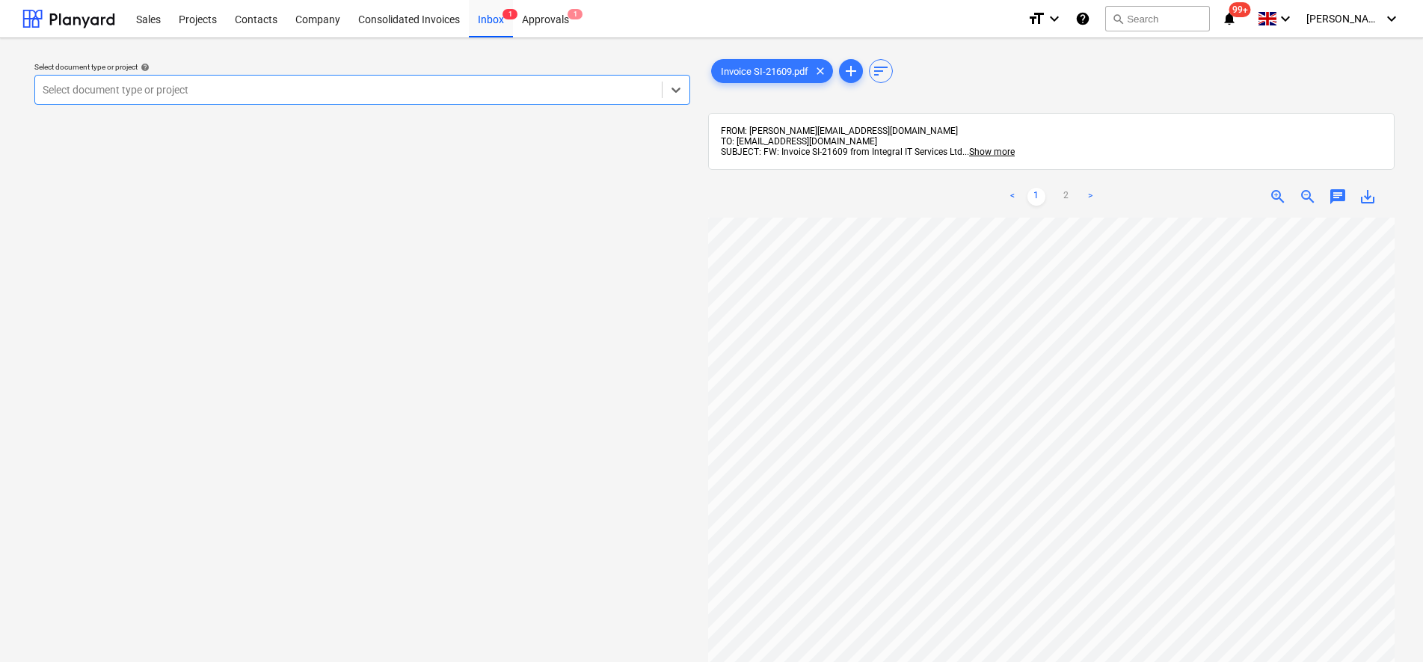
scroll to position [280, 0]
